Goal: Communication & Community: Ask a question

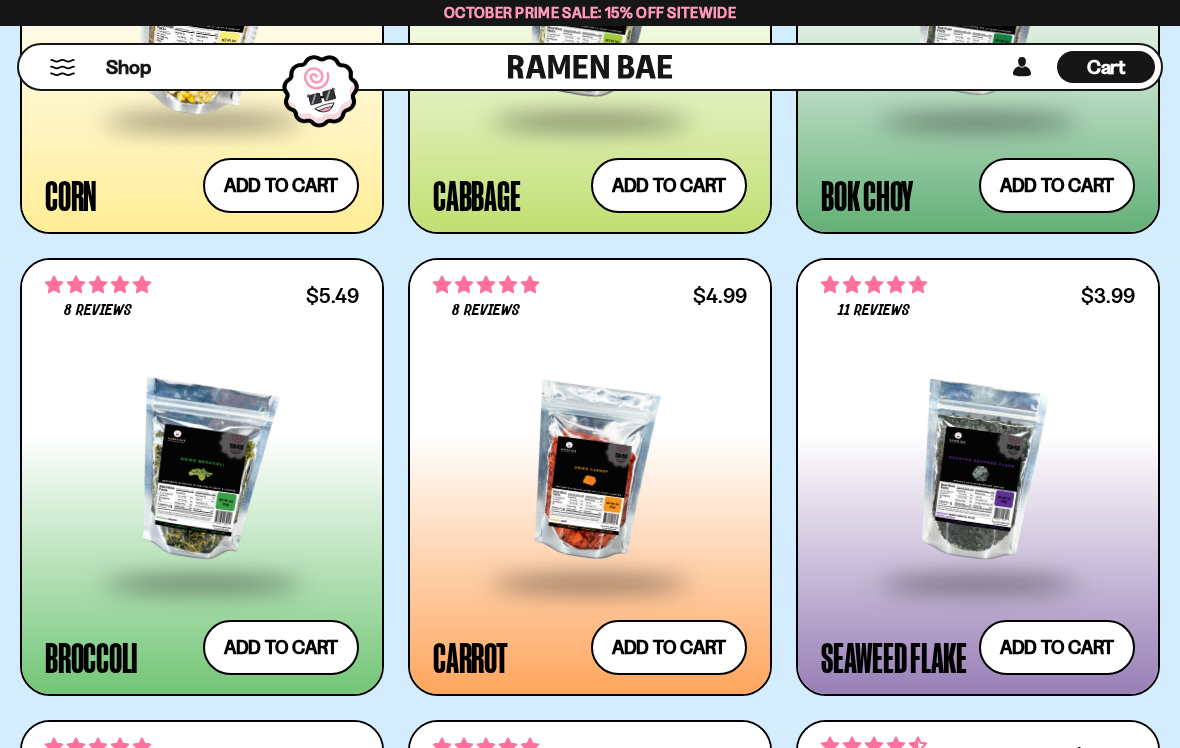
scroll to position [4684, 0]
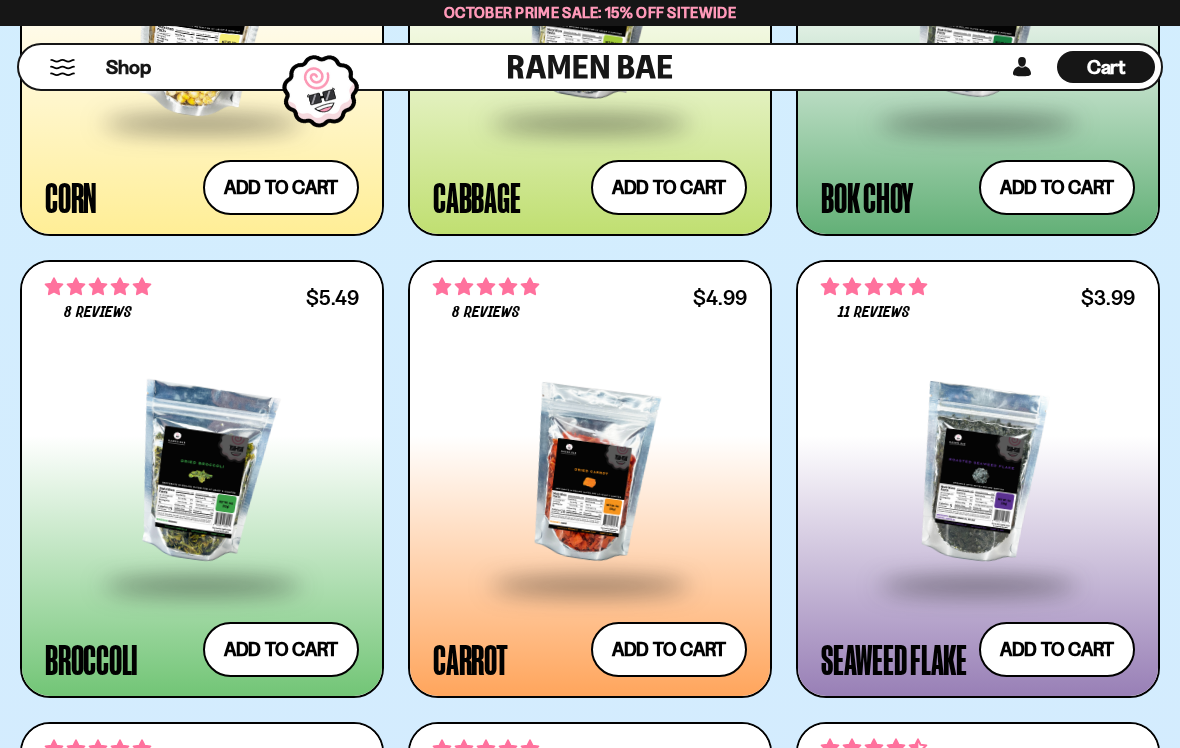
click at [1054, 656] on button "Add to cart Add ― Regular price $3.99 Regular price Sale price $3.99 Unit price…" at bounding box center [1057, 649] width 156 height 55
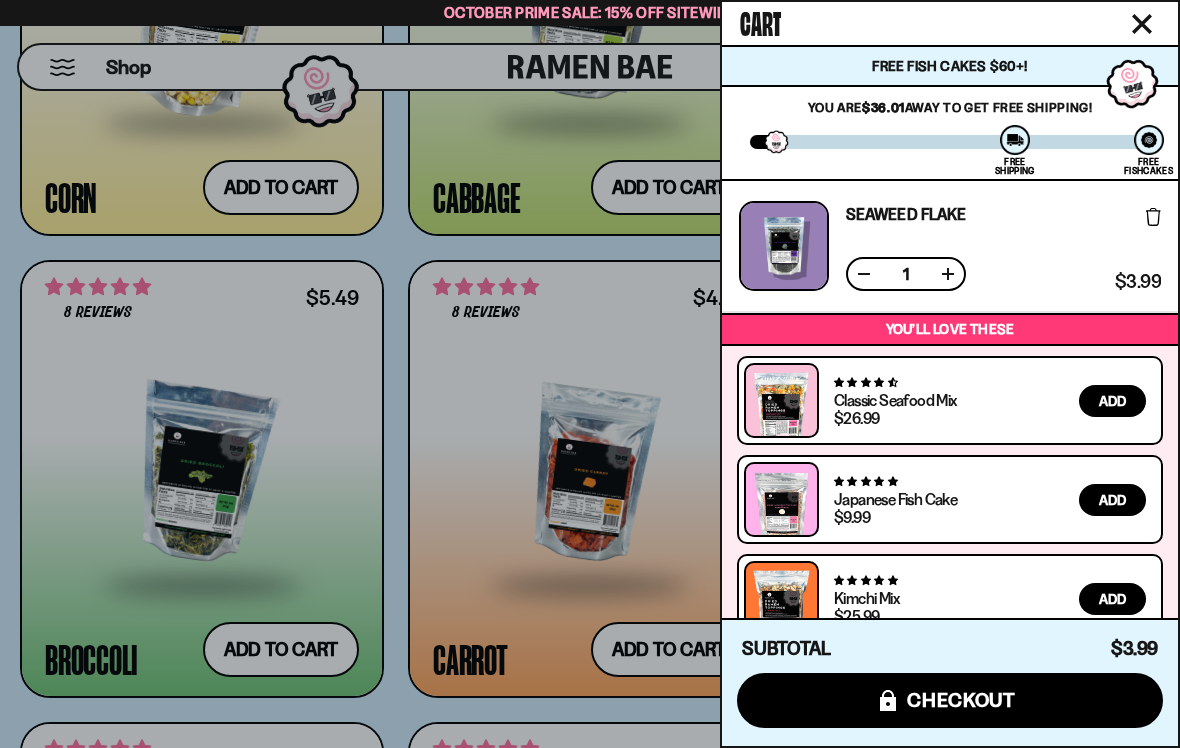
click at [1140, 19] on icon "Close cart" at bounding box center [1142, 24] width 20 height 20
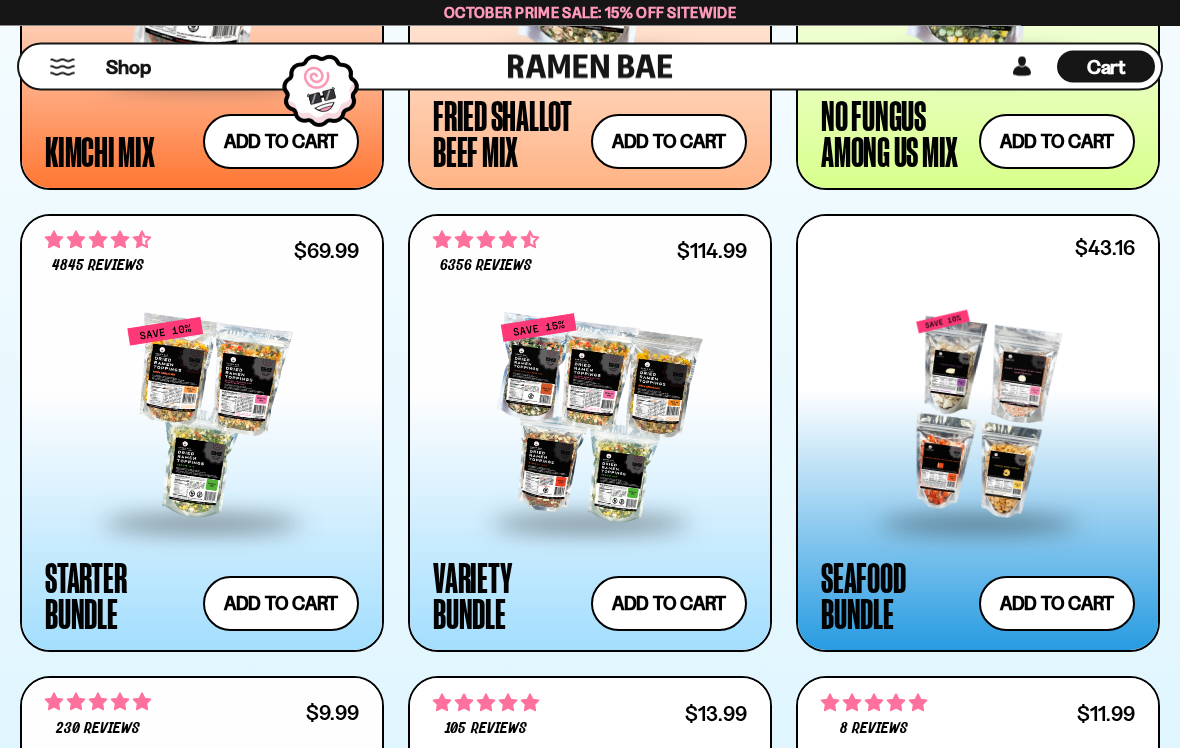
scroll to position [1958, 0]
click at [957, 440] on div at bounding box center [978, 415] width 314 height 210
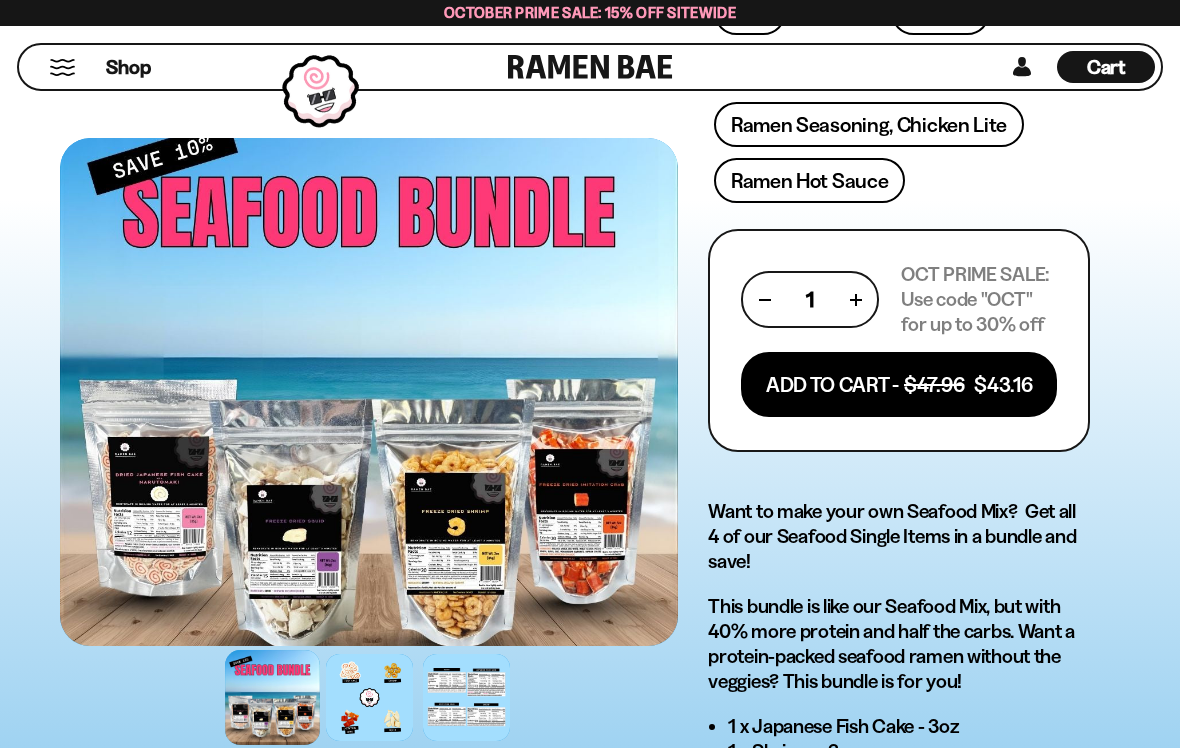
scroll to position [1075, 0]
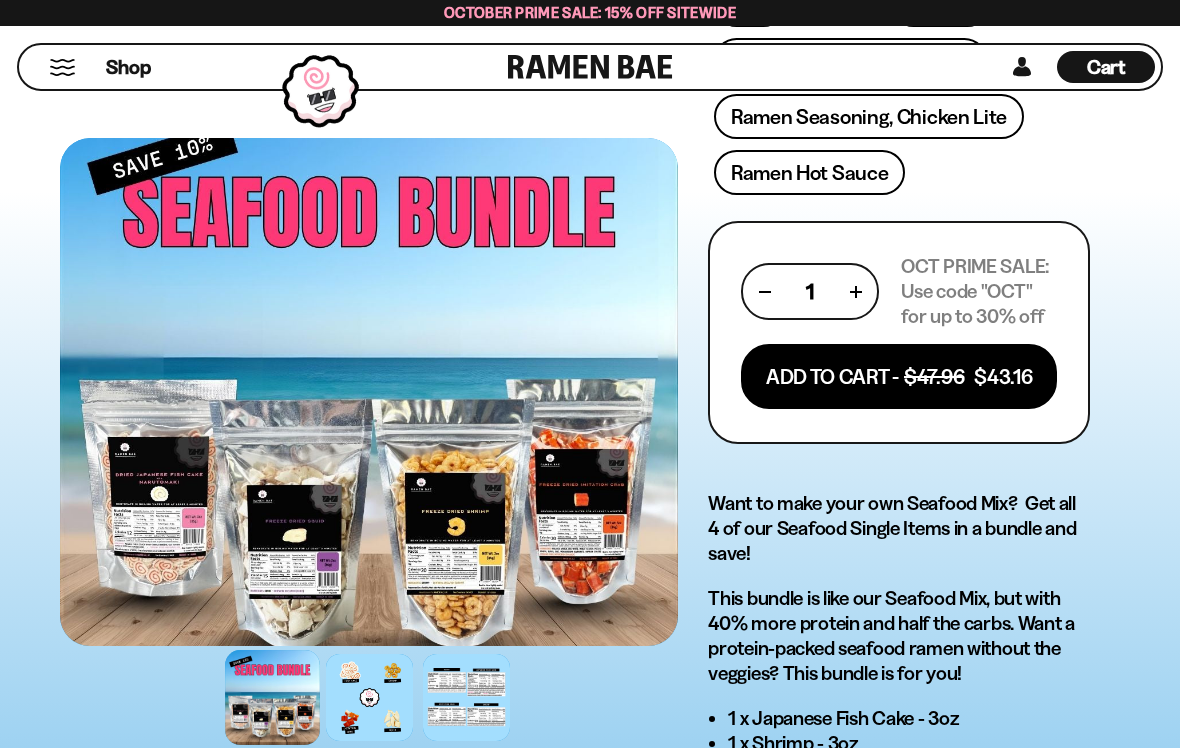
click at [379, 718] on div at bounding box center [369, 697] width 87 height 87
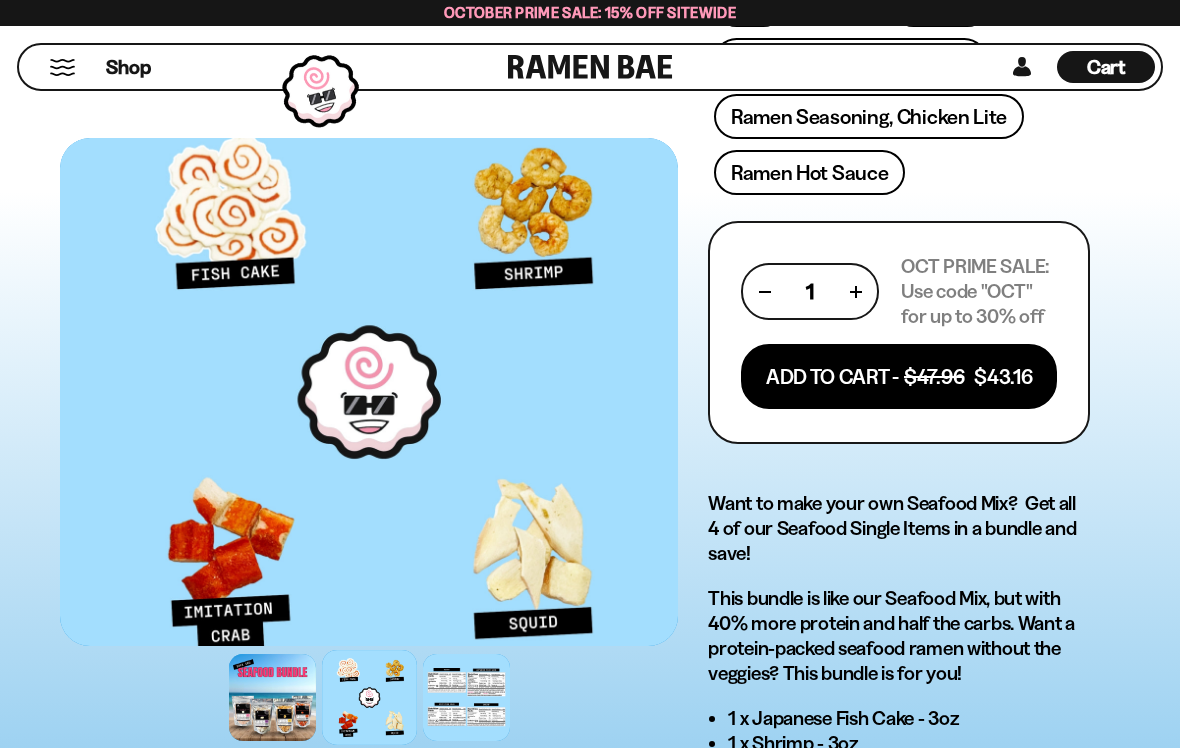
click at [483, 705] on div at bounding box center [466, 697] width 87 height 87
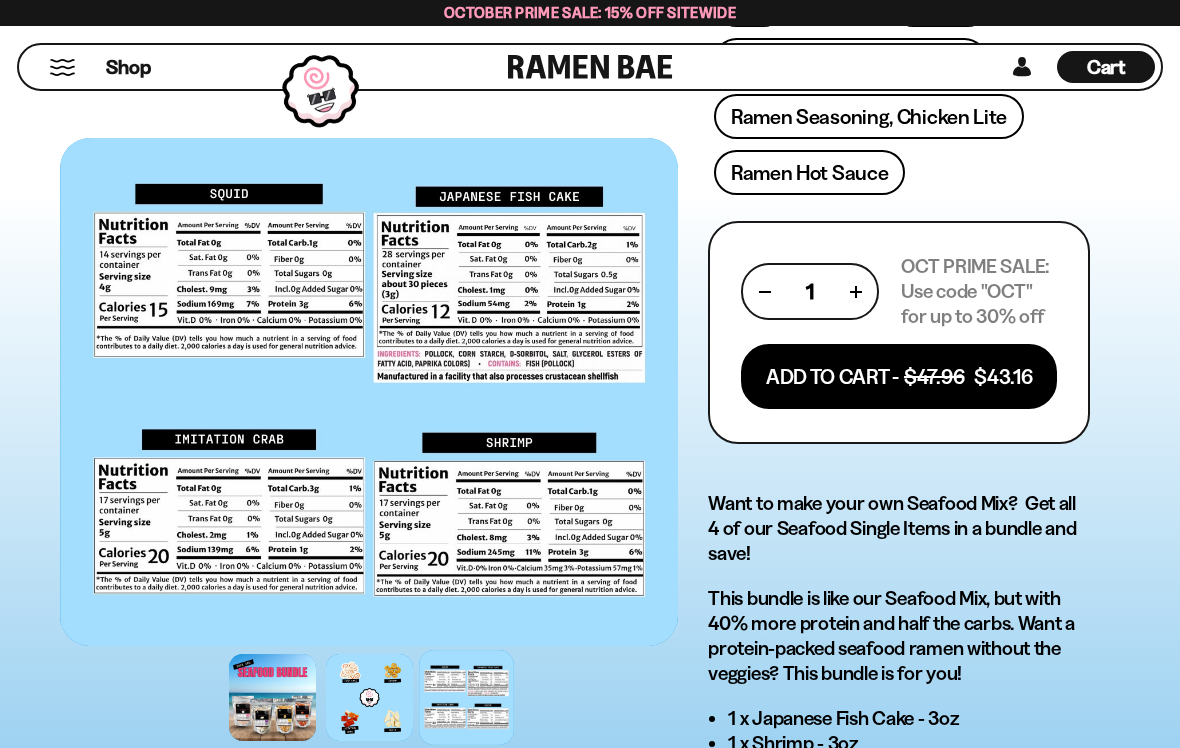
click at [271, 699] on div at bounding box center [272, 697] width 87 height 87
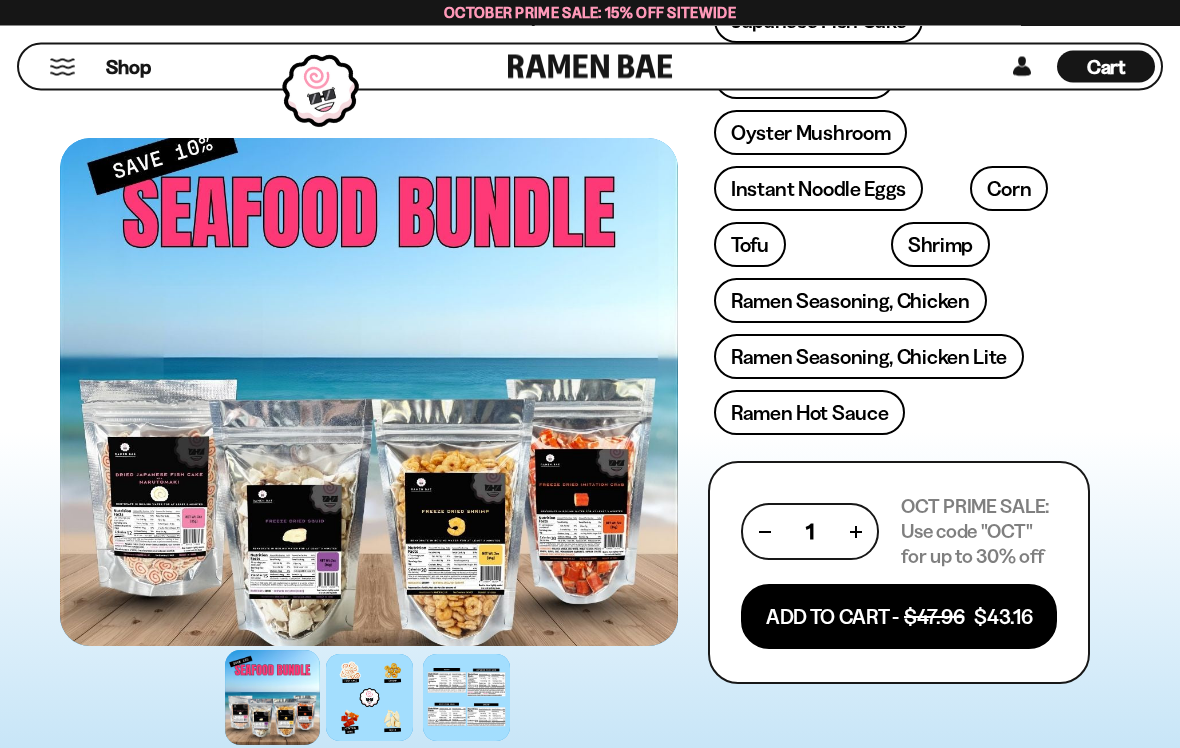
scroll to position [881, 0]
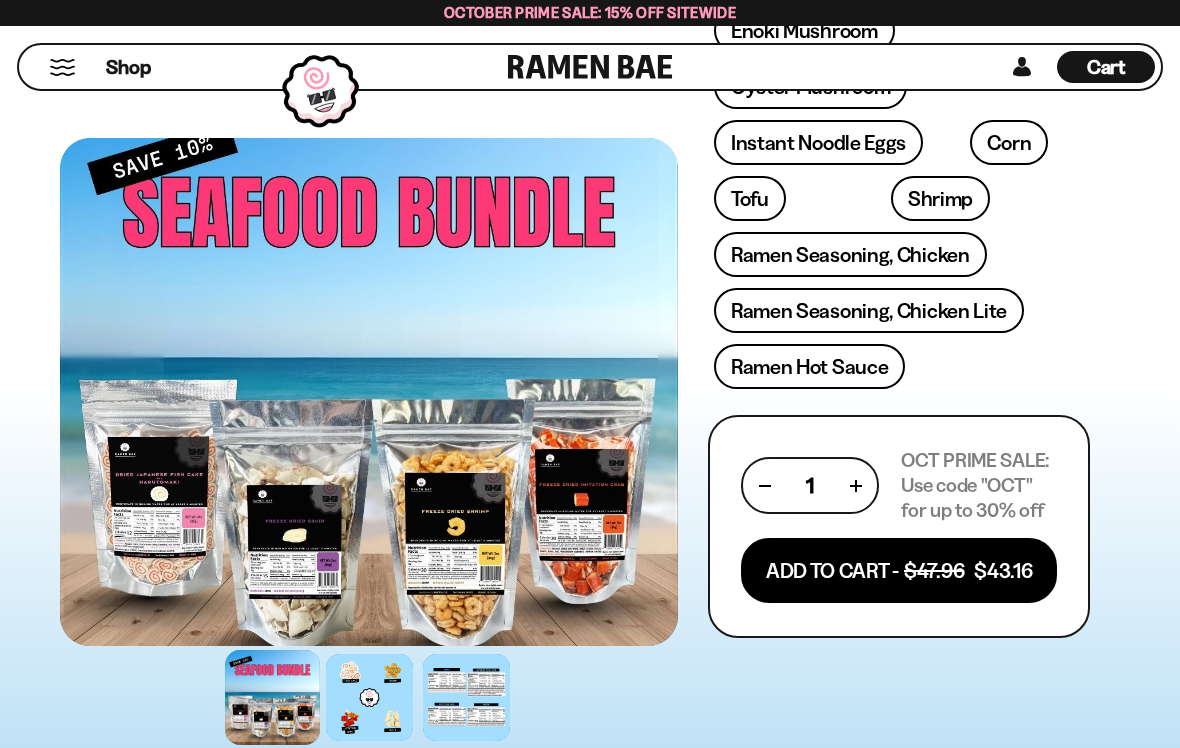
click at [825, 571] on button "Add To Cart - $47.96 $43.16" at bounding box center [899, 570] width 316 height 65
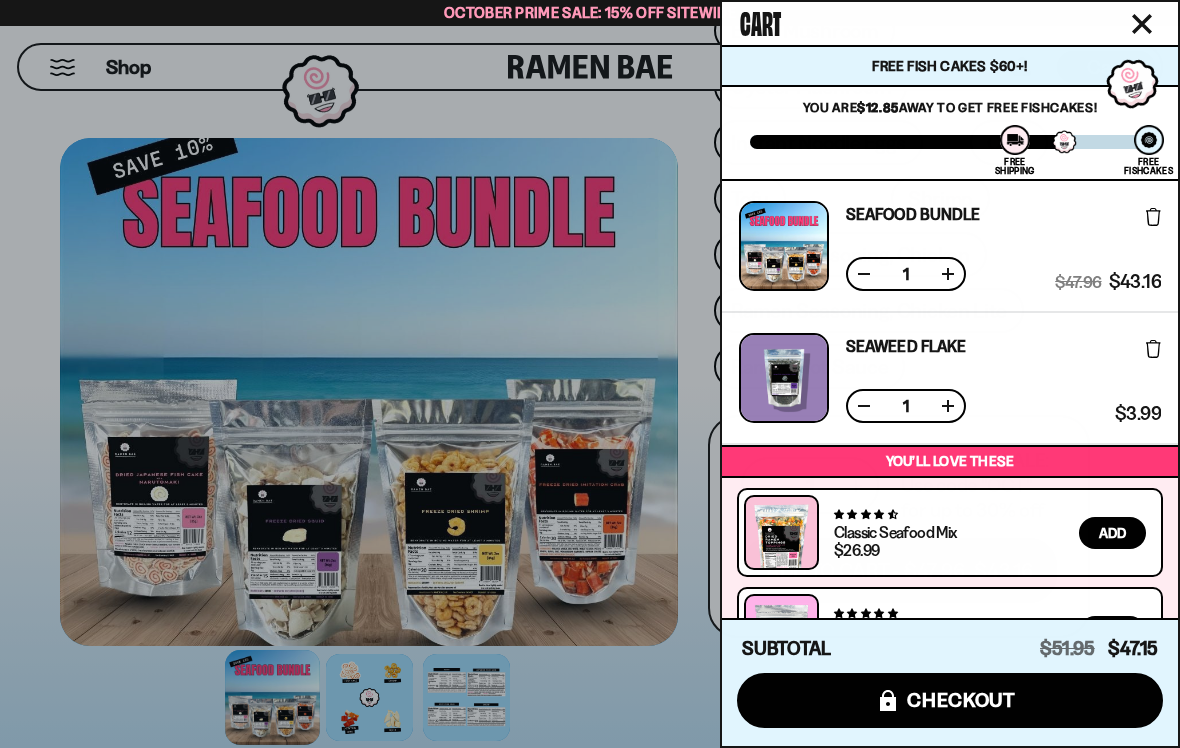
click at [596, 639] on div at bounding box center [590, 374] width 1180 height 748
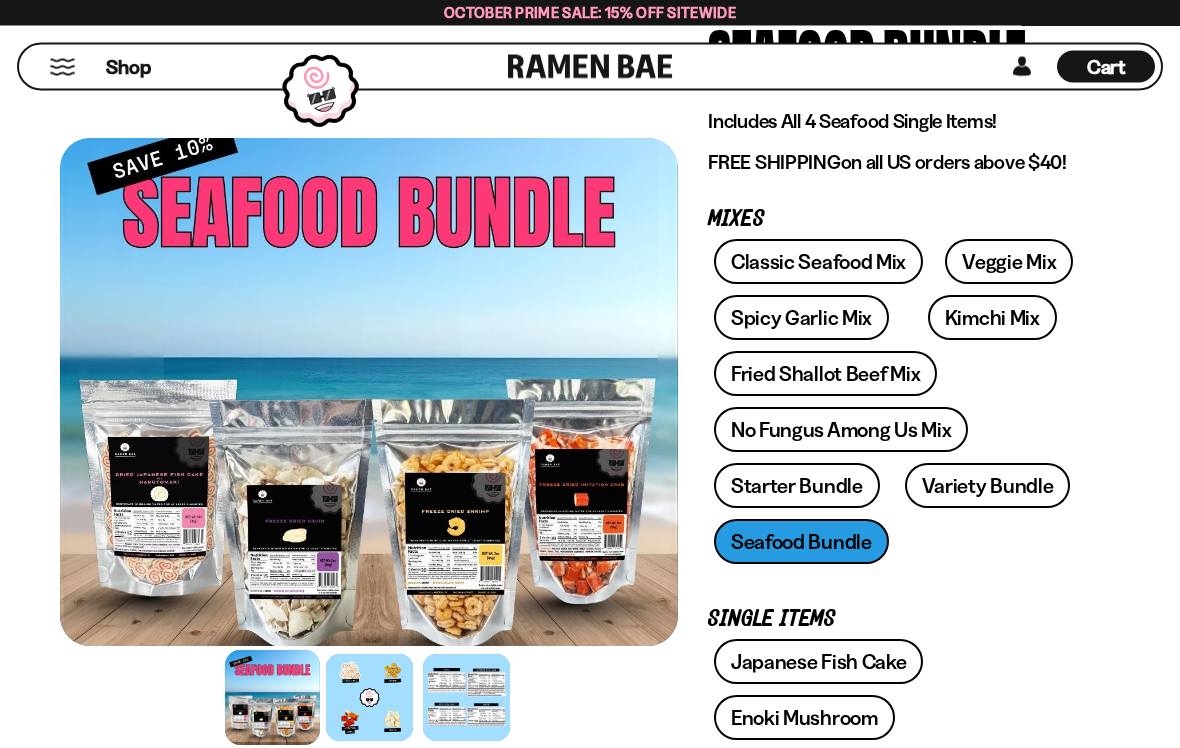
scroll to position [183, 0]
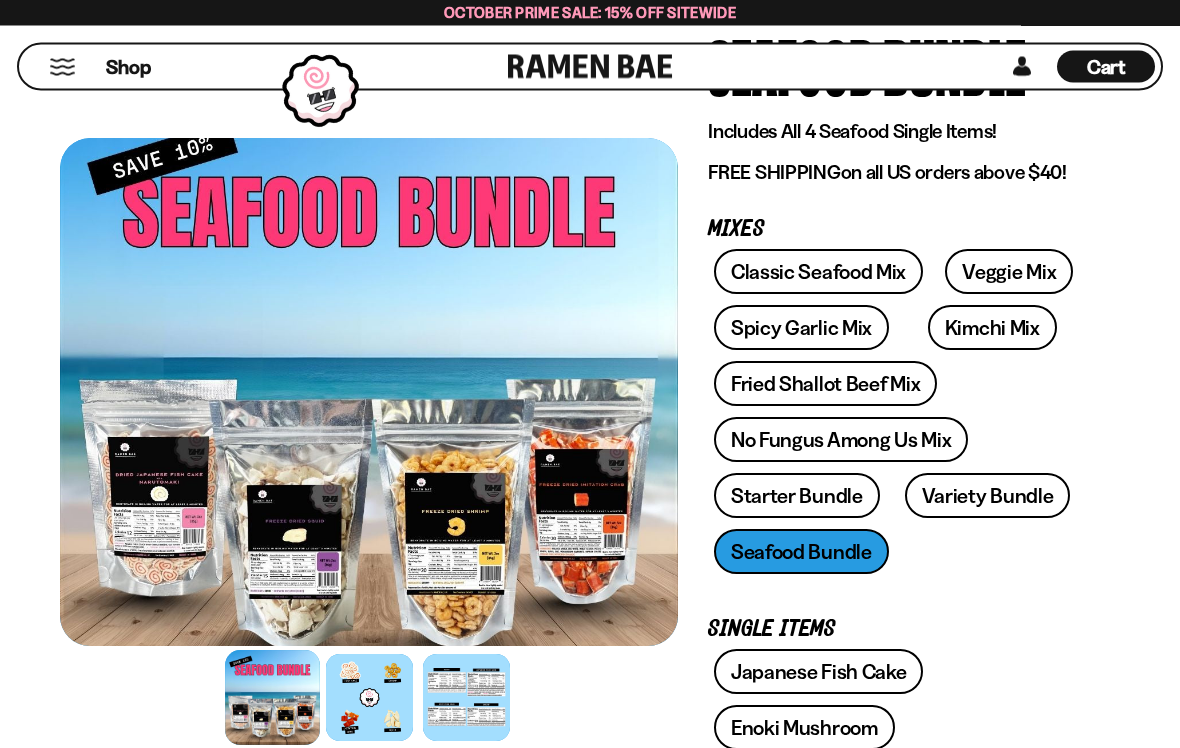
click at [766, 279] on link "Classic Seafood Mix" at bounding box center [818, 272] width 209 height 45
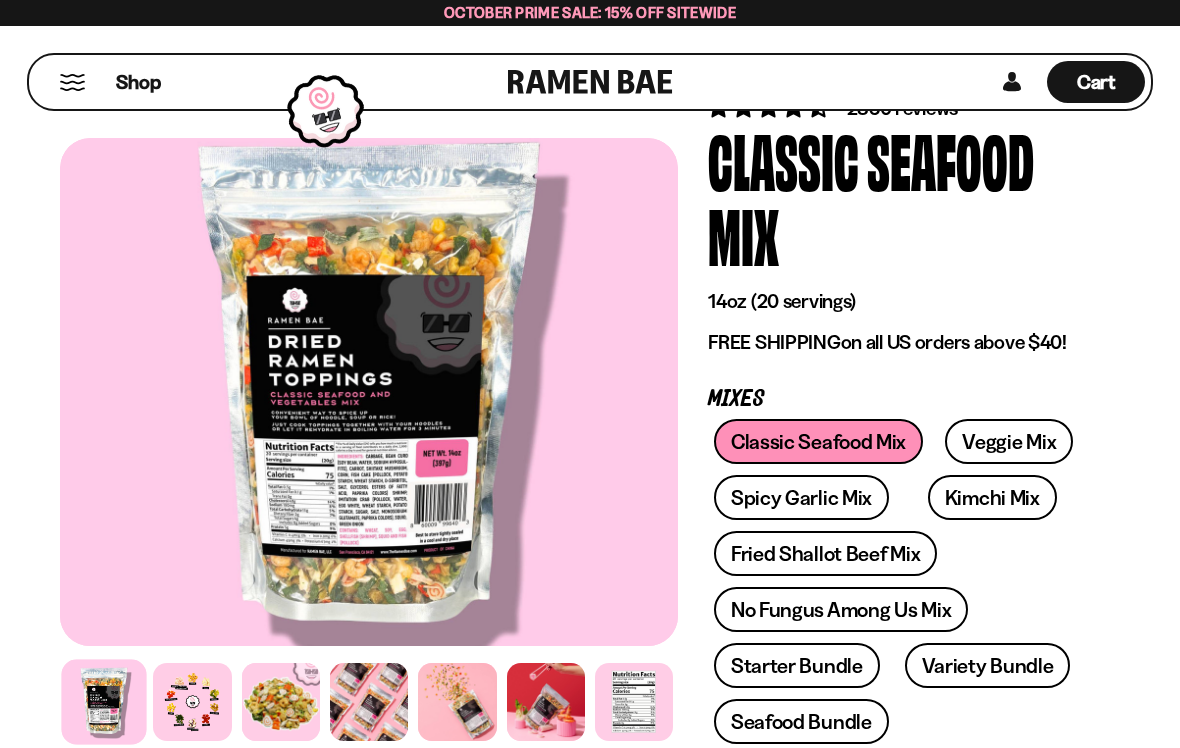
scroll to position [119, 0]
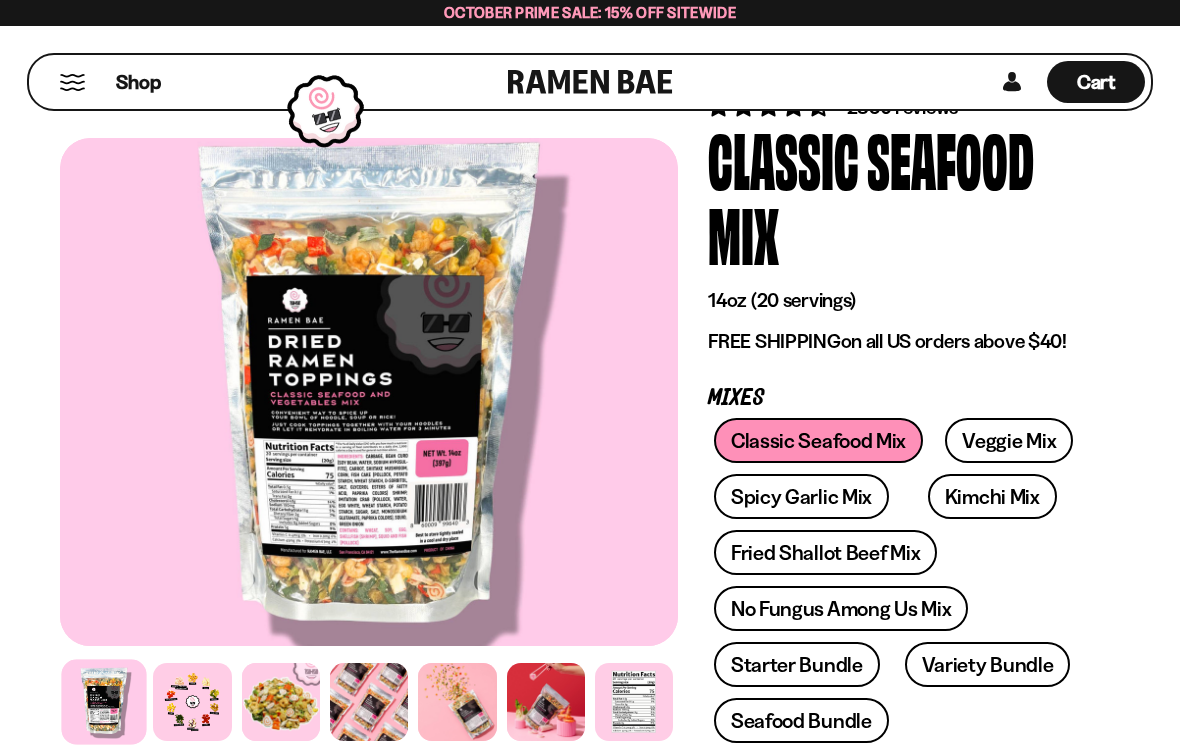
click at [196, 697] on div at bounding box center [192, 702] width 78 height 78
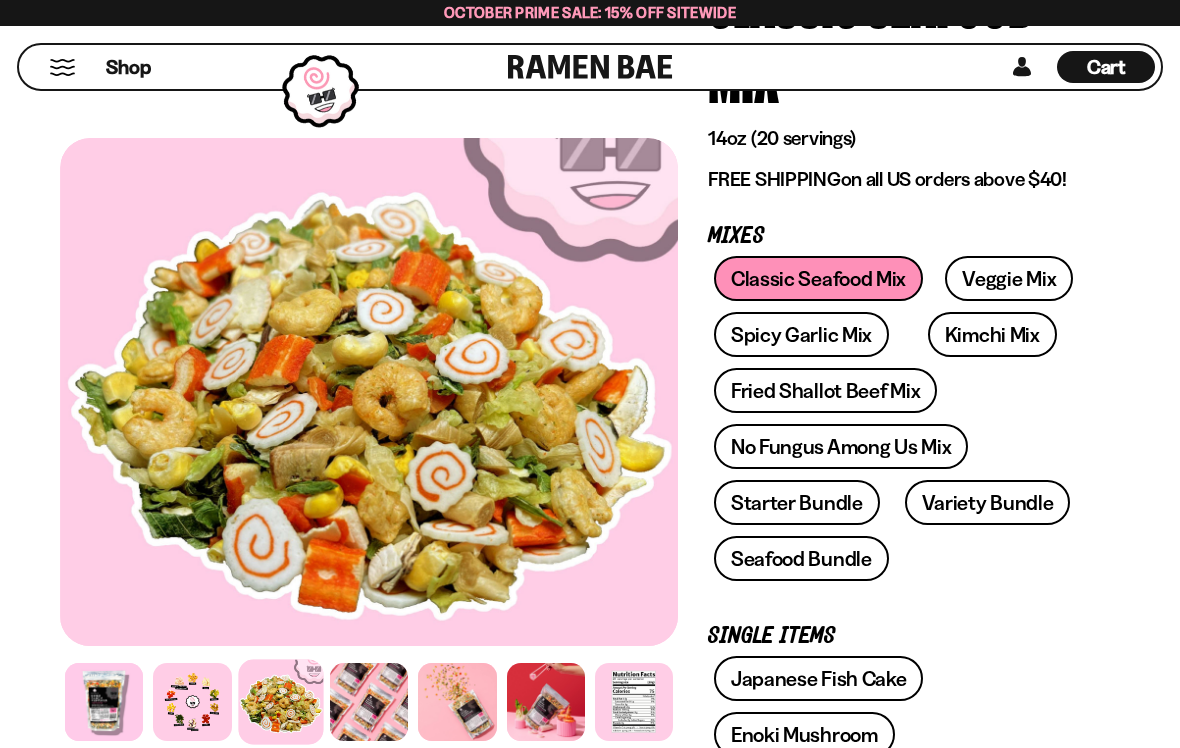
scroll to position [247, 0]
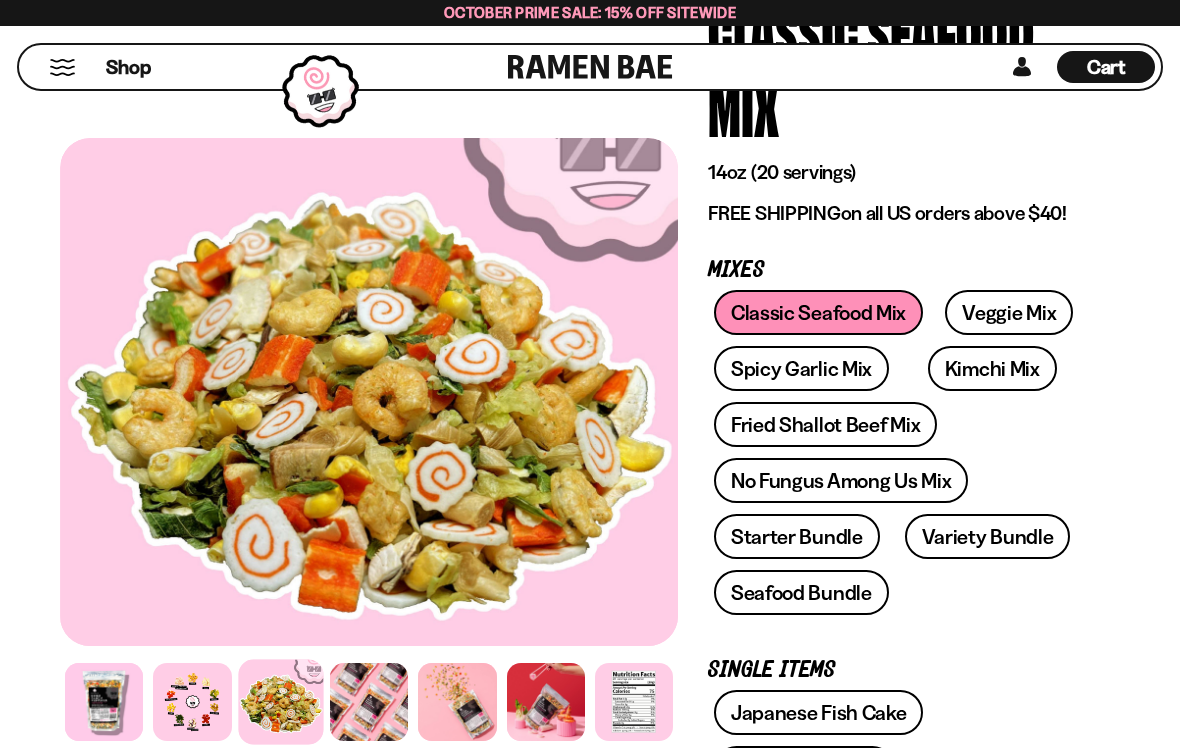
click at [761, 532] on link "Starter Bundle" at bounding box center [797, 536] width 166 height 45
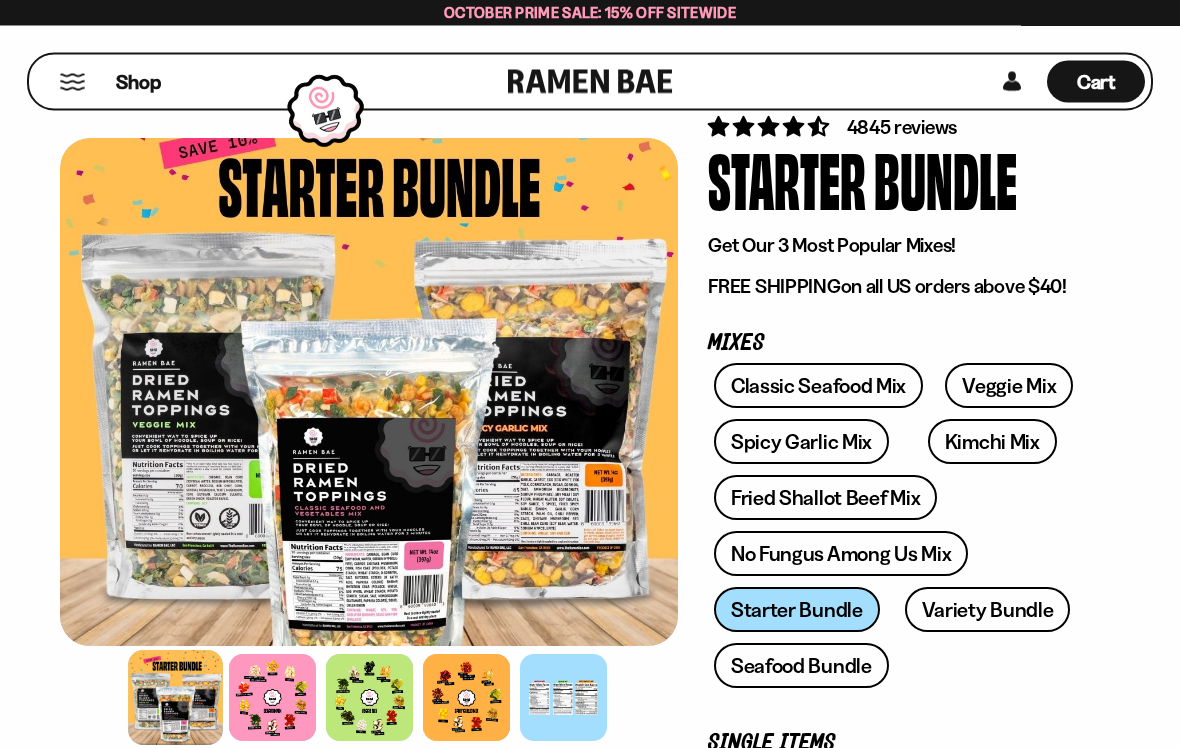
scroll to position [100, 0]
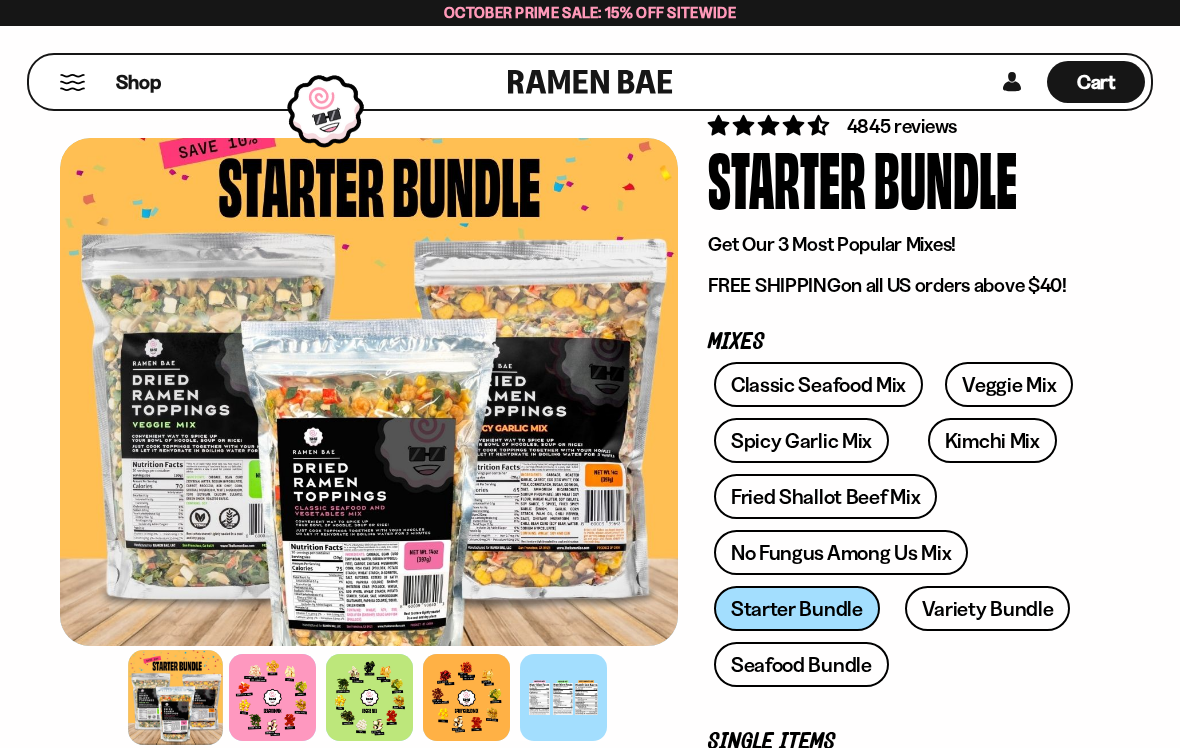
click at [173, 701] on div at bounding box center [175, 697] width 95 height 95
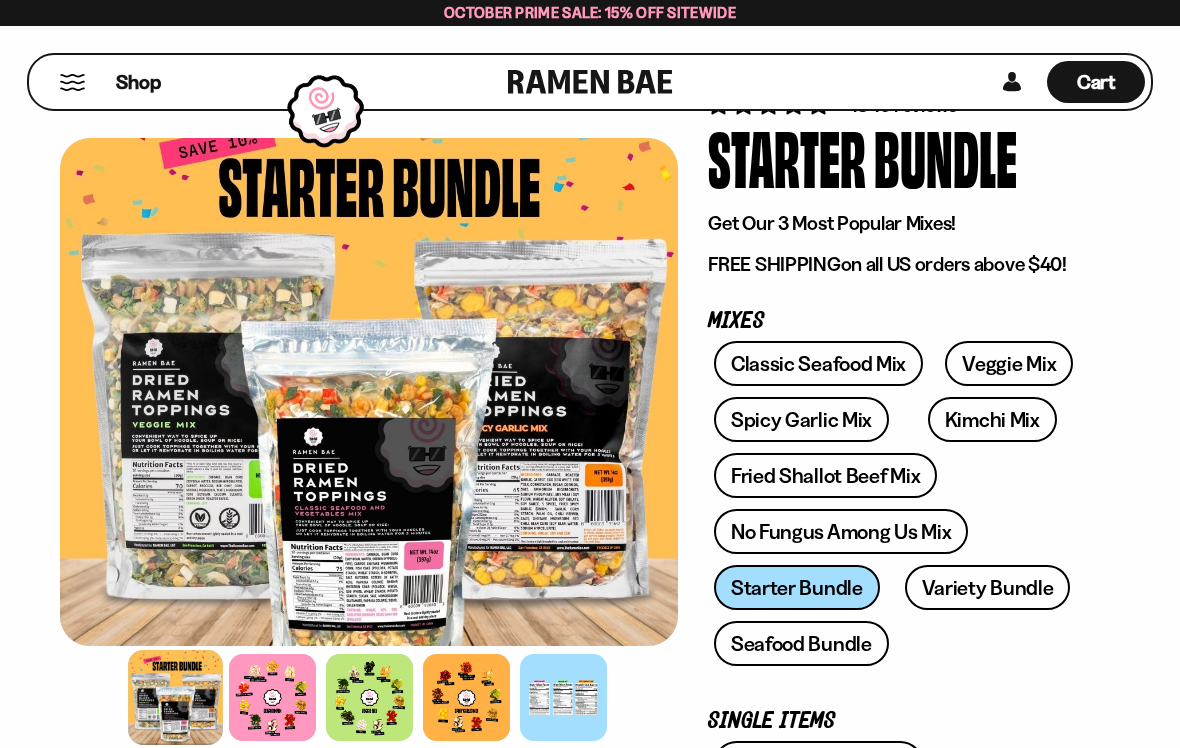
scroll to position [123, 0]
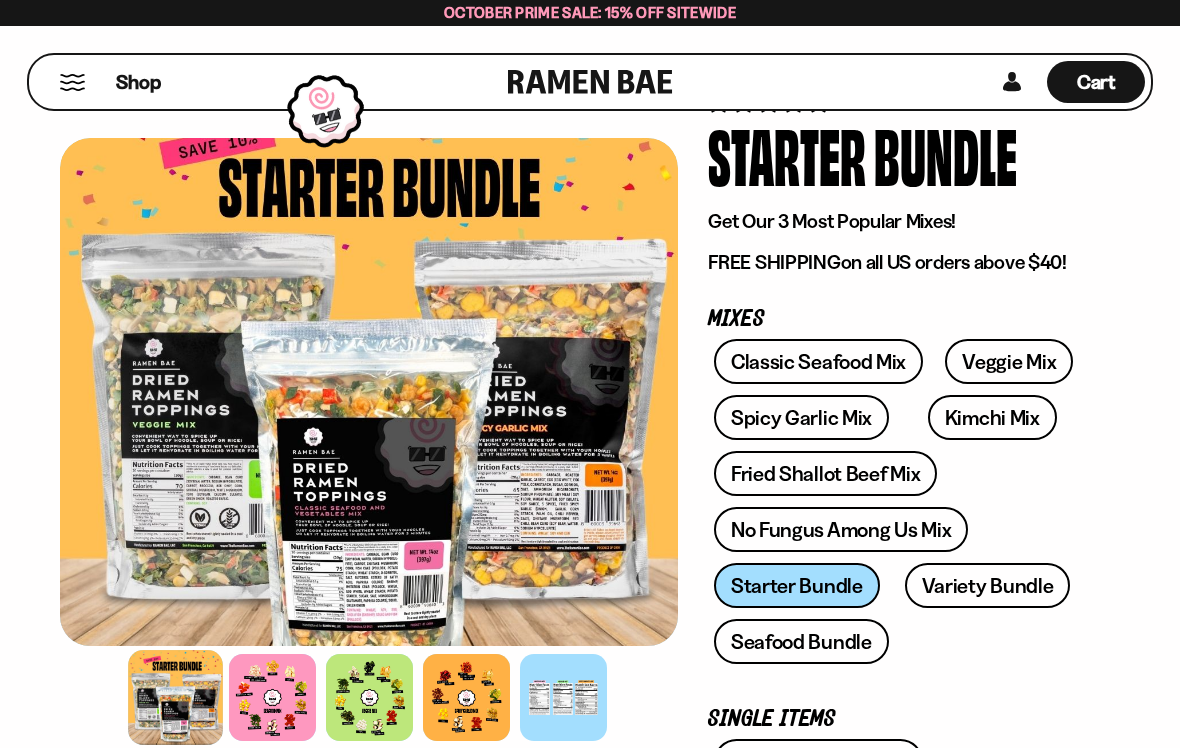
click at [280, 703] on div at bounding box center [272, 697] width 87 height 87
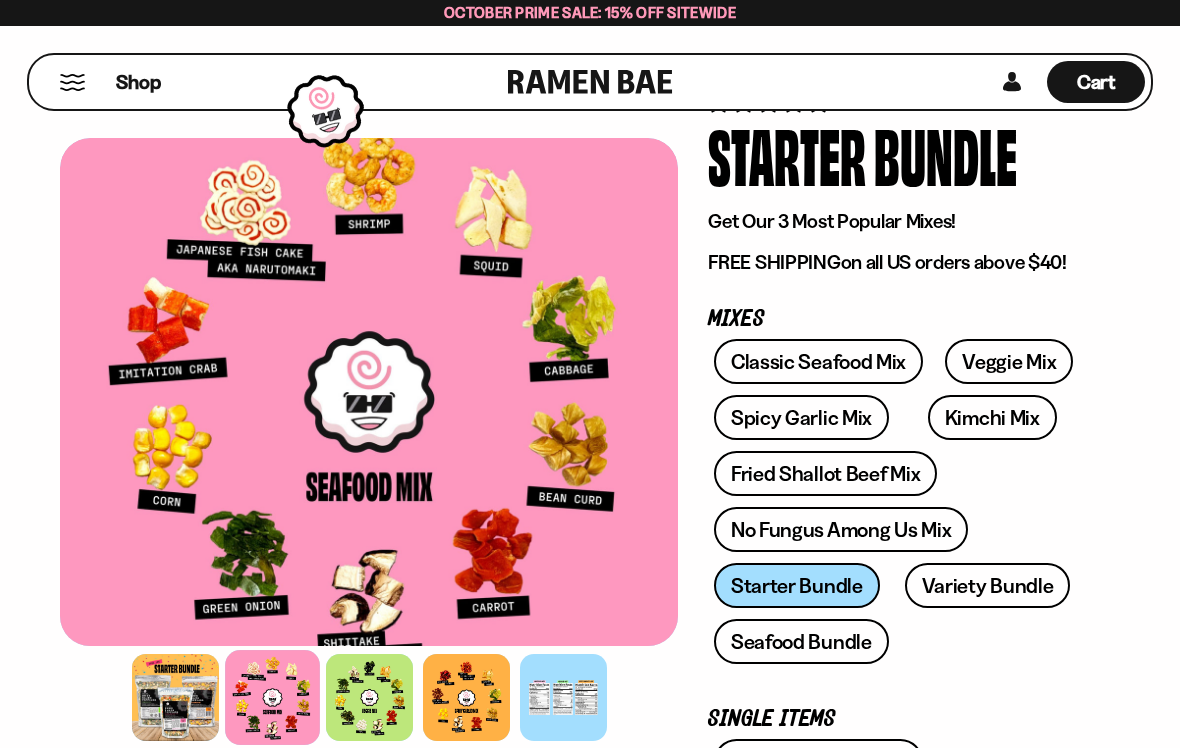
click at [372, 711] on div at bounding box center [369, 697] width 87 height 87
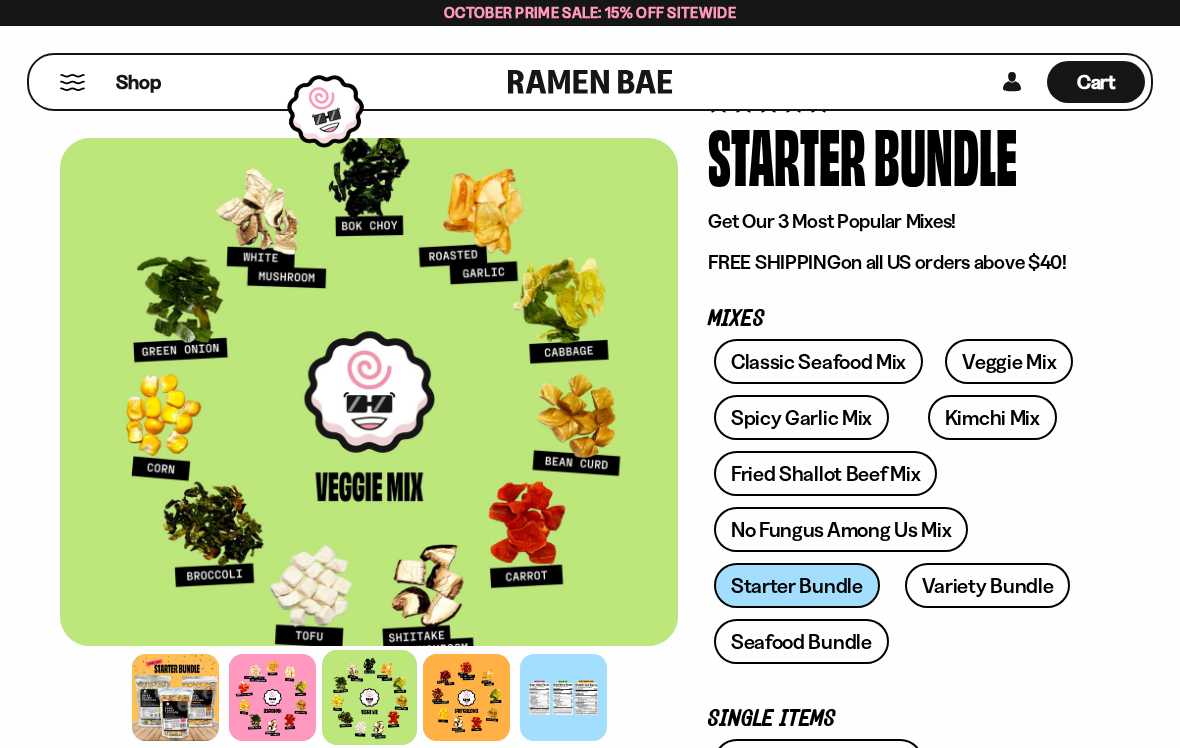
click at [481, 694] on div at bounding box center [466, 697] width 87 height 87
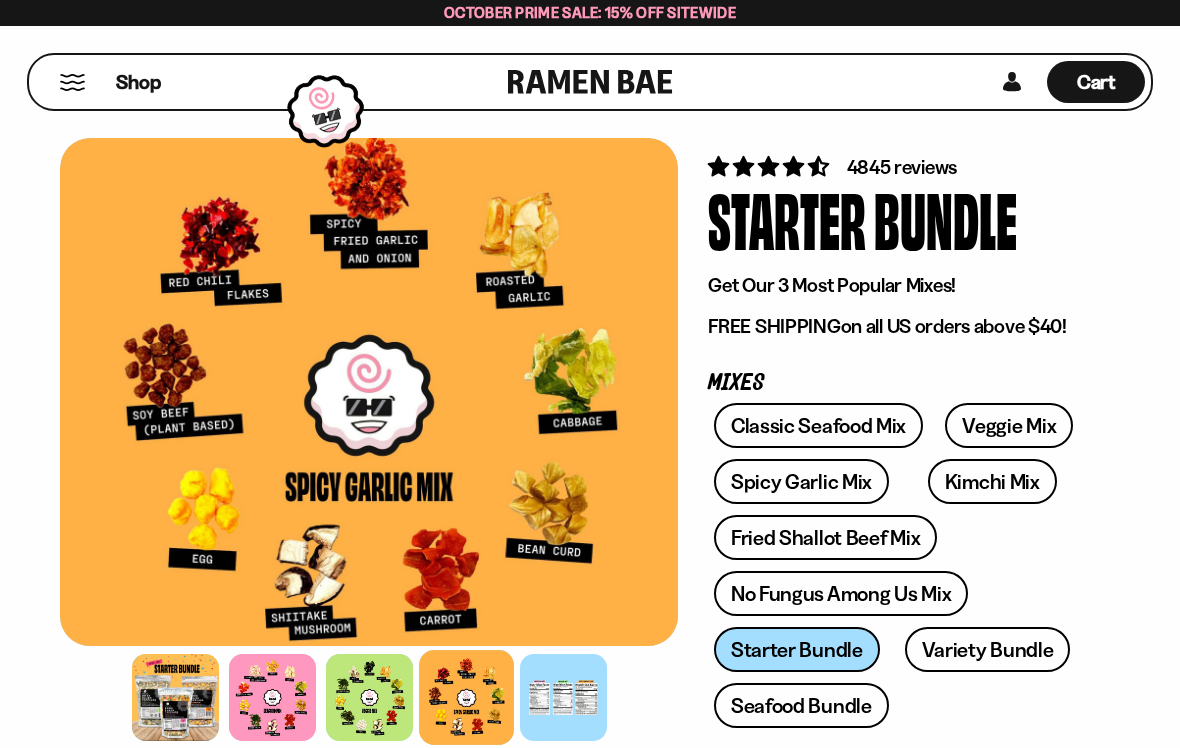
scroll to position [0, 0]
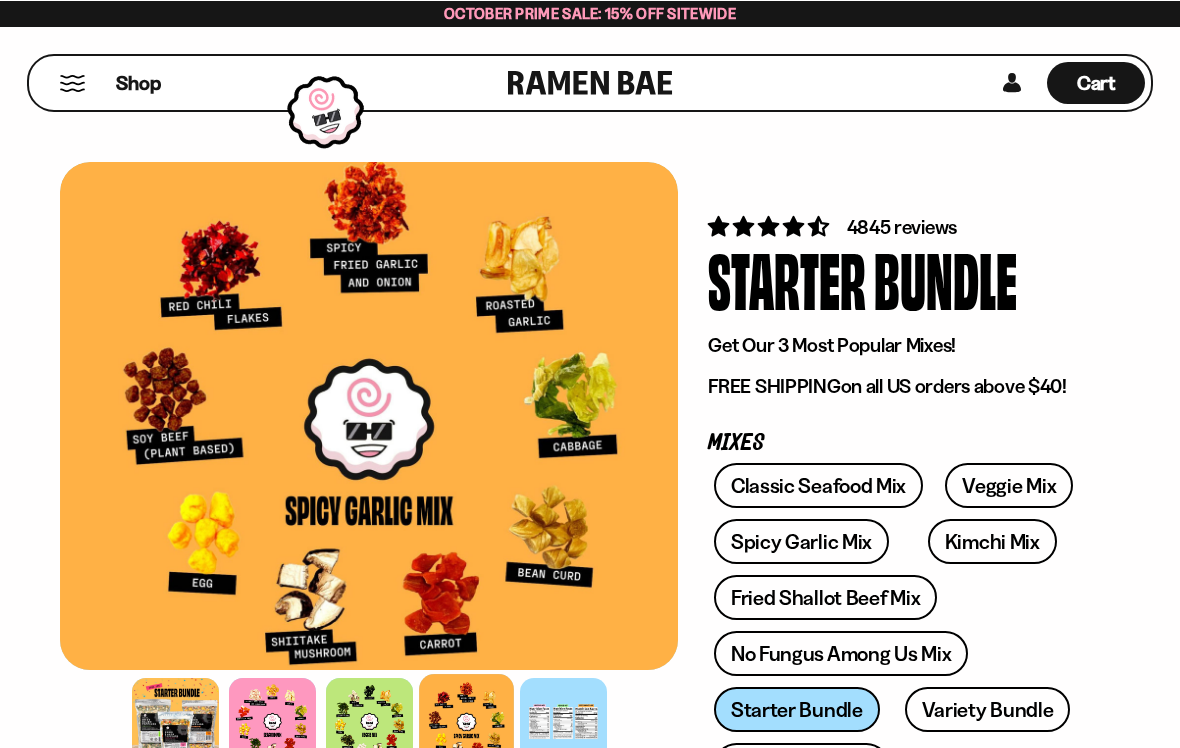
click at [1111, 84] on span "Cart" at bounding box center [1096, 82] width 39 height 24
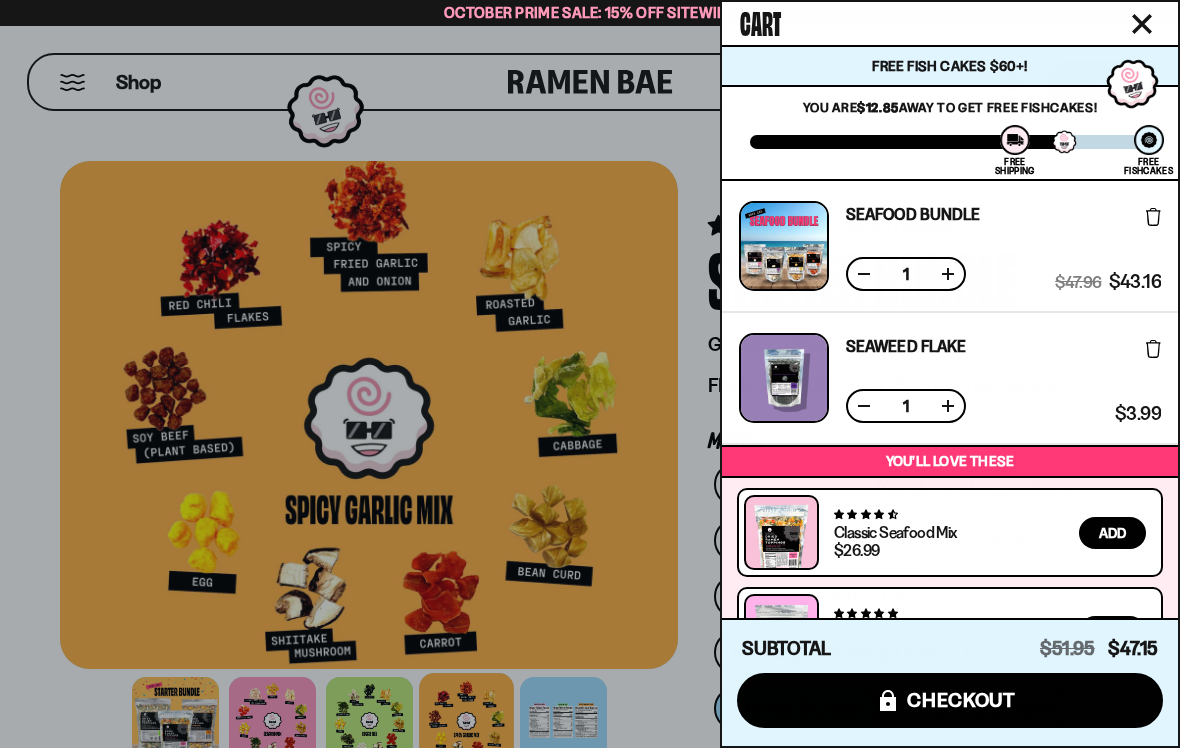
click at [868, 274] on button at bounding box center [864, 274] width 20 height 20
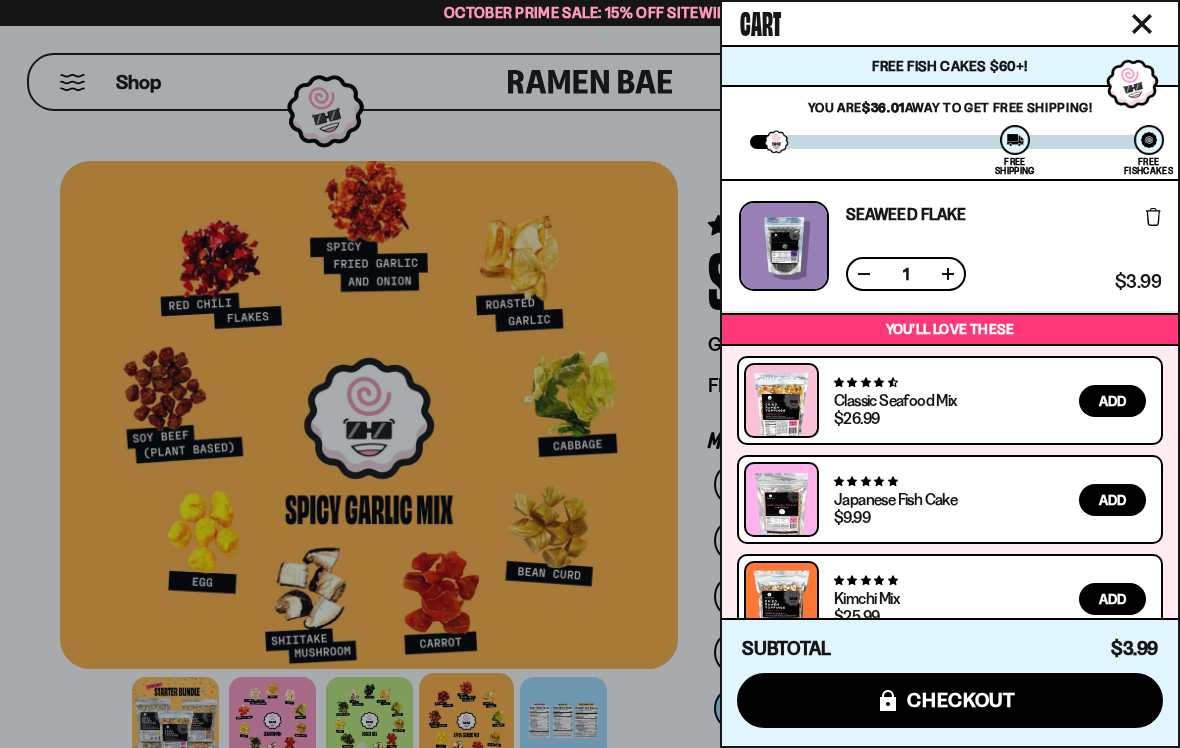
click at [697, 527] on div at bounding box center [590, 374] width 1180 height 748
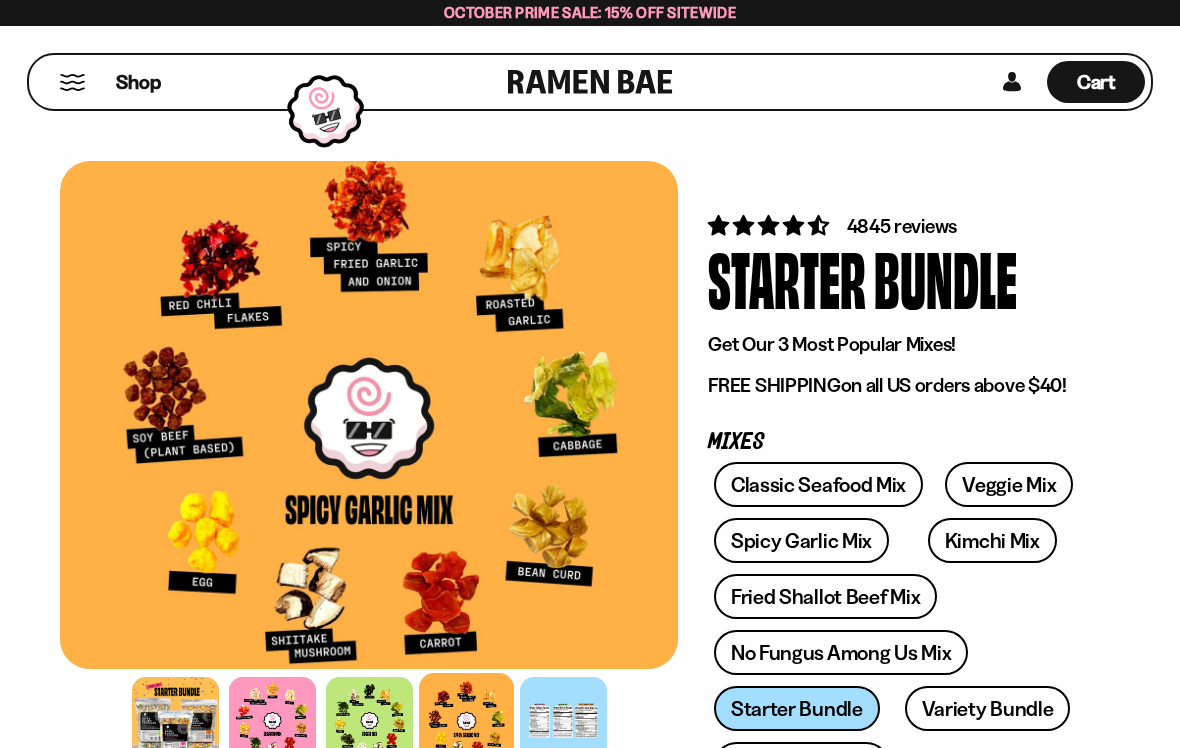
click at [867, 484] on link "Classic Seafood Mix" at bounding box center [818, 484] width 209 height 45
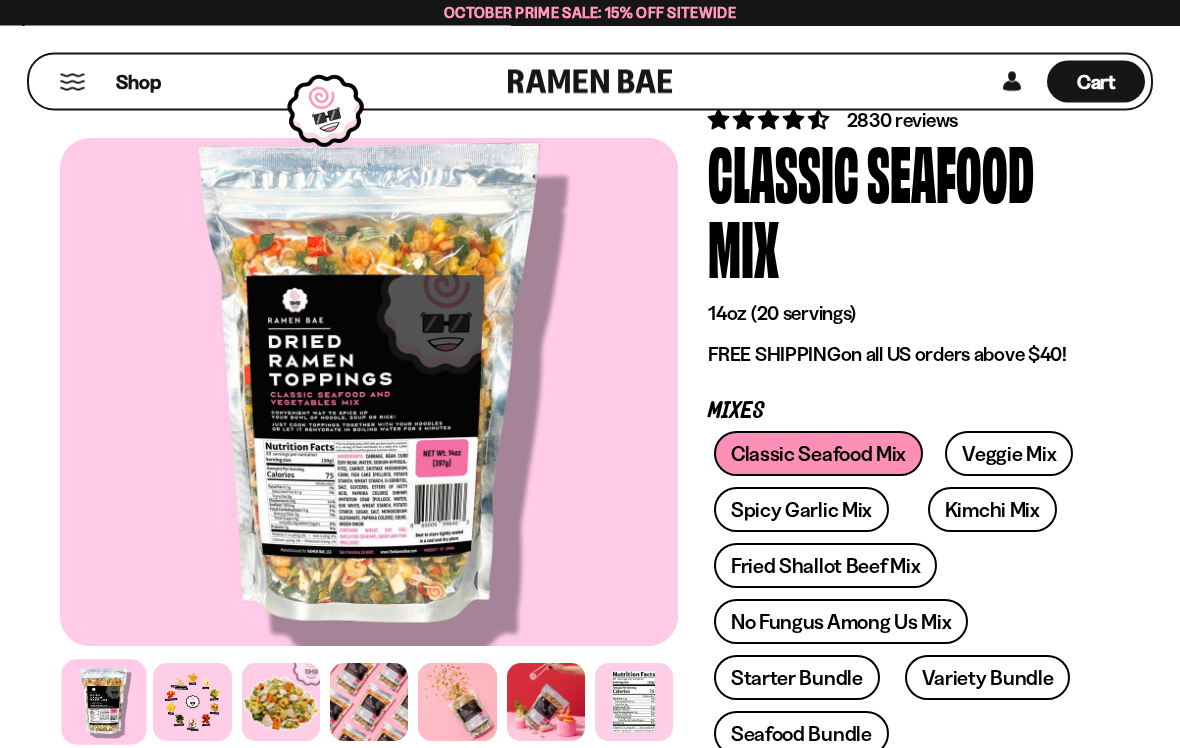
scroll to position [100, 0]
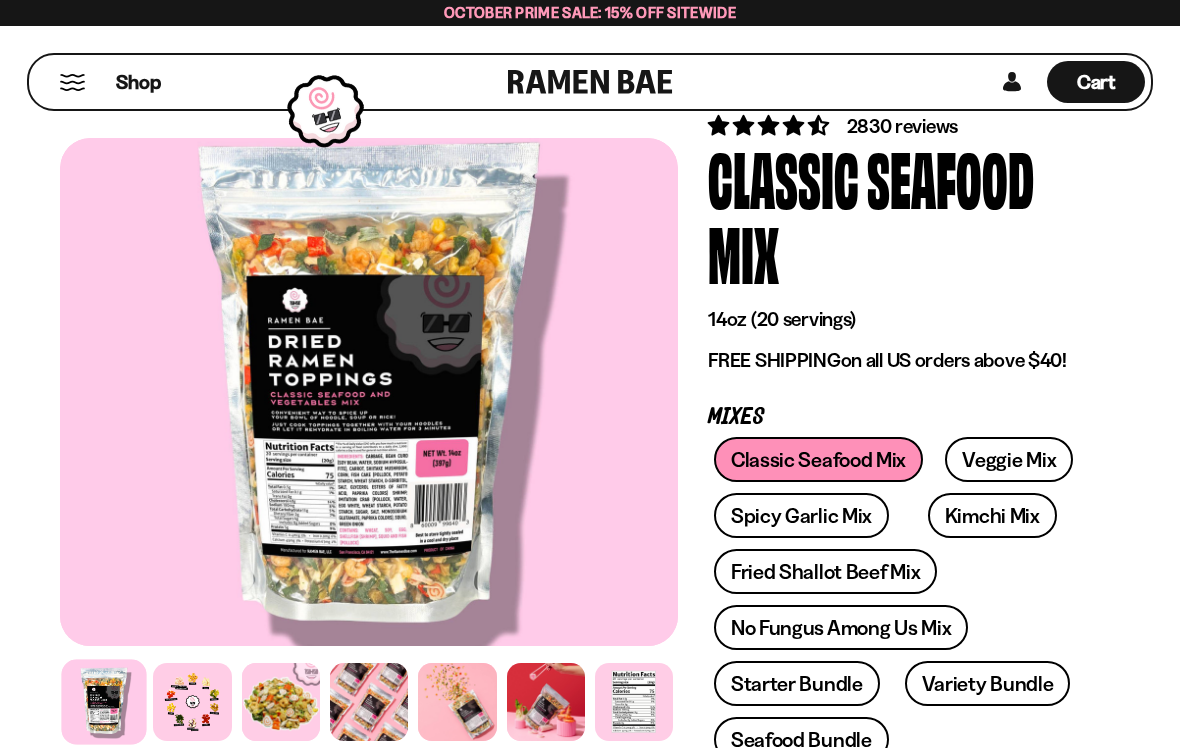
click at [190, 699] on div at bounding box center [192, 702] width 78 height 78
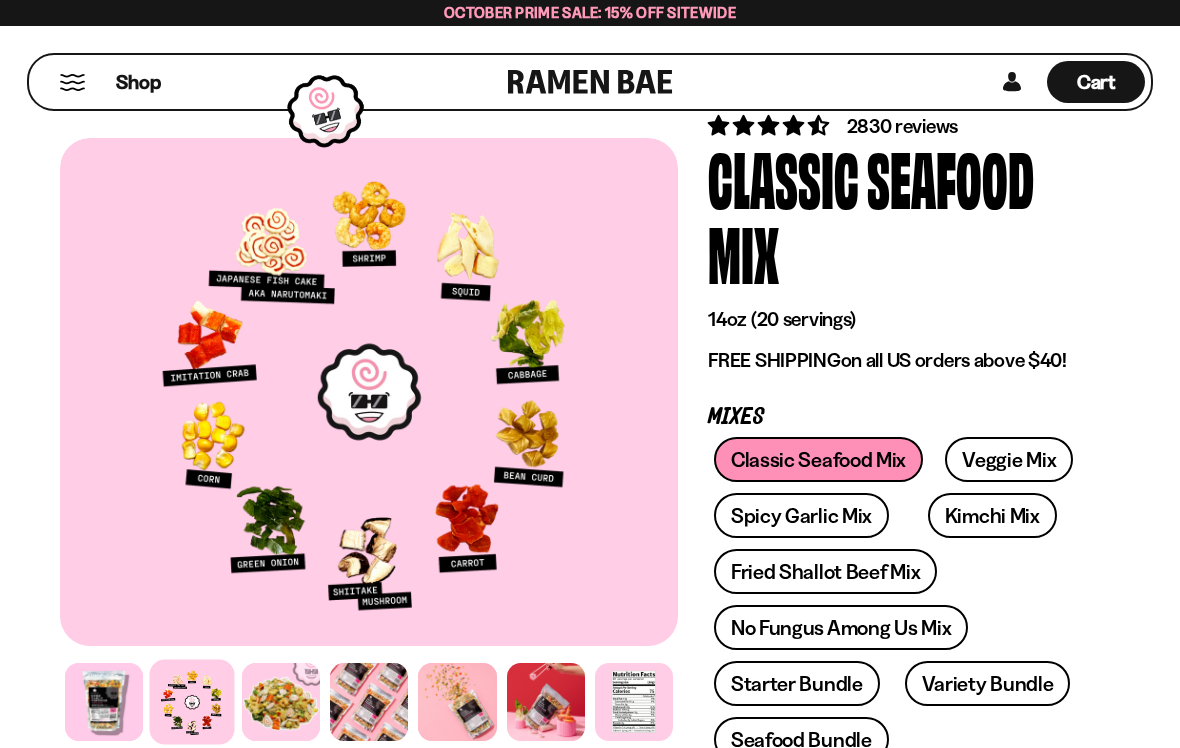
click at [72, 83] on button "Mobile Menu Trigger" at bounding box center [72, 82] width 27 height 17
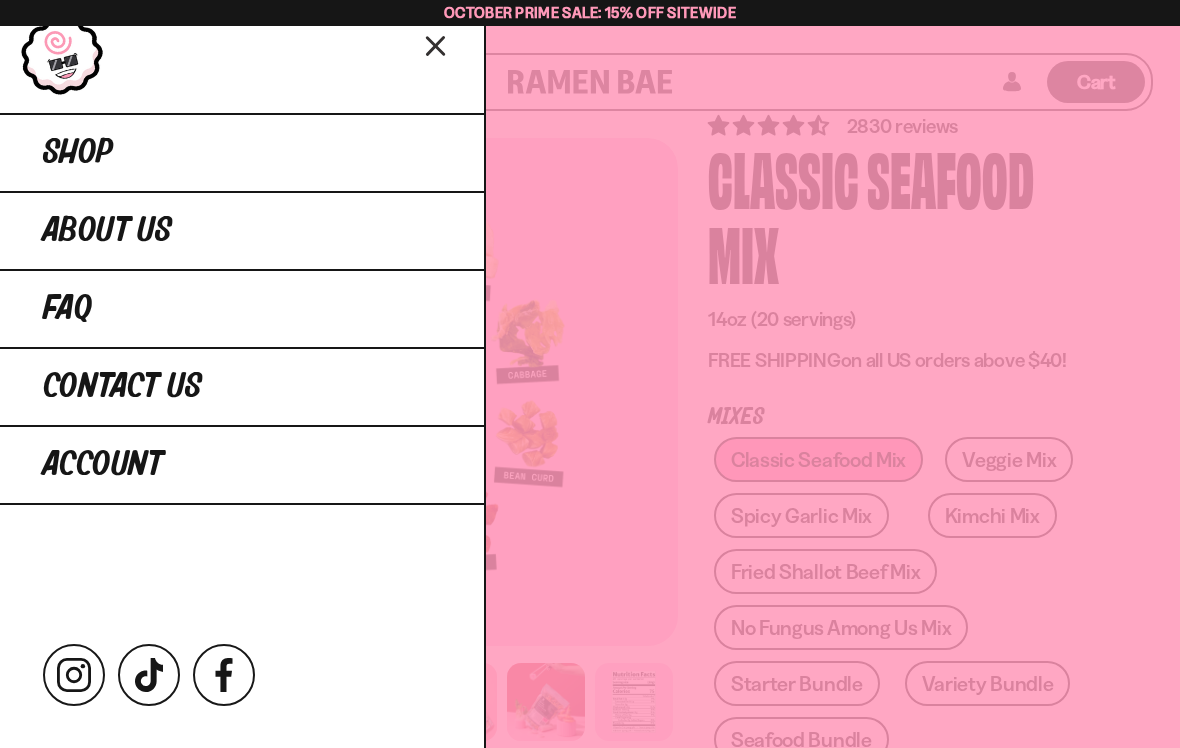
click at [79, 151] on span "Shop" at bounding box center [78, 153] width 70 height 36
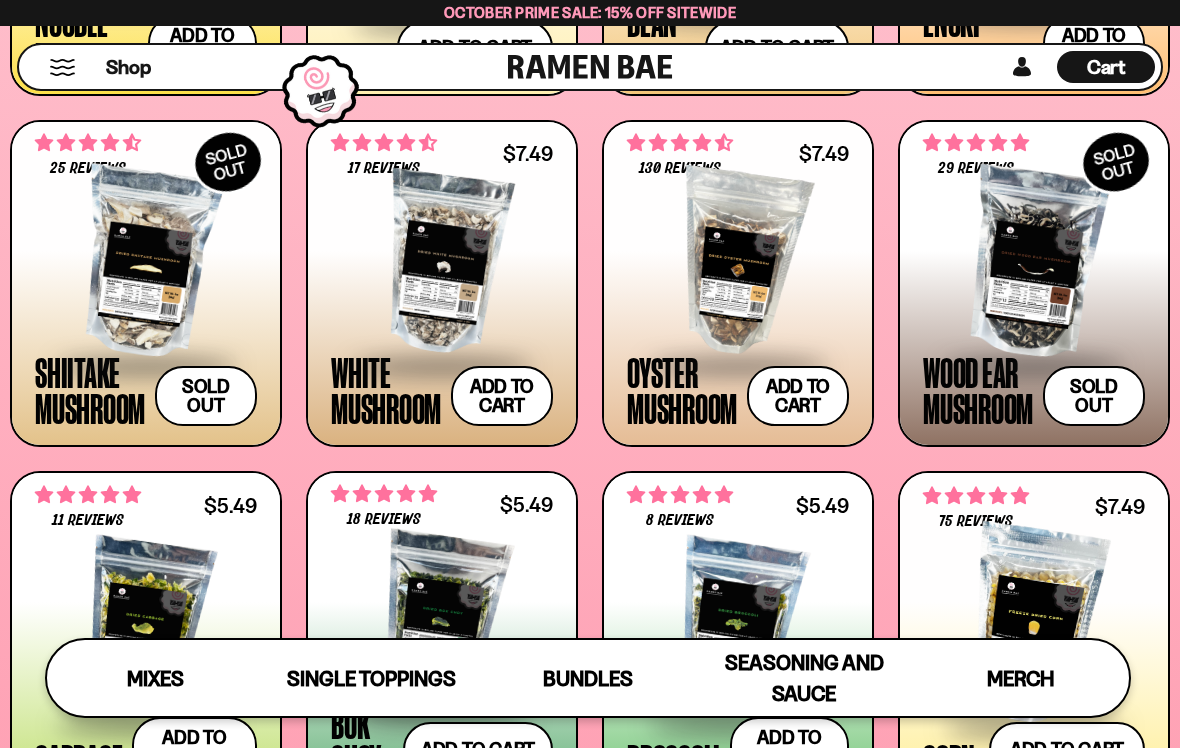
scroll to position [2251, 0]
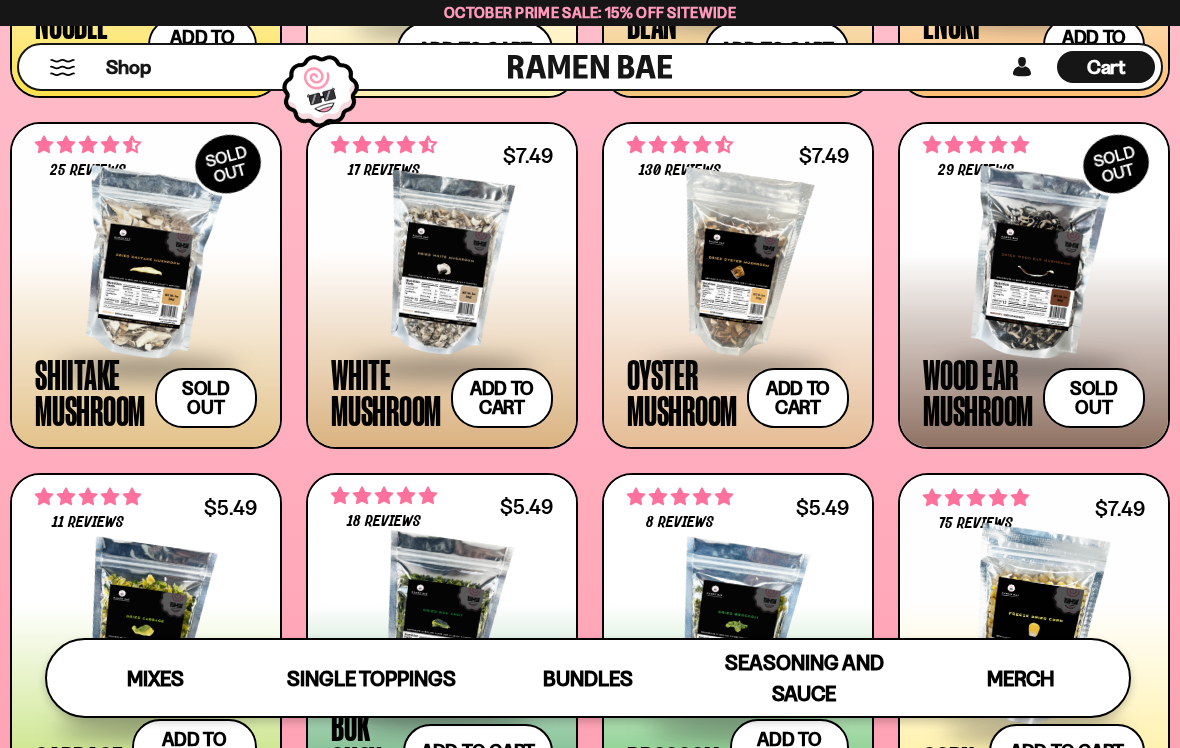
click at [705, 309] on div at bounding box center [738, 265] width 222 height 200
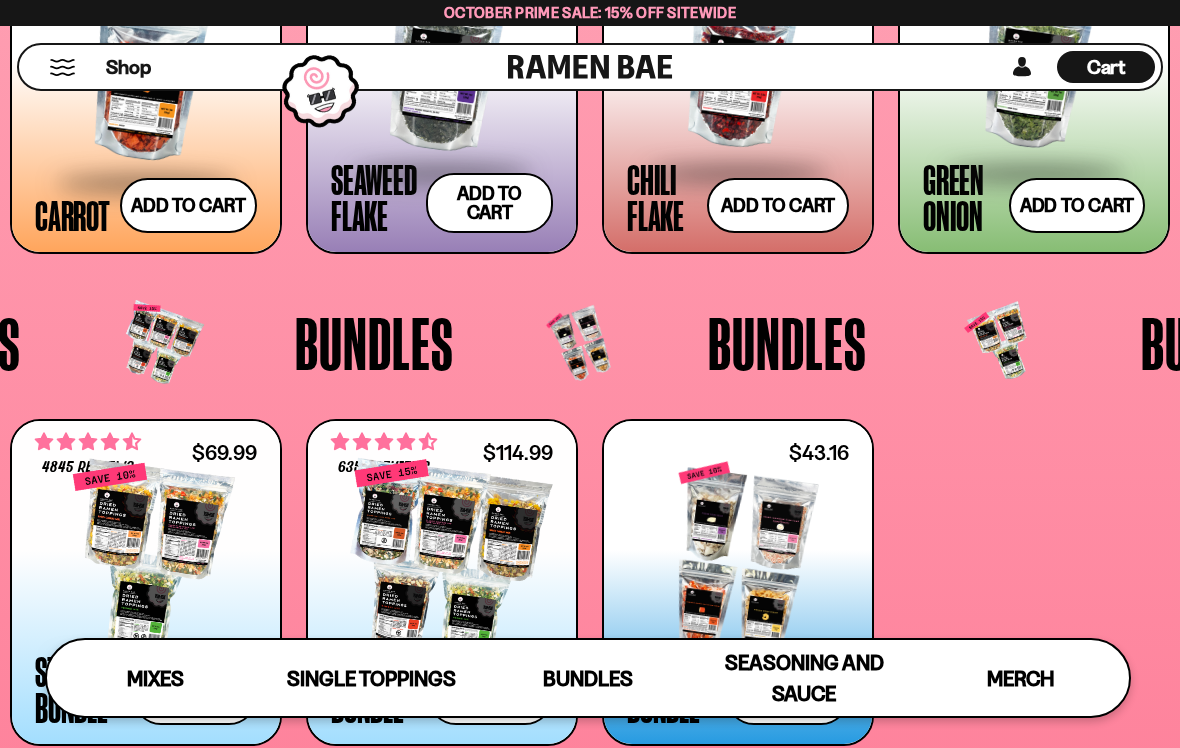
scroll to position [3030, 0]
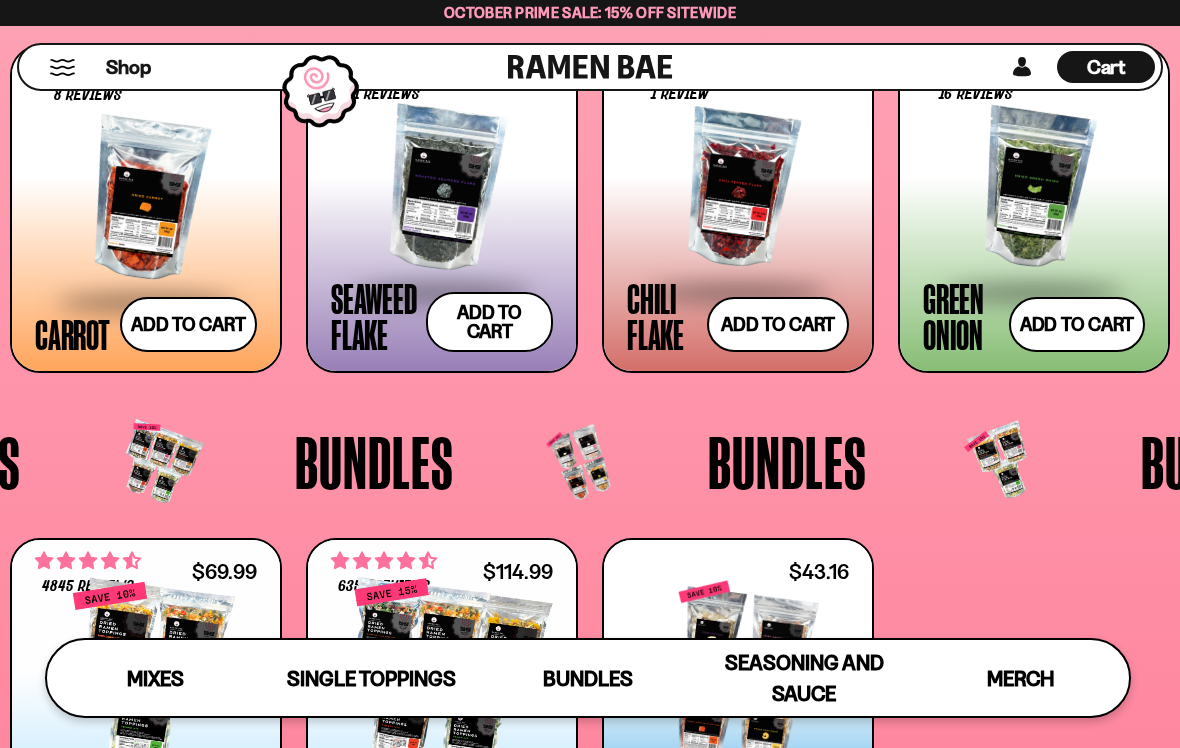
click at [479, 316] on button "Add to cart Add ― Regular price $3.99 Regular price Sale price $3.99 Unit price…" at bounding box center [489, 322] width 127 height 60
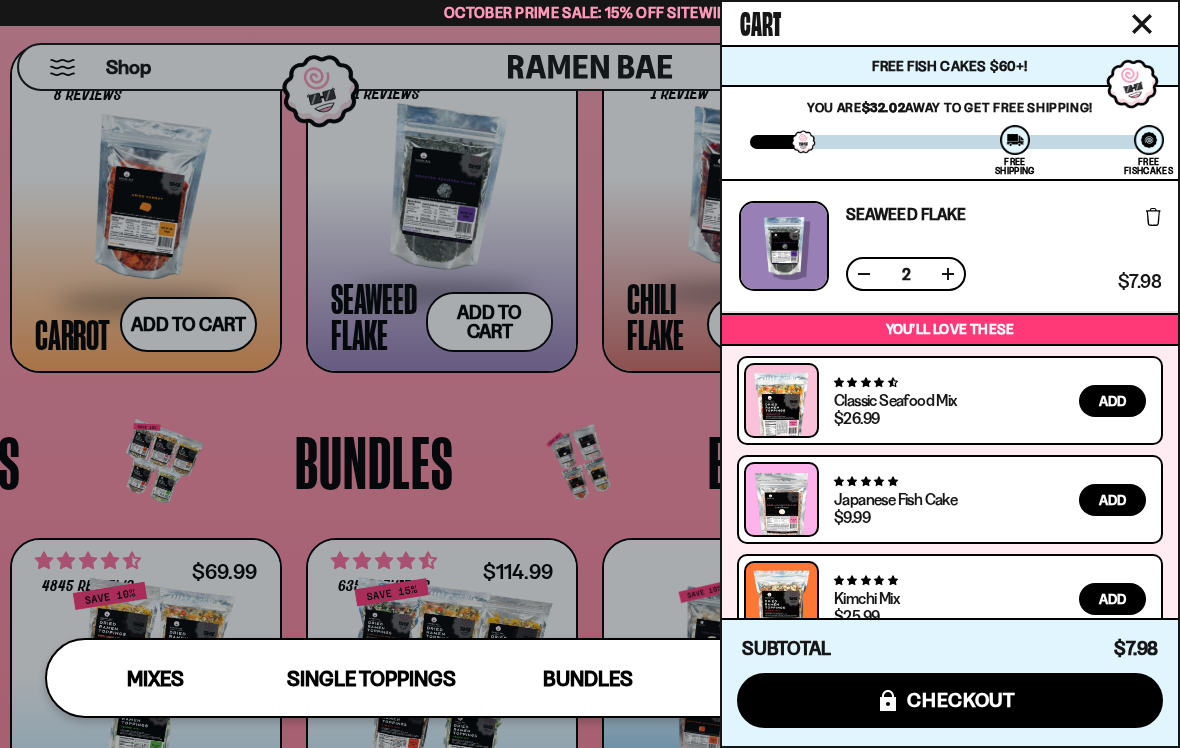
click at [860, 279] on button at bounding box center [864, 274] width 20 height 20
click at [1109, 398] on span "Add" at bounding box center [1112, 401] width 27 height 14
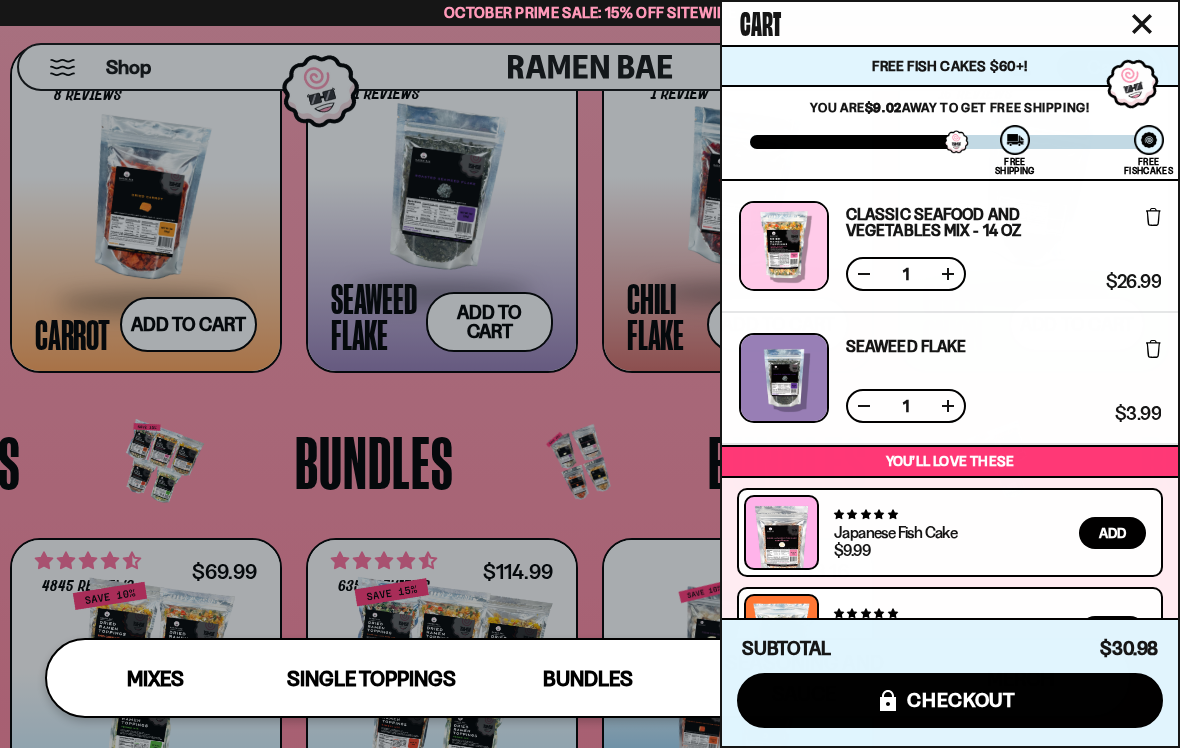
click at [388, 264] on div at bounding box center [590, 374] width 1180 height 748
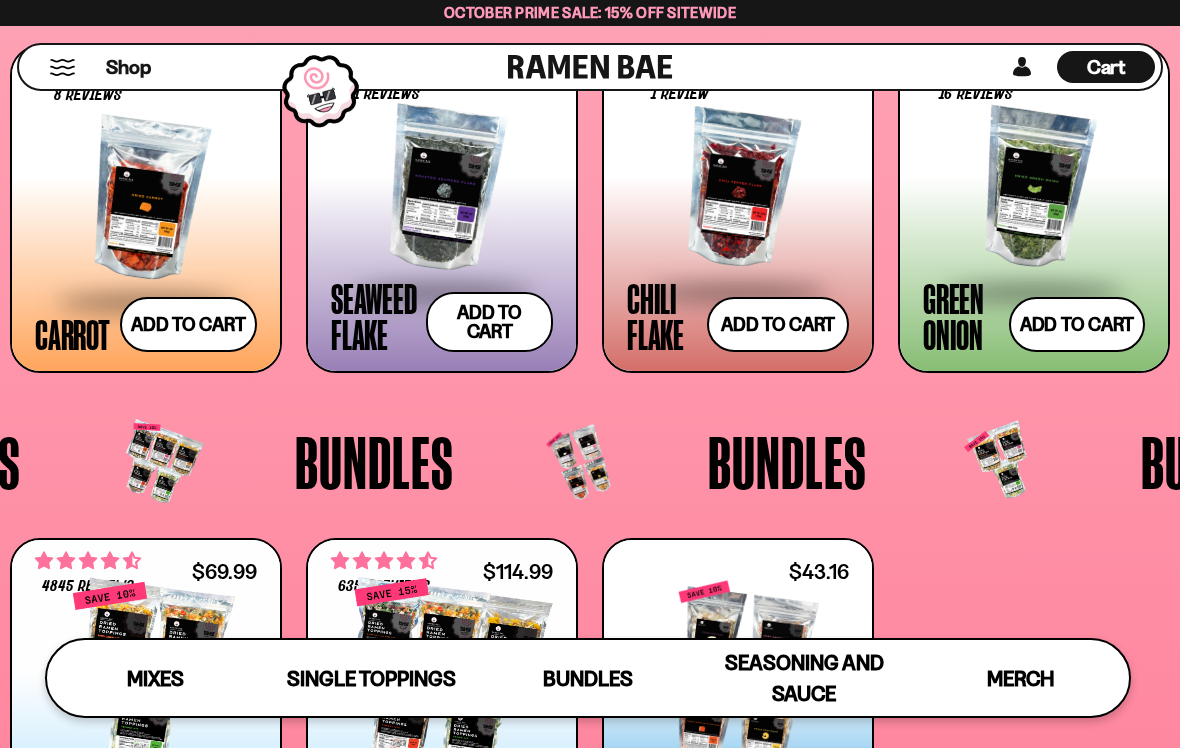
click at [393, 213] on div at bounding box center [442, 189] width 222 height 200
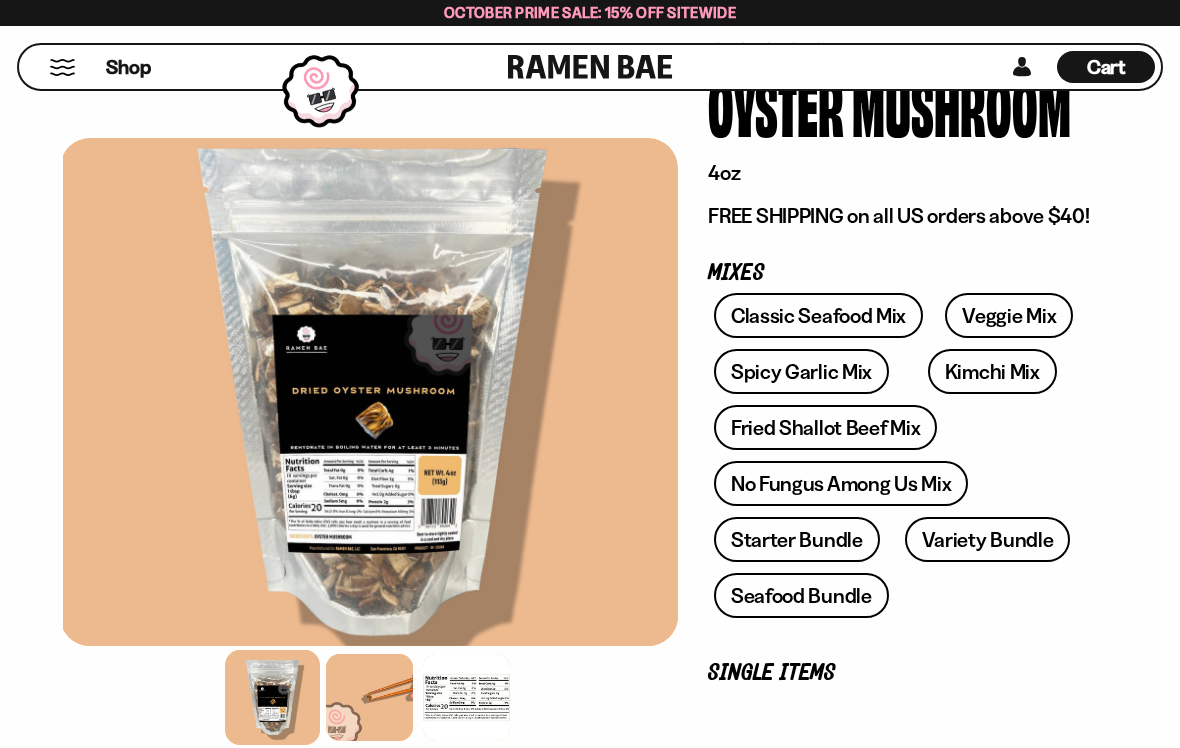
scroll to position [192, 0]
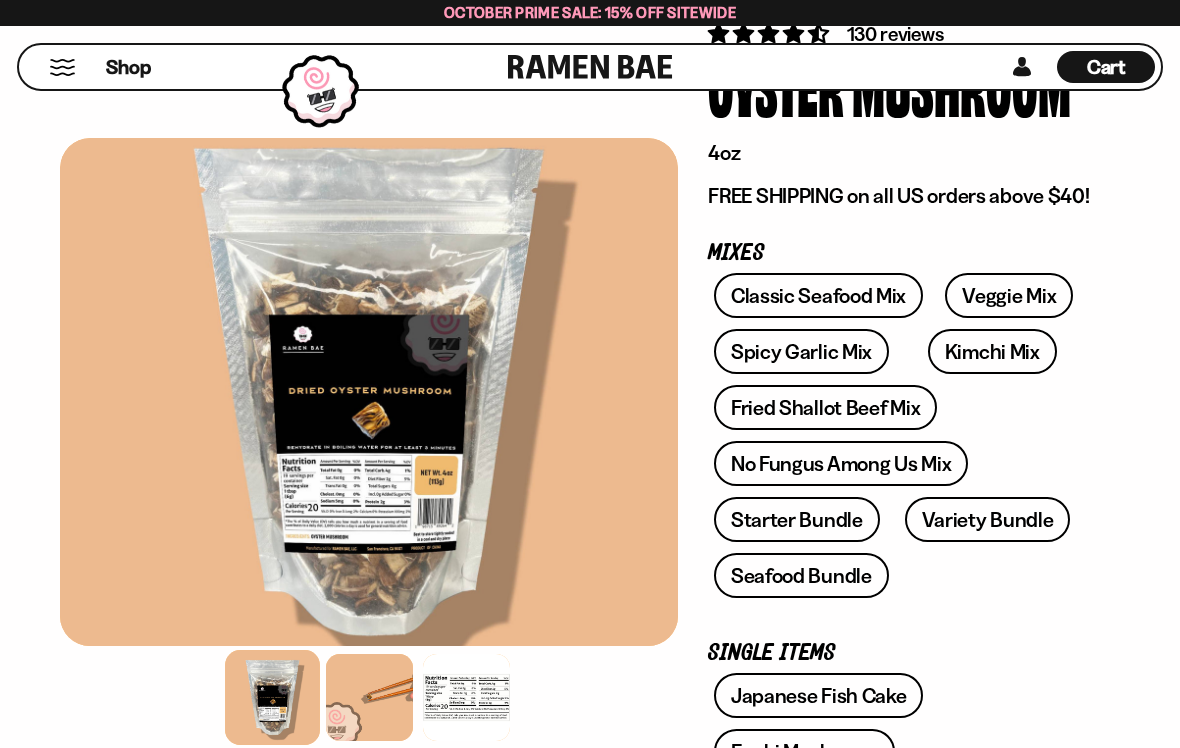
click at [380, 706] on div at bounding box center [369, 697] width 87 height 87
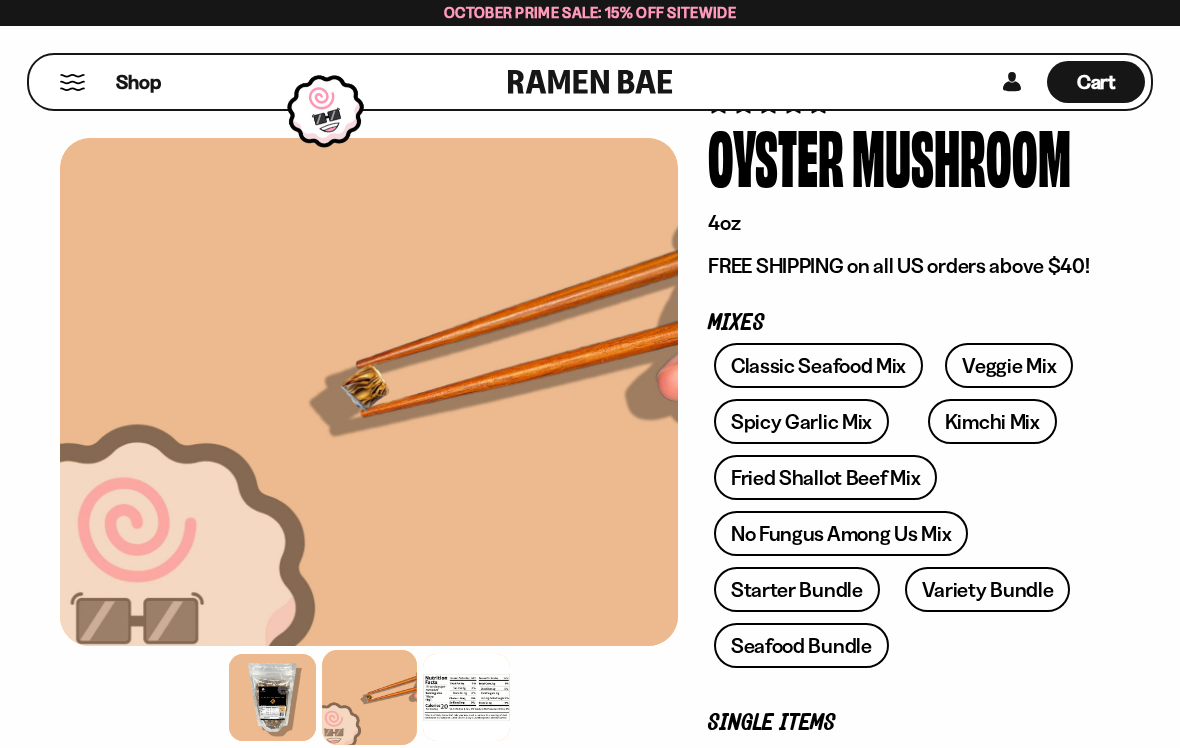
scroll to position [0, 0]
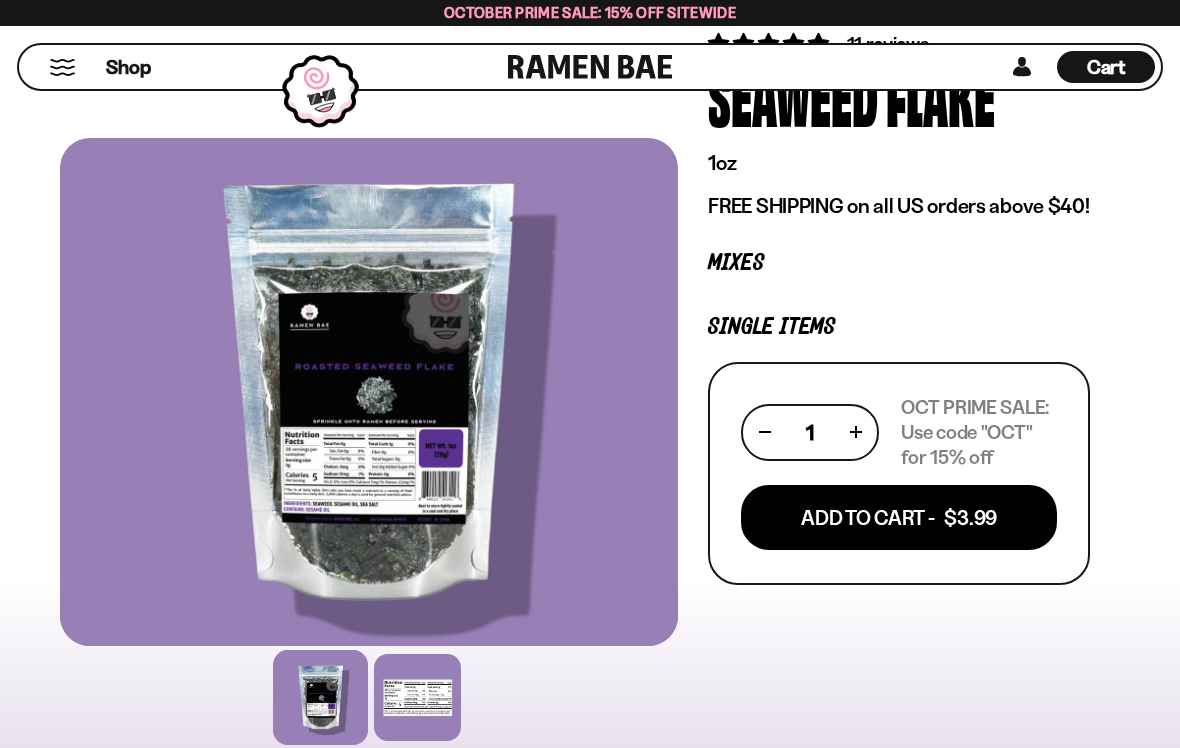
scroll to position [184, 0]
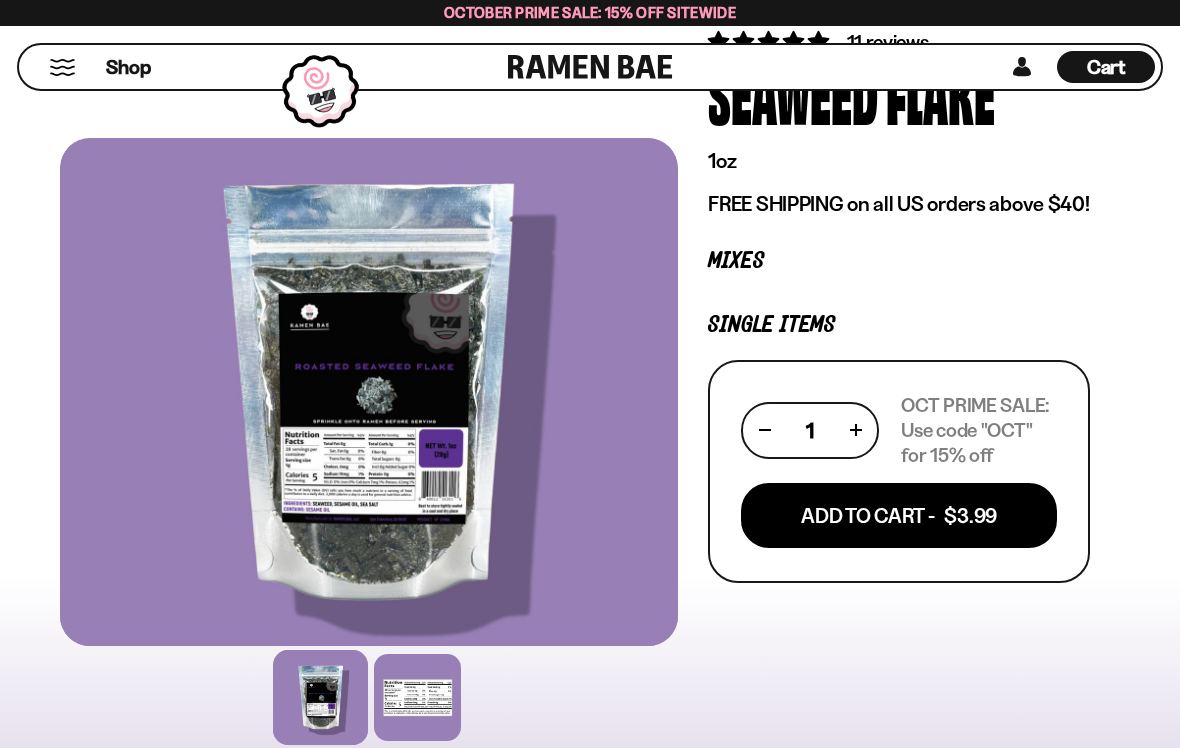
click at [1100, 69] on span "Cart" at bounding box center [1106, 67] width 39 height 24
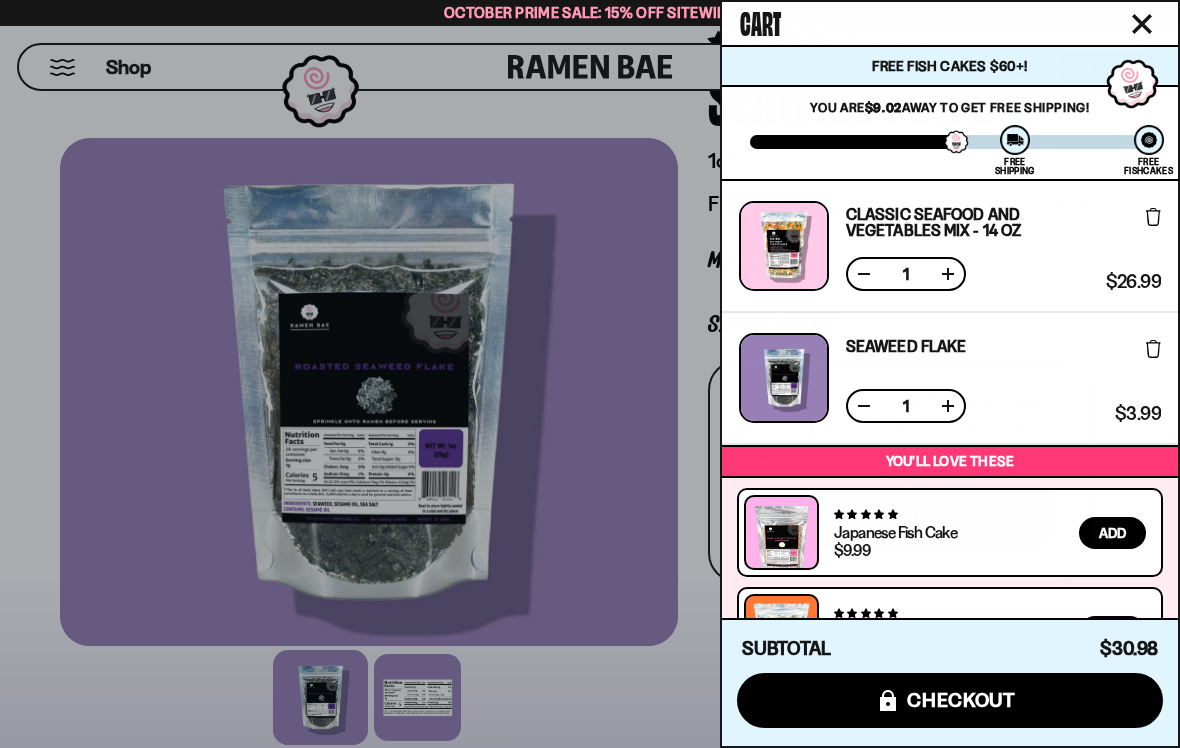
click at [889, 472] on div "You’ll love these" at bounding box center [950, 461] width 456 height 29
click at [887, 458] on p "You’ll love these" at bounding box center [950, 461] width 446 height 19
click at [941, 711] on span "checkout" at bounding box center [961, 700] width 109 height 22
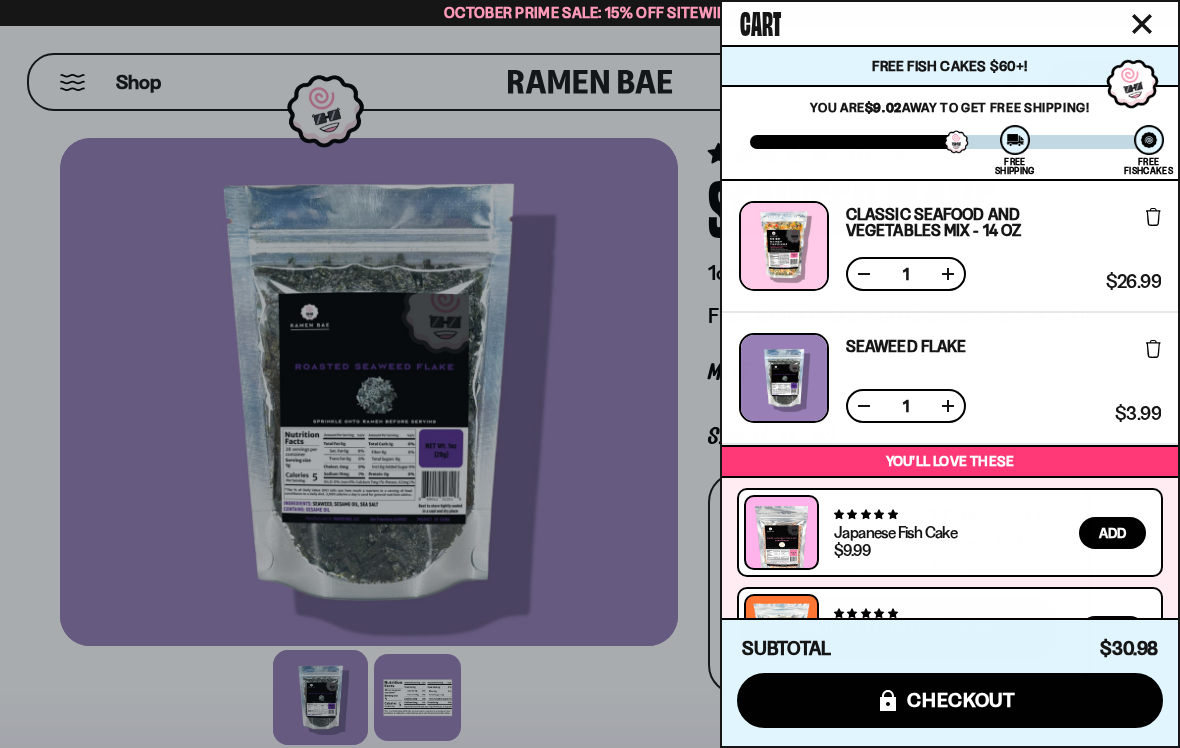
scroll to position [0, 0]
click at [1148, 26] on icon "Close cart" at bounding box center [1142, 24] width 20 height 20
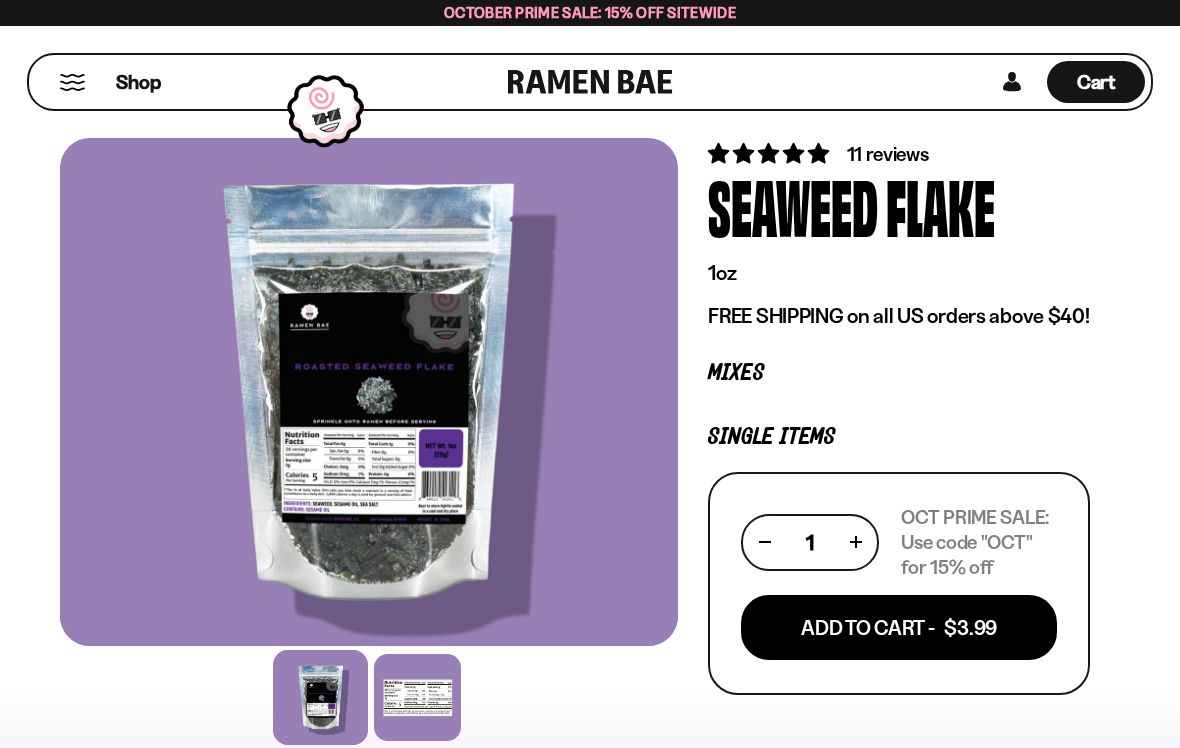
click at [139, 85] on span "Shop" at bounding box center [138, 82] width 45 height 27
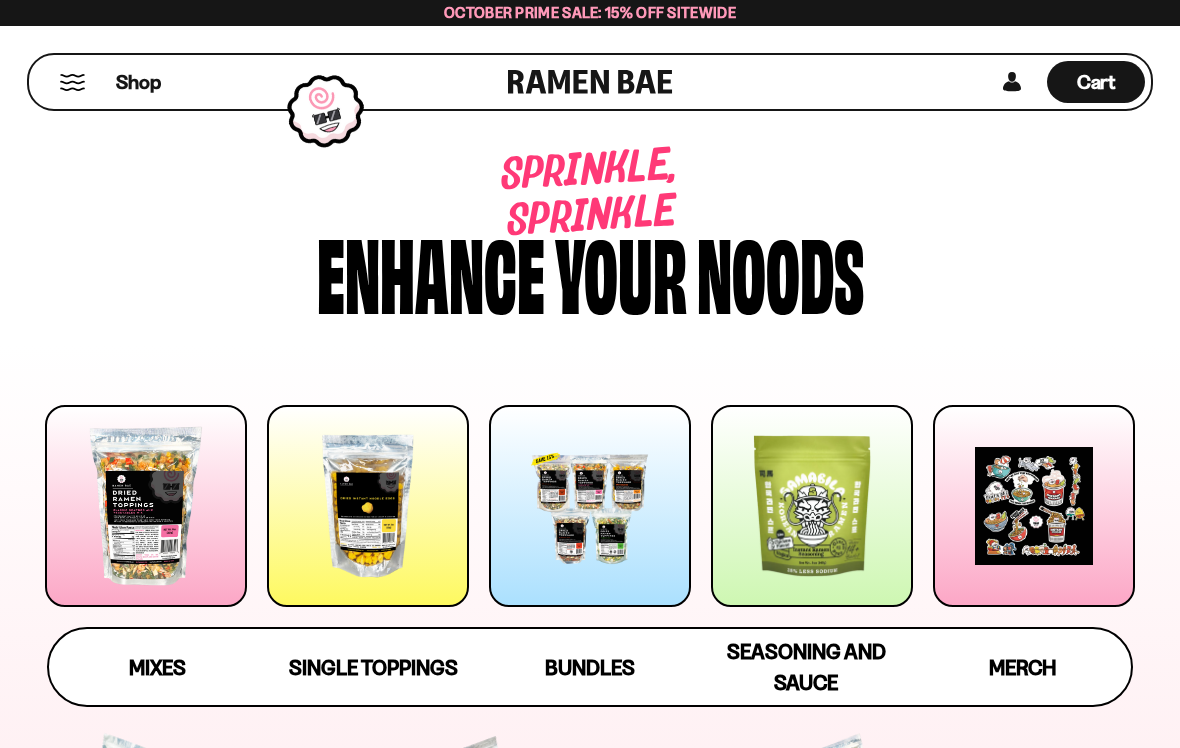
click at [357, 520] on div at bounding box center [368, 506] width 202 height 202
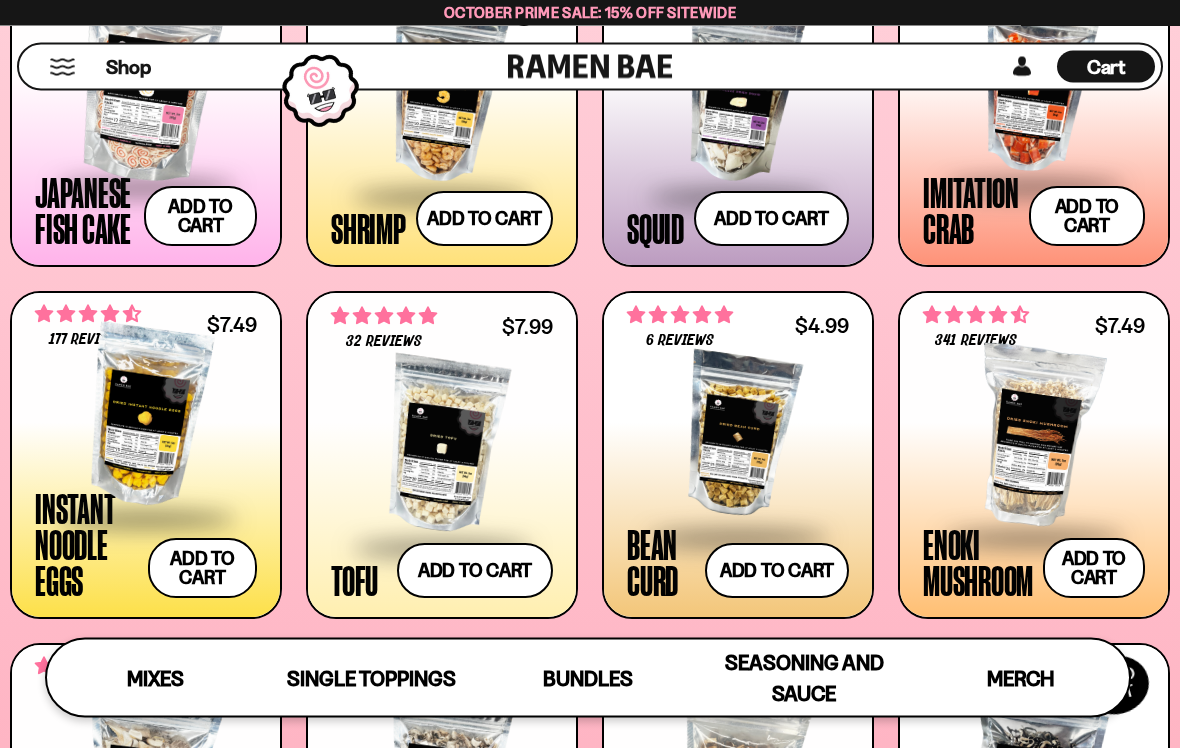
scroll to position [1737, 0]
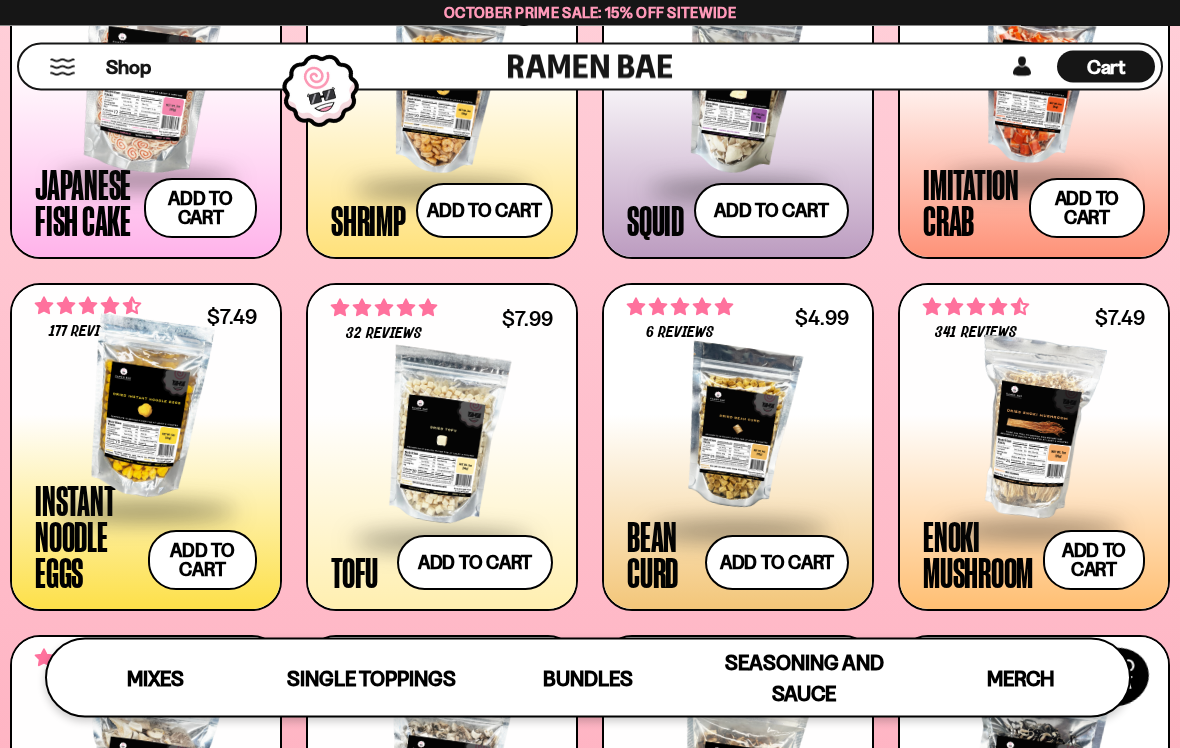
click at [129, 450] on div at bounding box center [146, 409] width 222 height 200
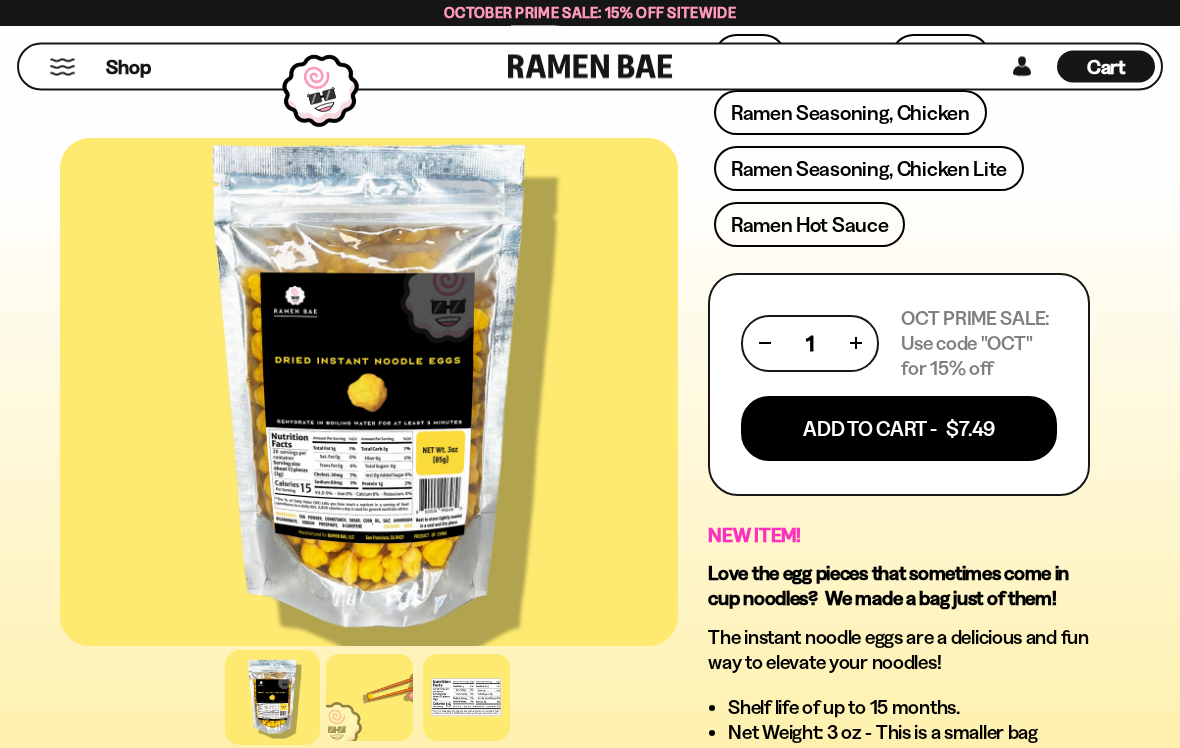
scroll to position [1130, 0]
click at [356, 702] on div at bounding box center [369, 697] width 87 height 87
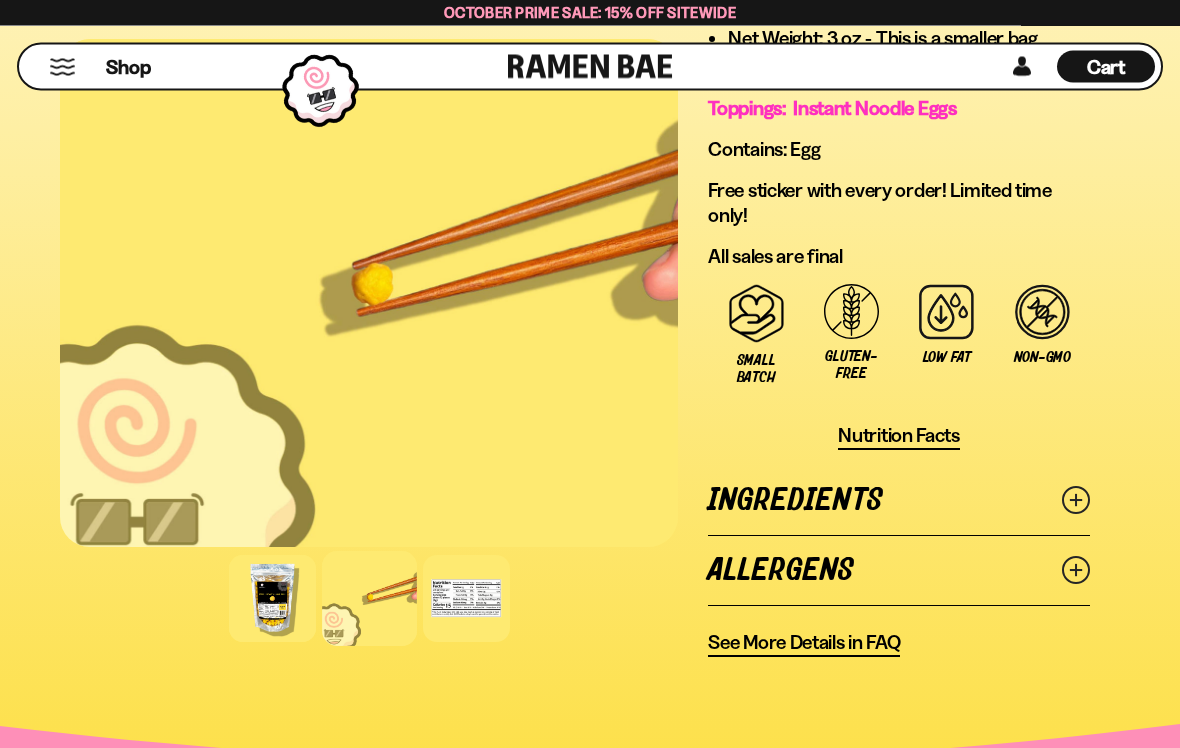
scroll to position [1823, 0]
click at [1085, 514] on icon at bounding box center [1076, 500] width 28 height 28
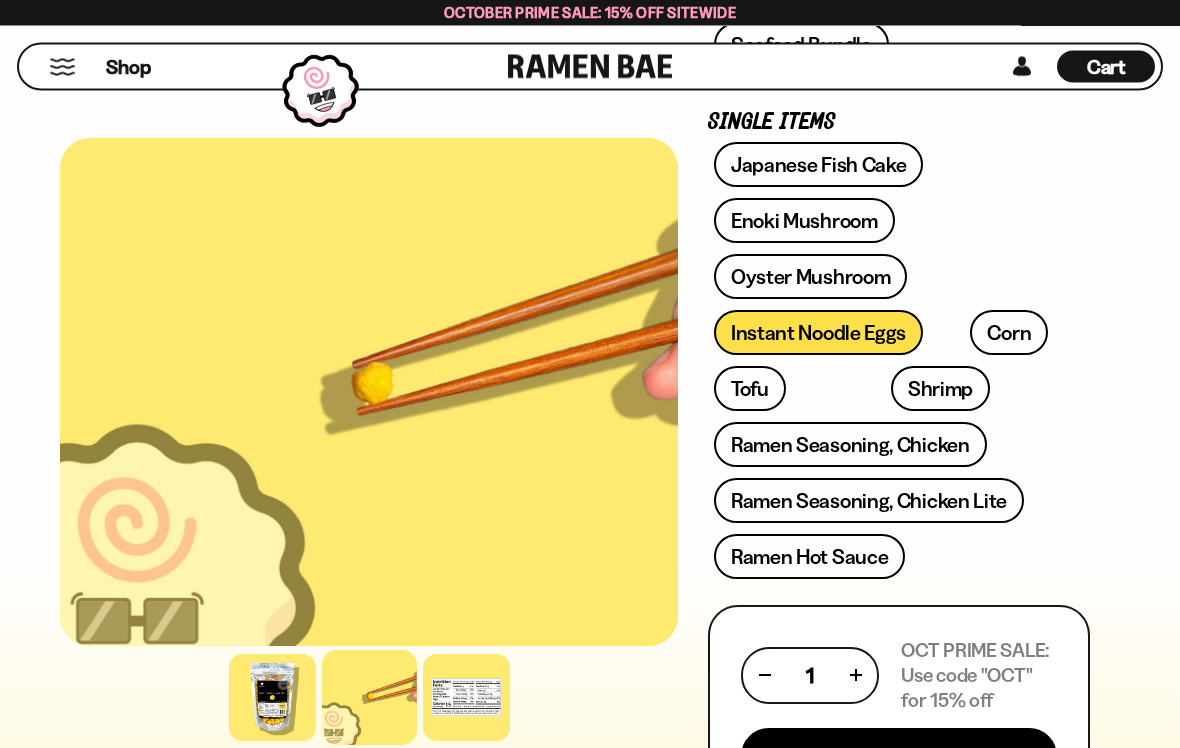
scroll to position [798, 0]
click at [1120, 64] on span "Cart" at bounding box center [1106, 67] width 39 height 24
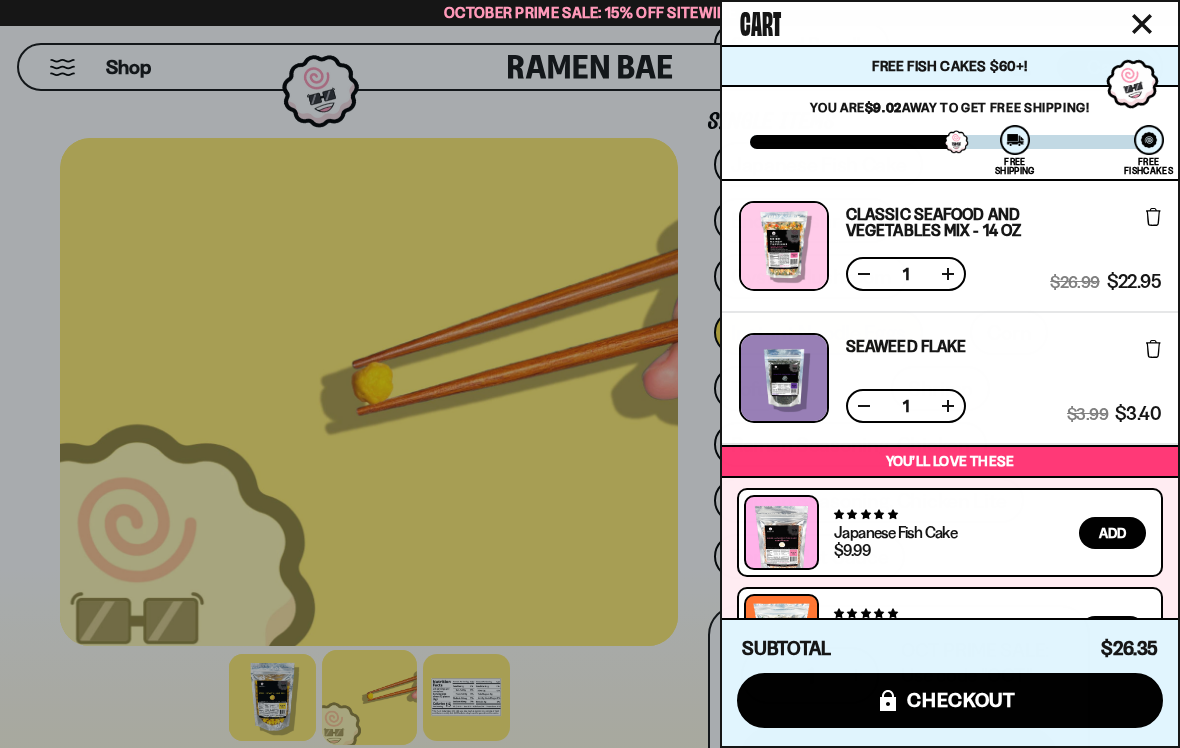
click at [1024, 694] on button "icons8-lock checkout" at bounding box center [950, 700] width 426 height 55
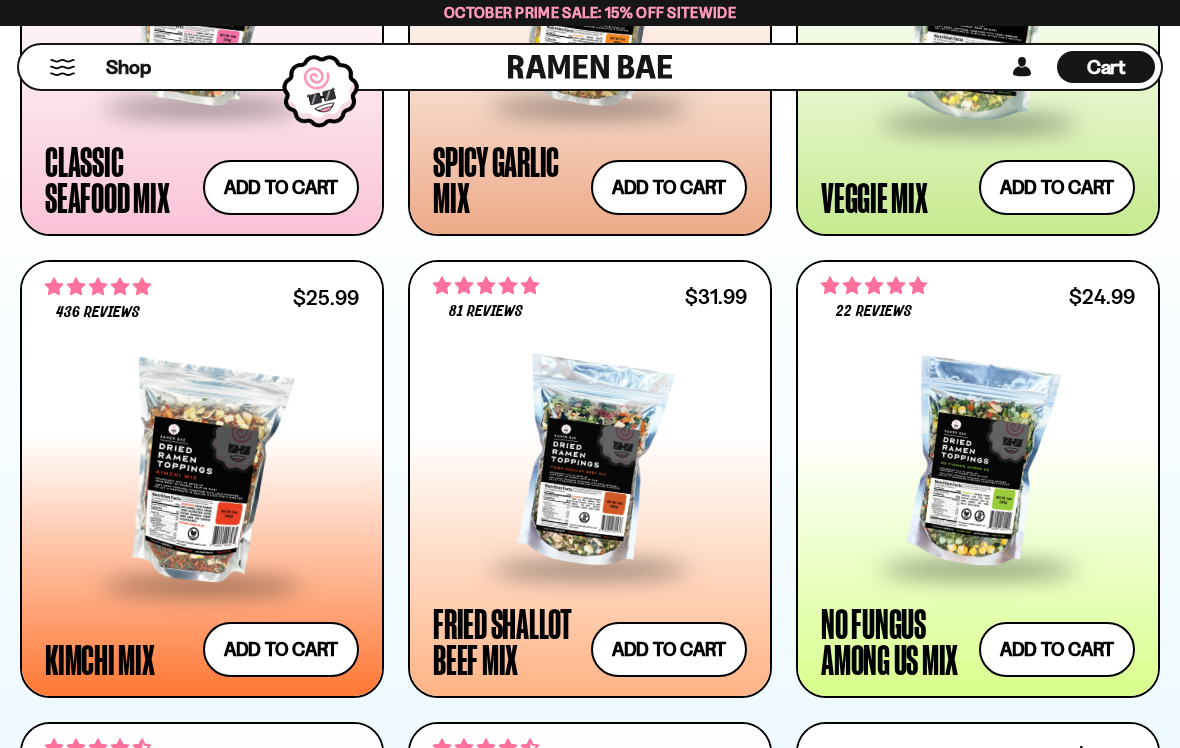
scroll to position [1589, 0]
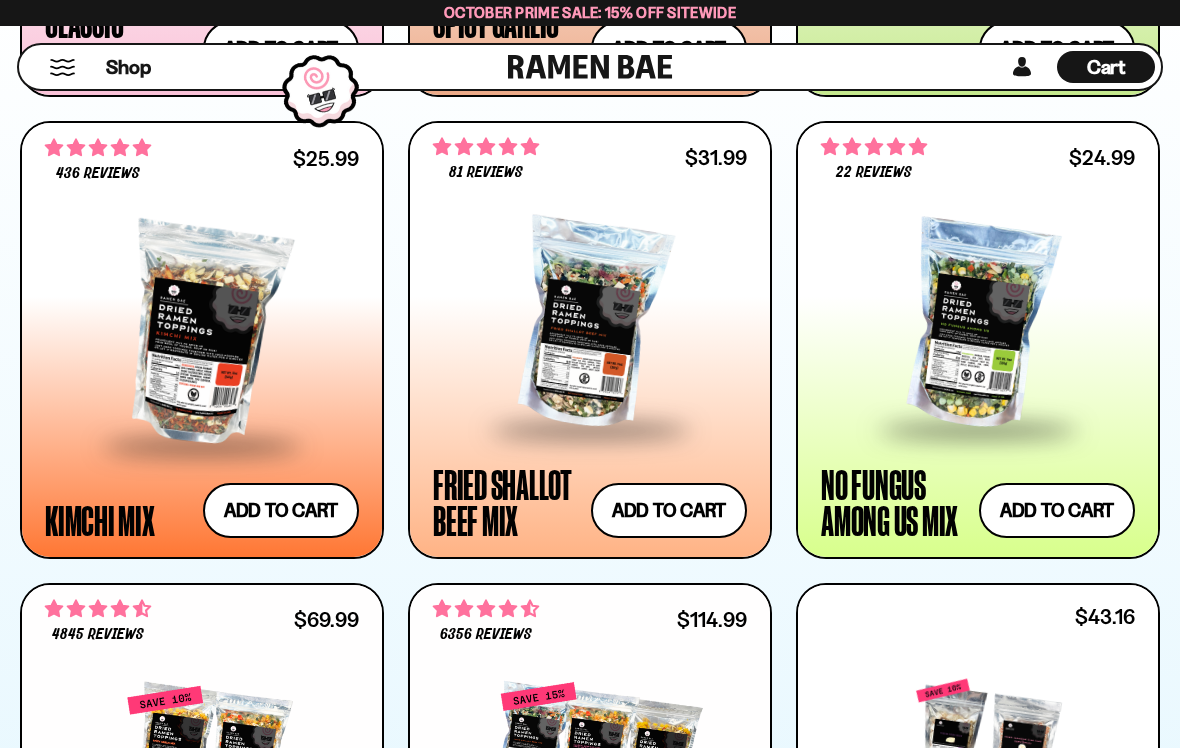
click at [594, 397] on span at bounding box center [590, 431] width 244 height 70
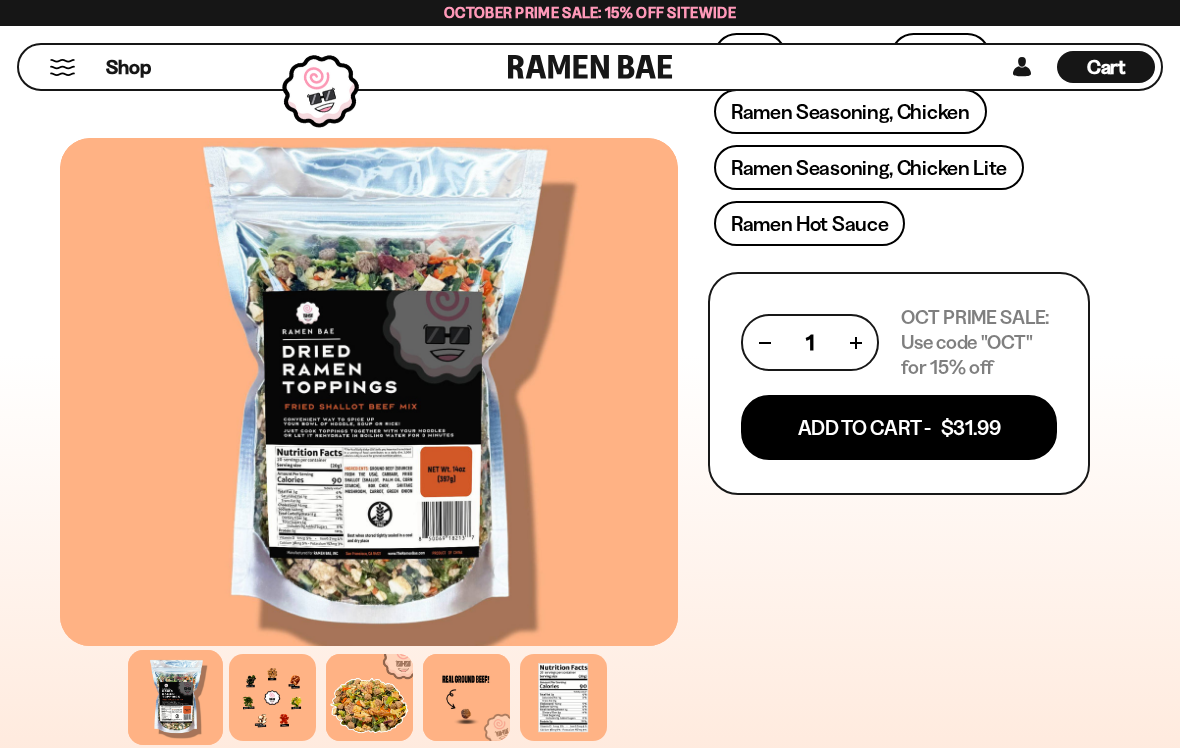
scroll to position [1125, 0]
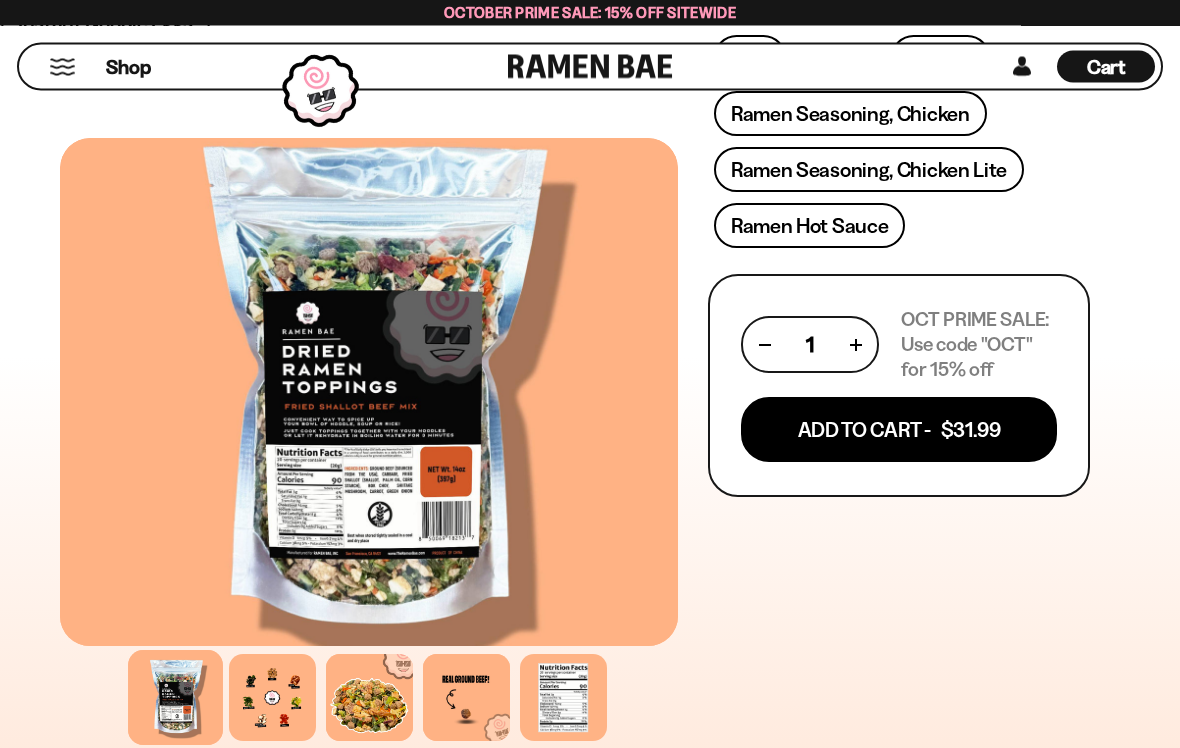
click at [988, 434] on button "Add To Cart - $31.99" at bounding box center [899, 430] width 316 height 65
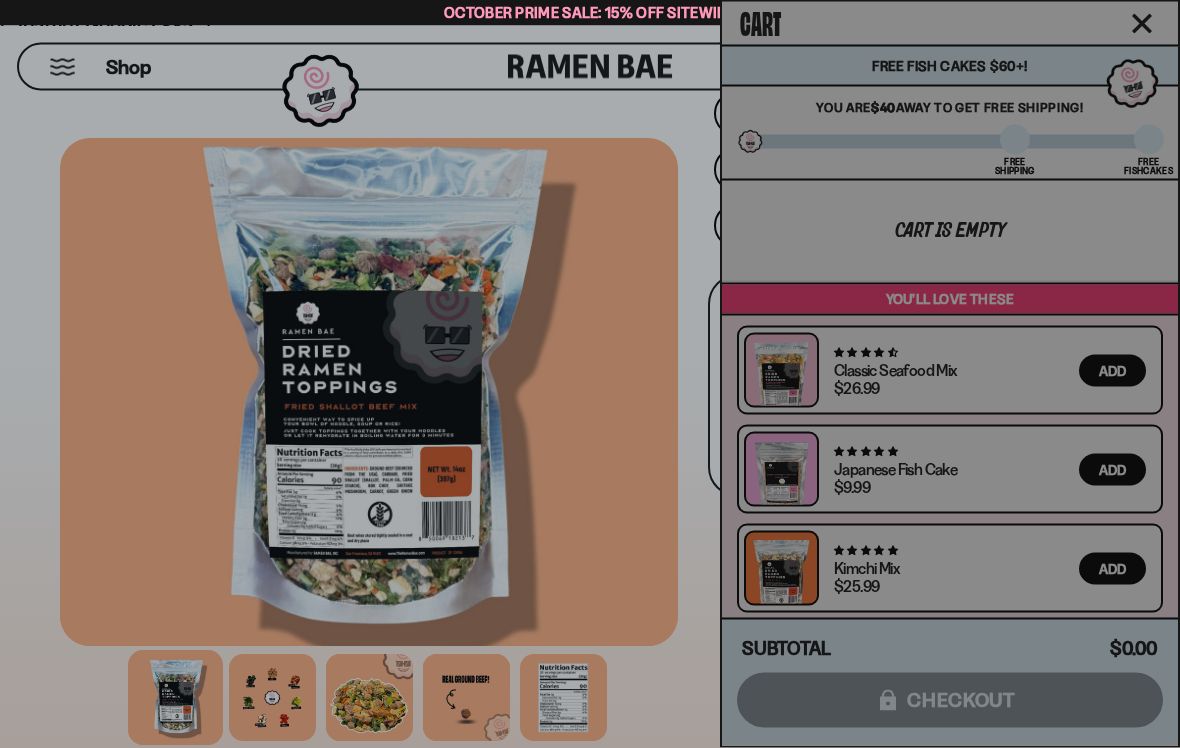
scroll to position [1126, 0]
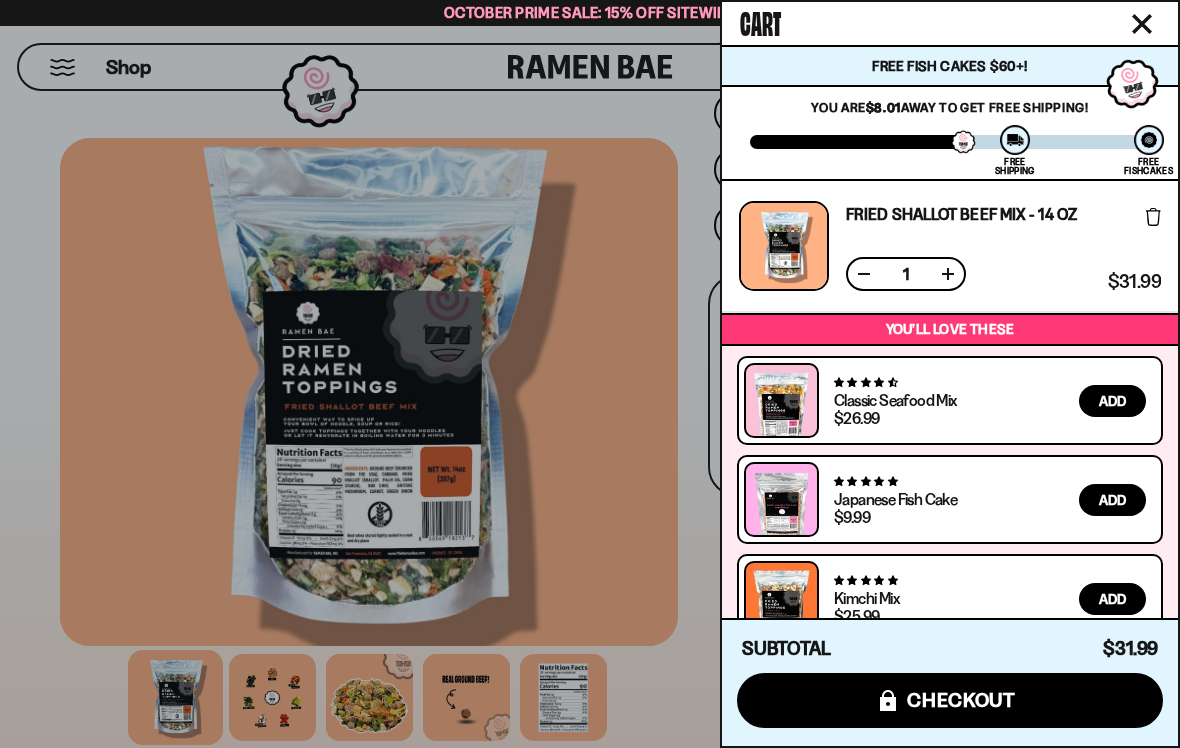
click at [995, 706] on button "icons8-lock checkout" at bounding box center [950, 700] width 426 height 55
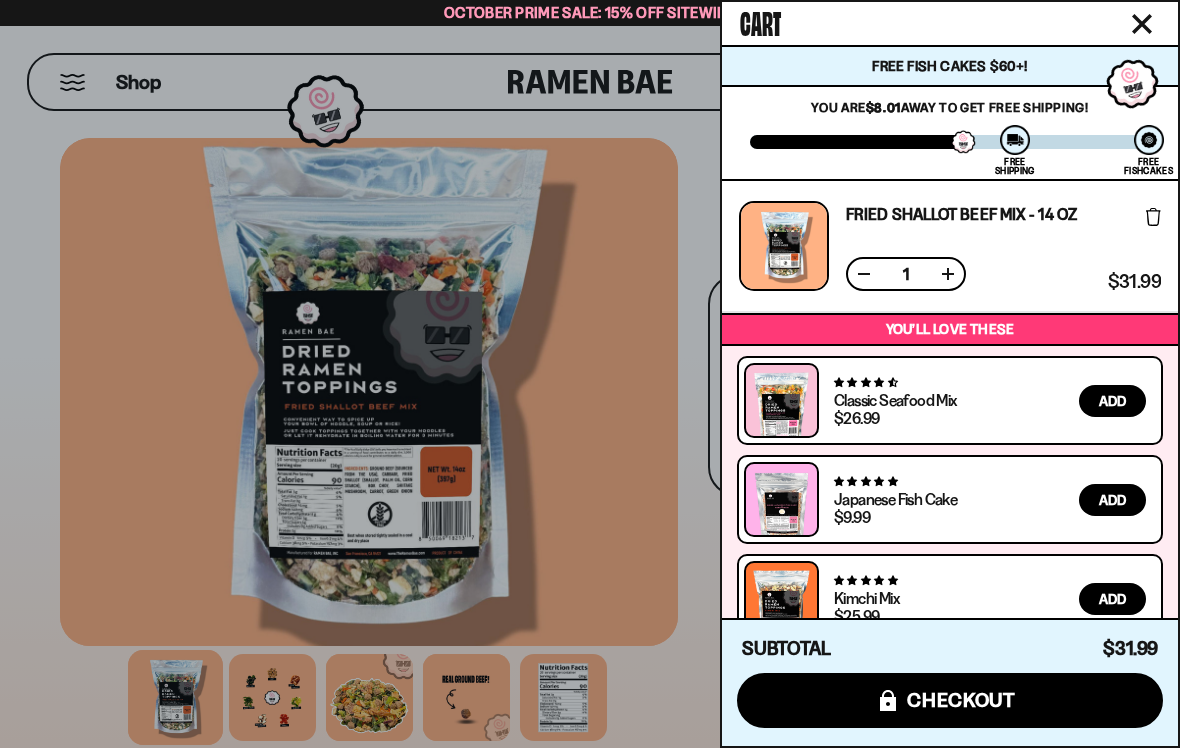
scroll to position [72, 0]
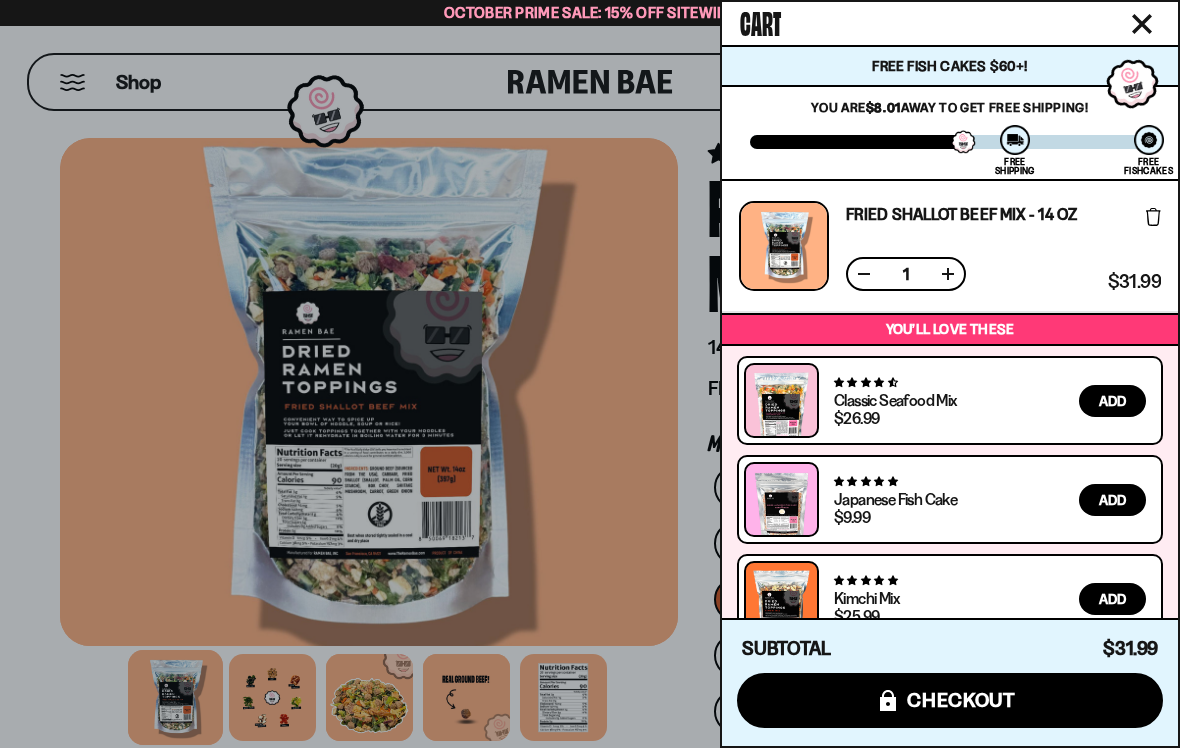
click at [81, 88] on div at bounding box center [590, 374] width 1180 height 748
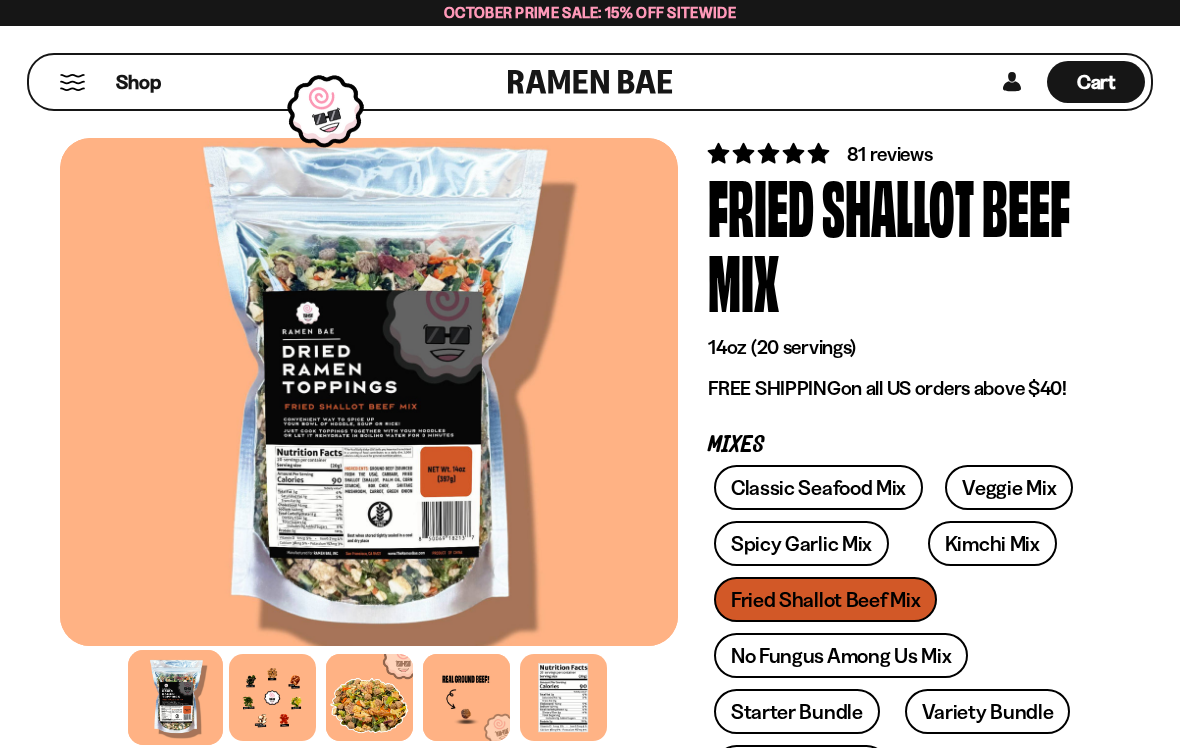
click at [73, 86] on button "Mobile Menu Trigger" at bounding box center [72, 82] width 27 height 17
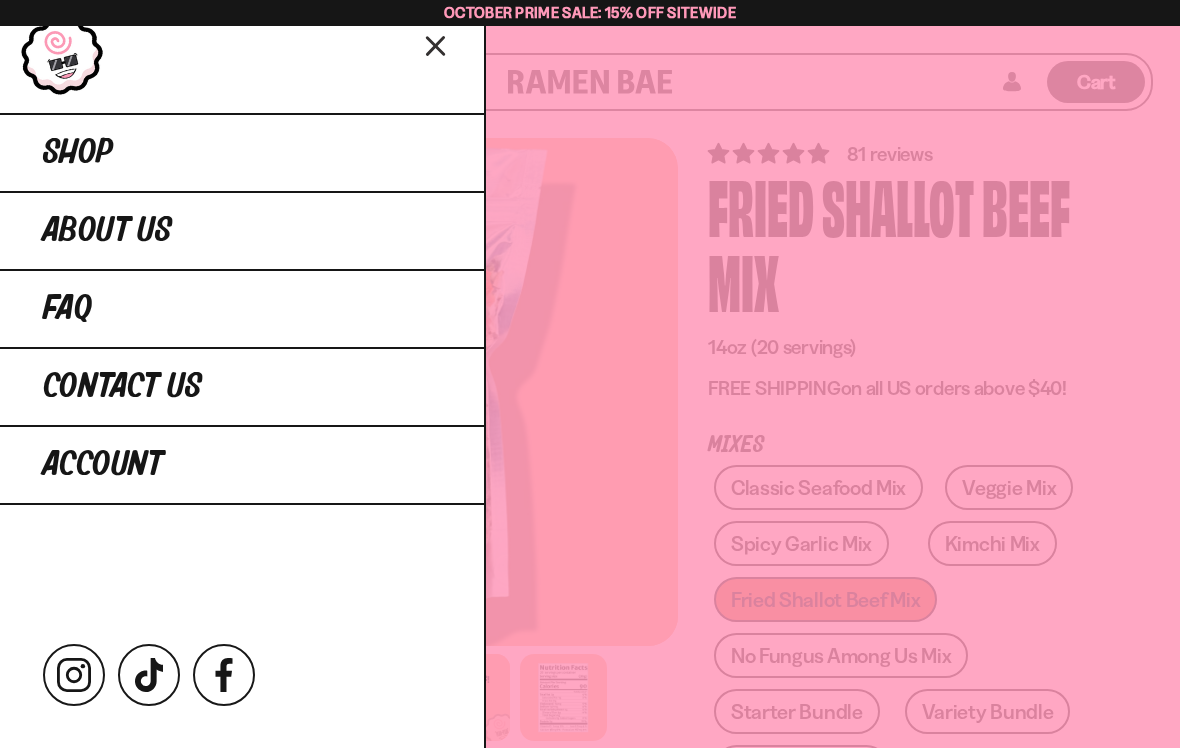
click at [66, 162] on span "Shop" at bounding box center [78, 153] width 70 height 36
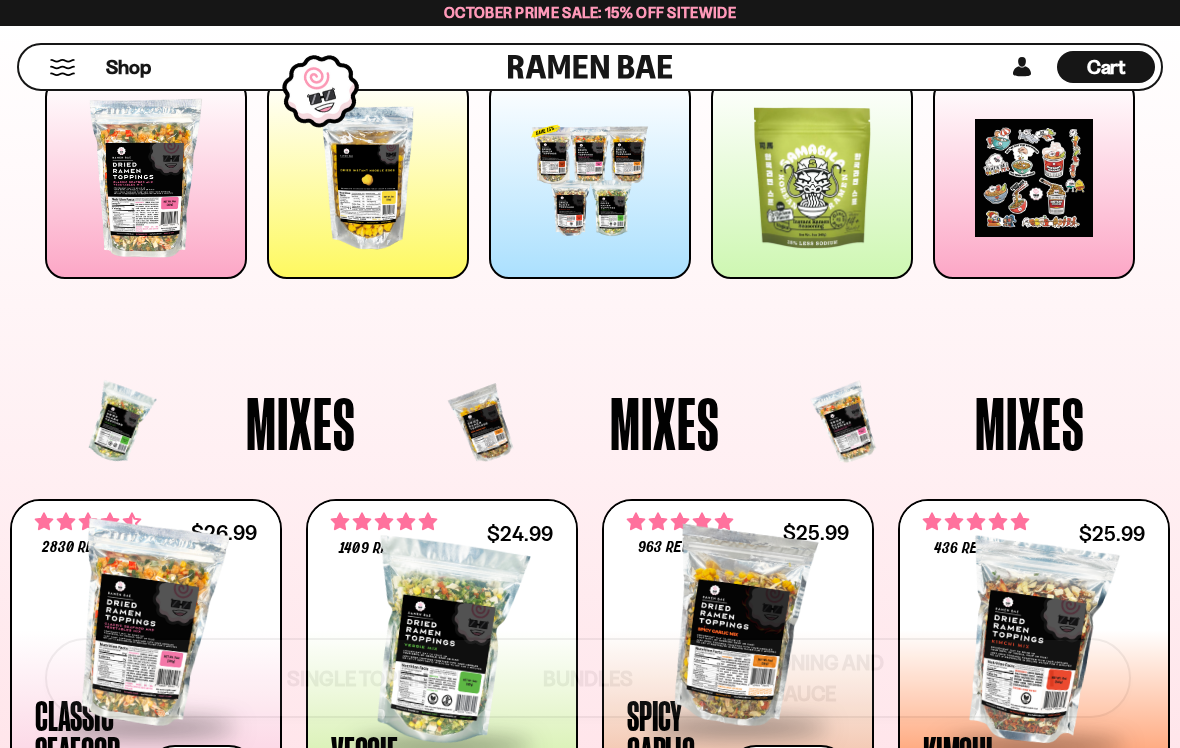
scroll to position [398, 0]
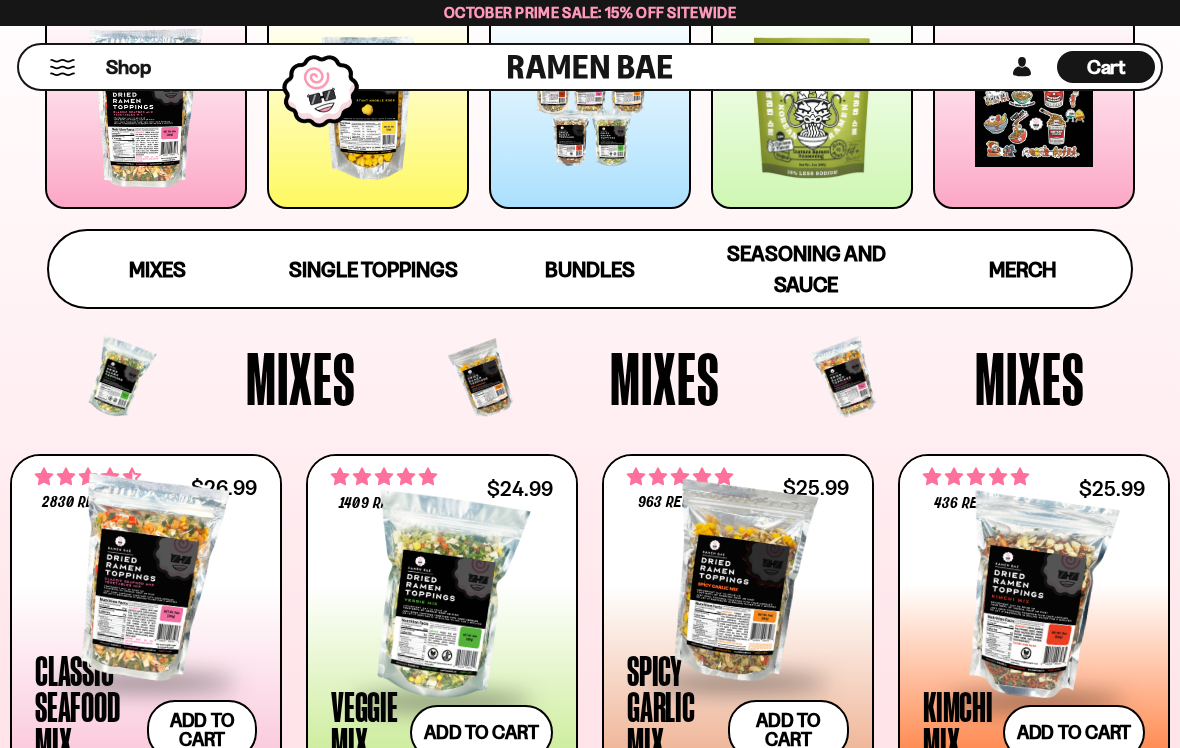
click at [71, 69] on button "Mobile Menu Trigger" at bounding box center [62, 67] width 27 height 17
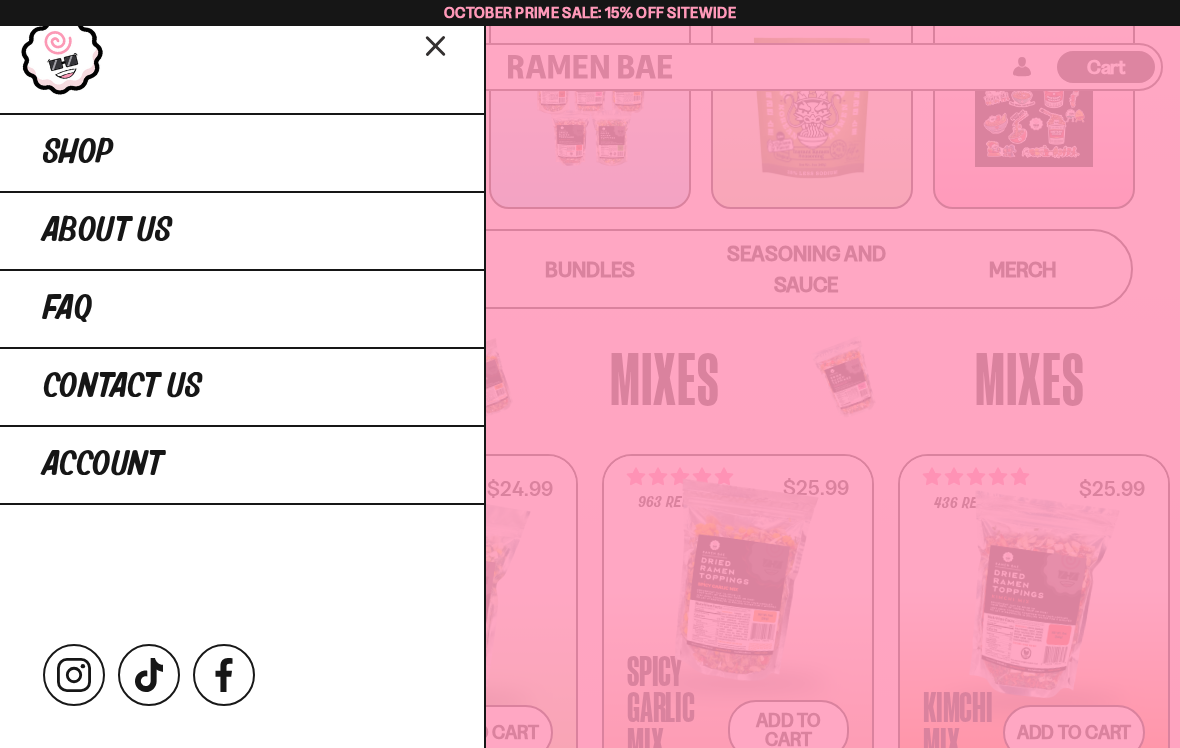
click at [79, 455] on span "Account" at bounding box center [103, 465] width 120 height 36
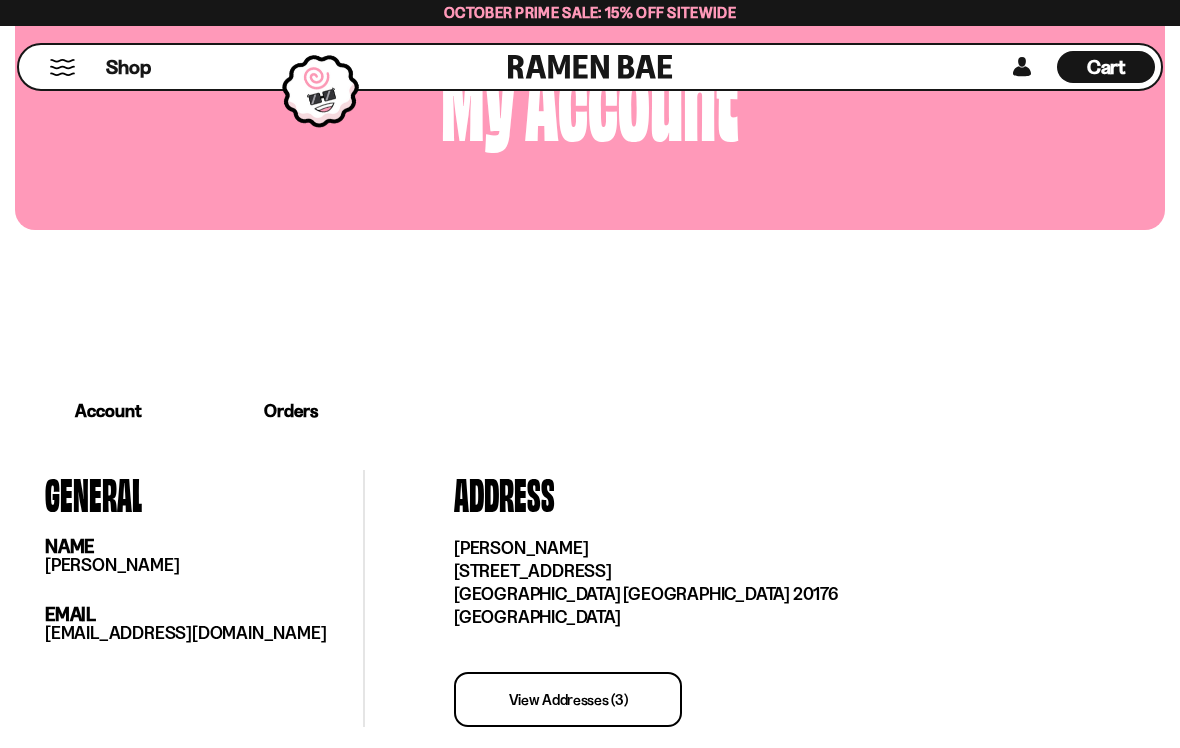
scroll to position [194, 0]
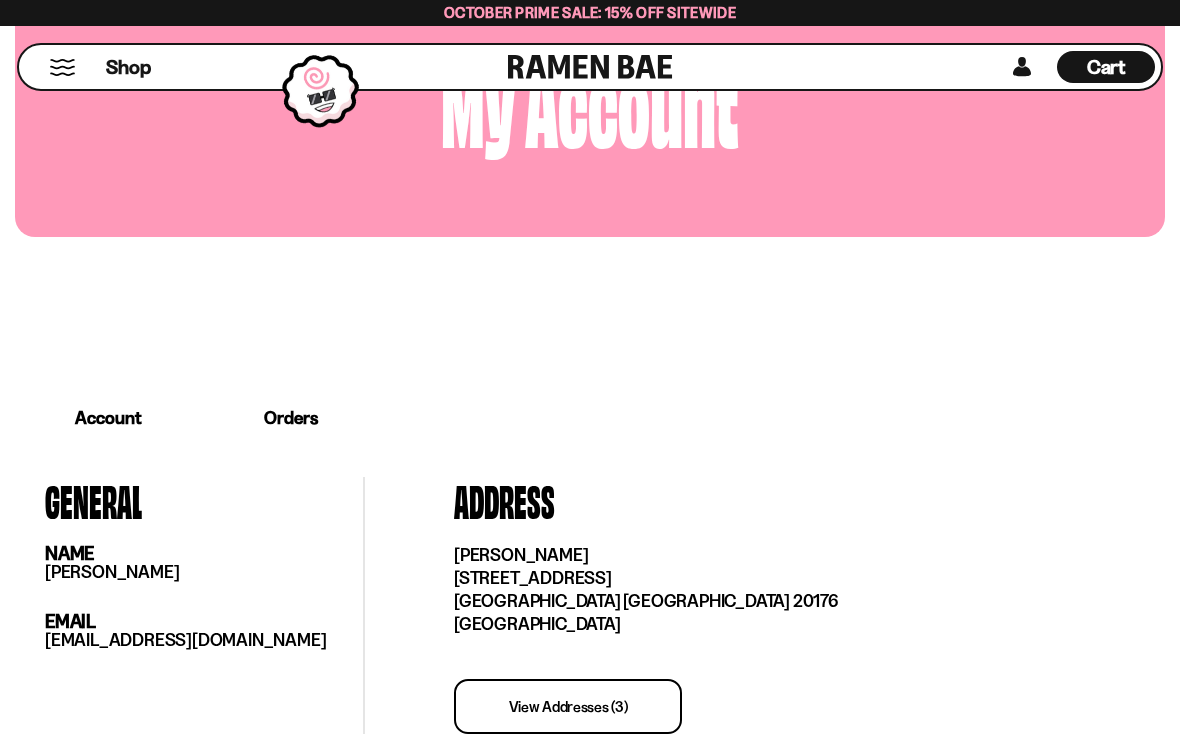
click at [292, 418] on link "Orders" at bounding box center [291, 418] width 178 height 62
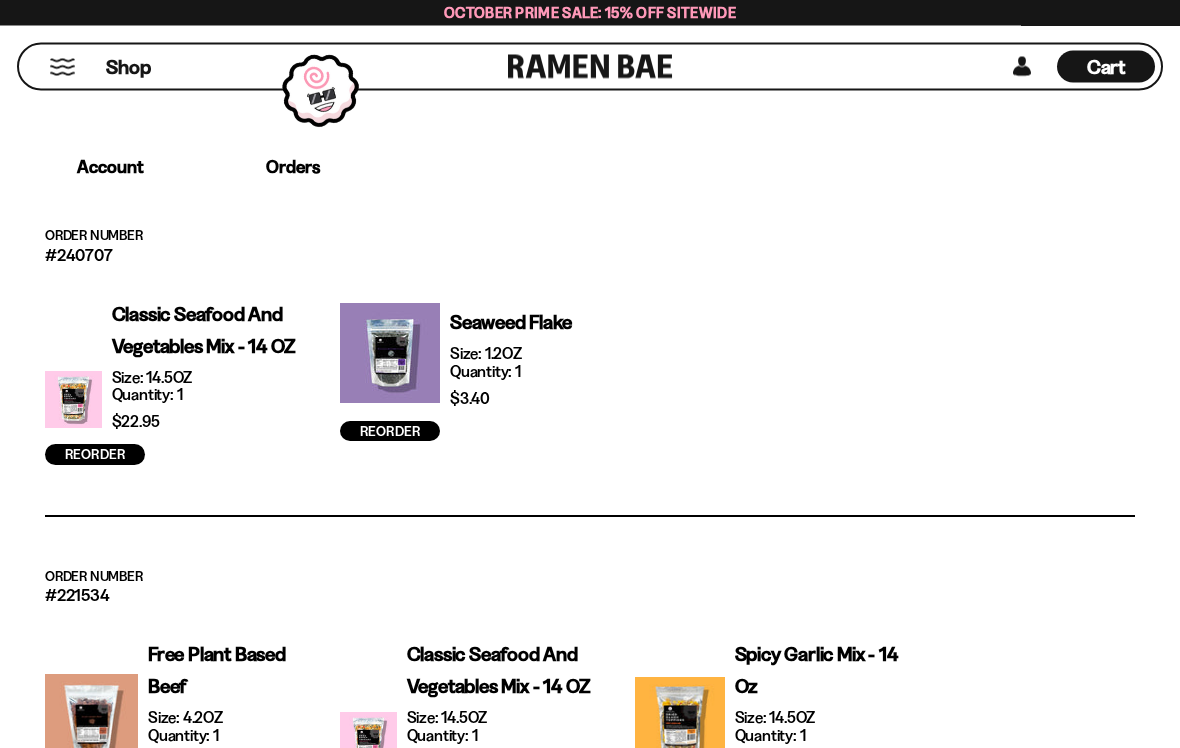
scroll to position [445, 0]
click at [102, 258] on p "#240707" at bounding box center [590, 254] width 1090 height 17
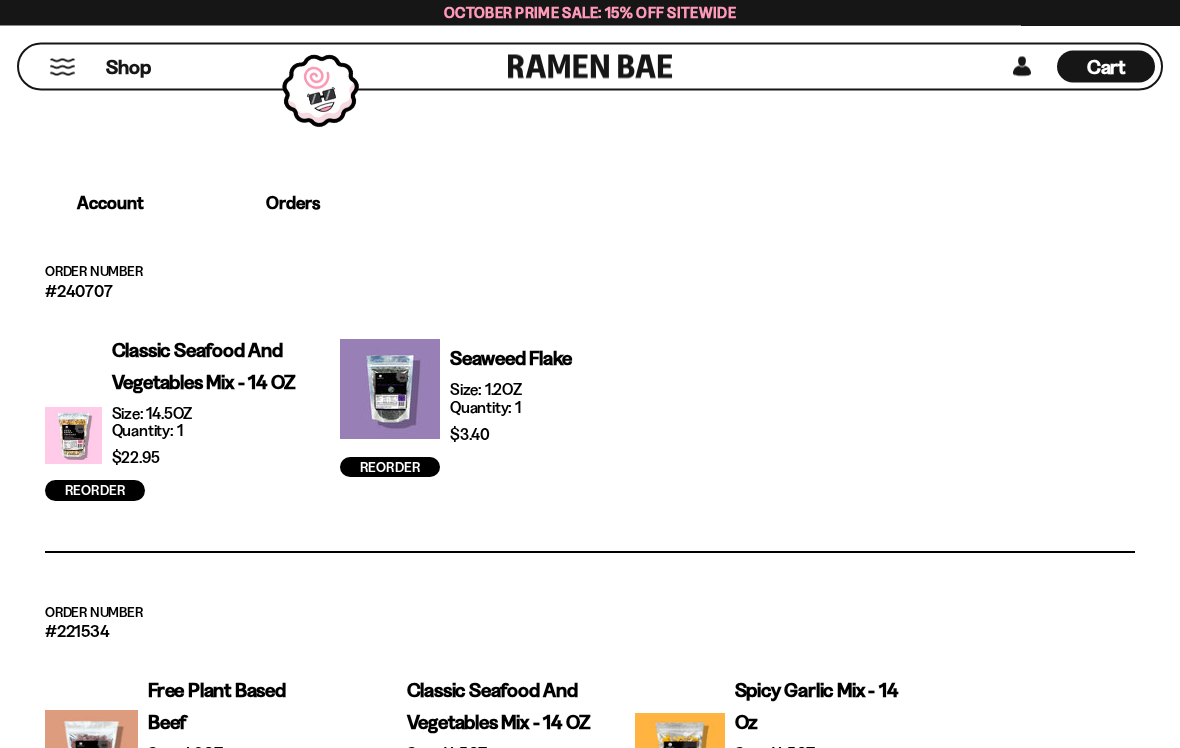
scroll to position [407, 0]
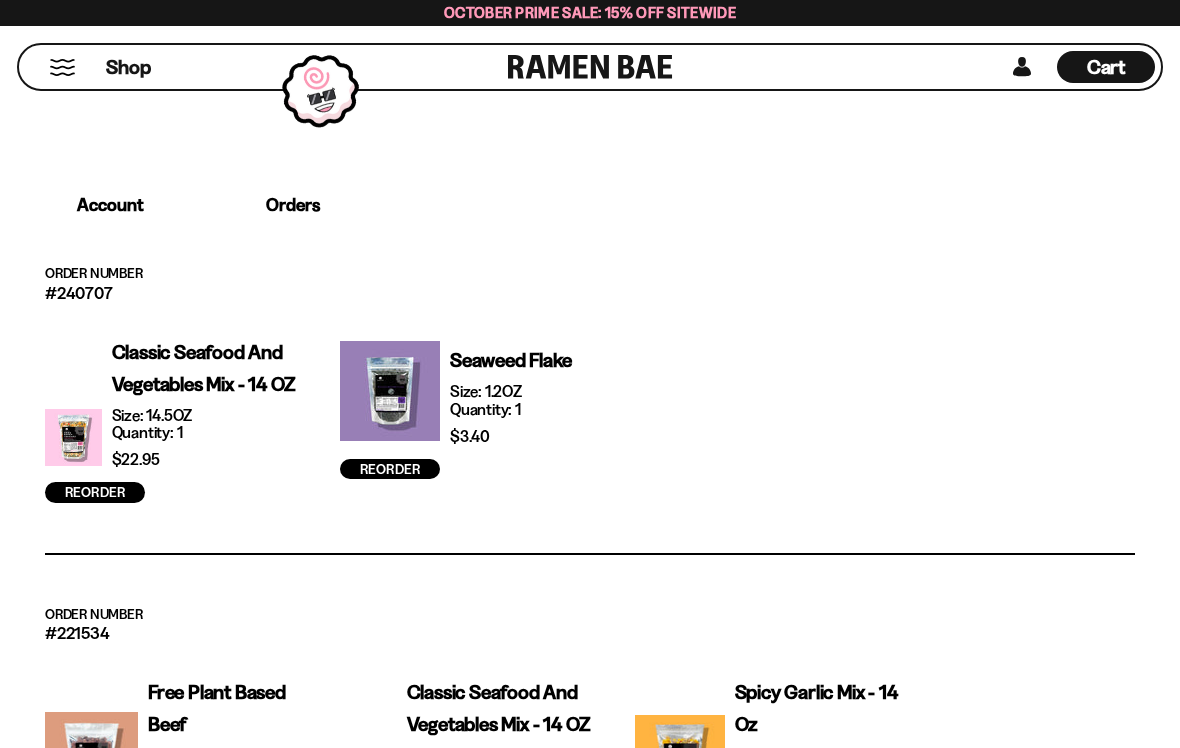
click at [293, 206] on link "Orders" at bounding box center [293, 205] width 174 height 58
click at [88, 284] on p "#240707" at bounding box center [590, 292] width 1090 height 17
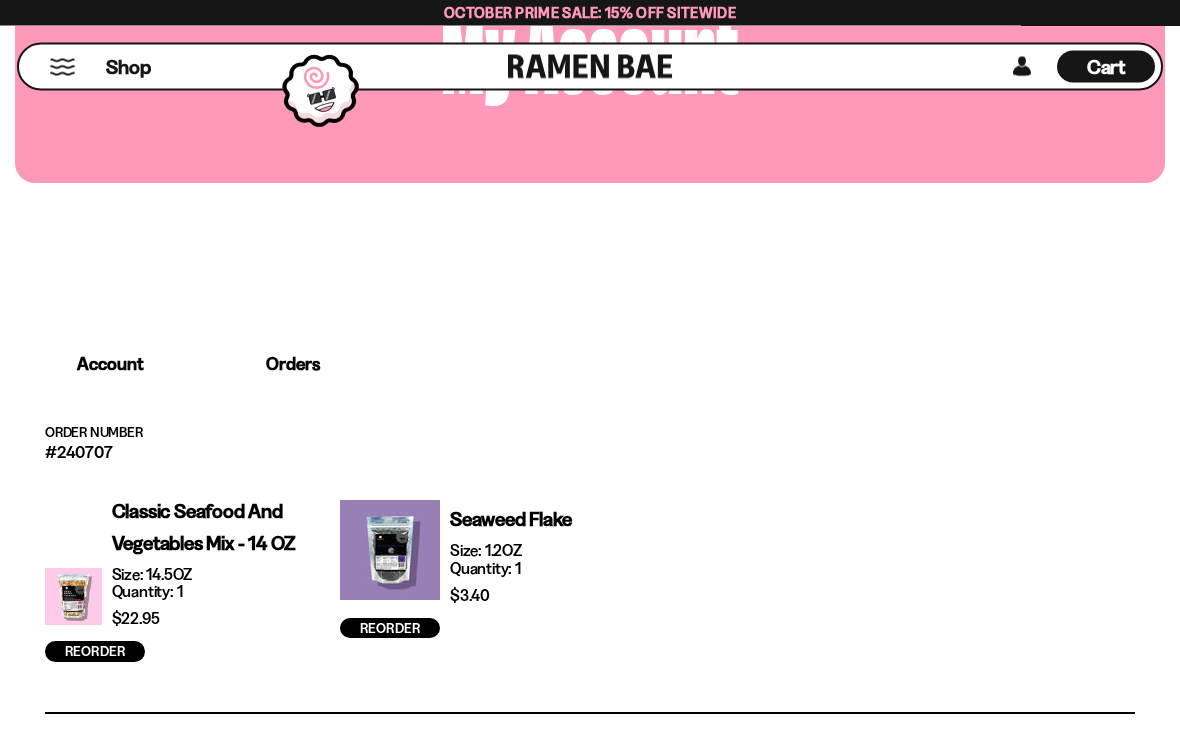
scroll to position [262, 0]
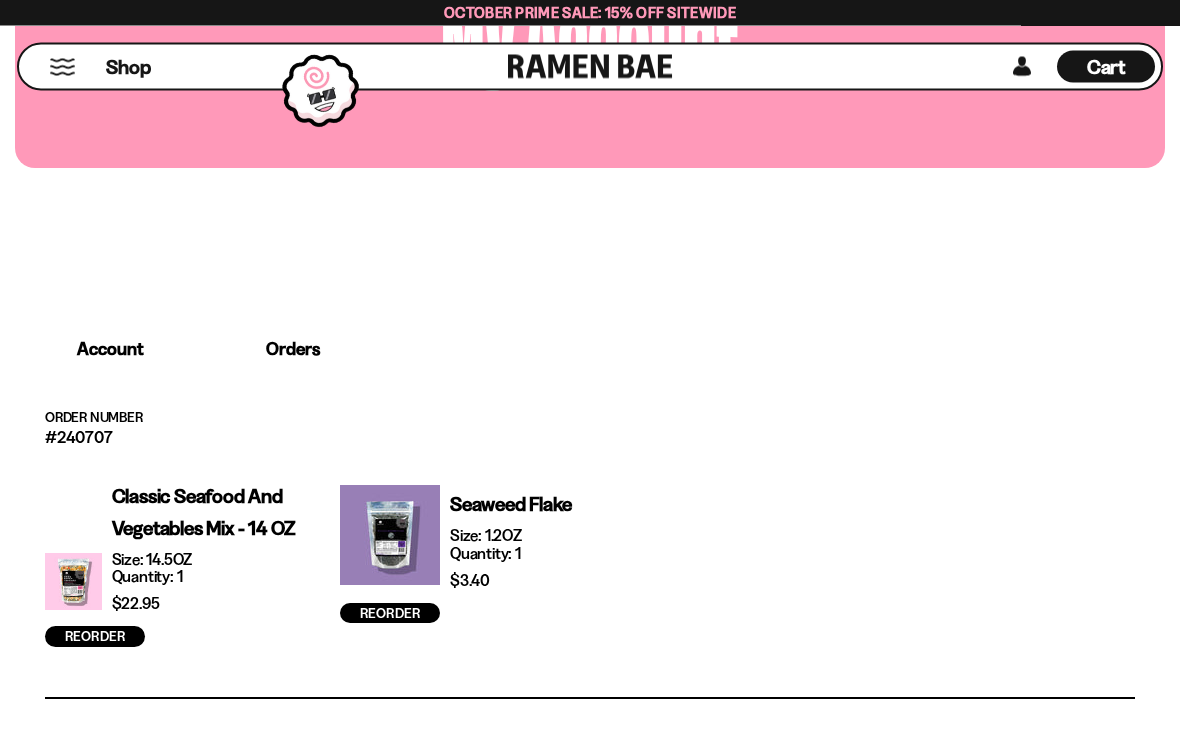
click at [93, 429] on p "#240707" at bounding box center [590, 437] width 1090 height 17
click at [72, 419] on p "Order Number" at bounding box center [590, 419] width 1090 height 20
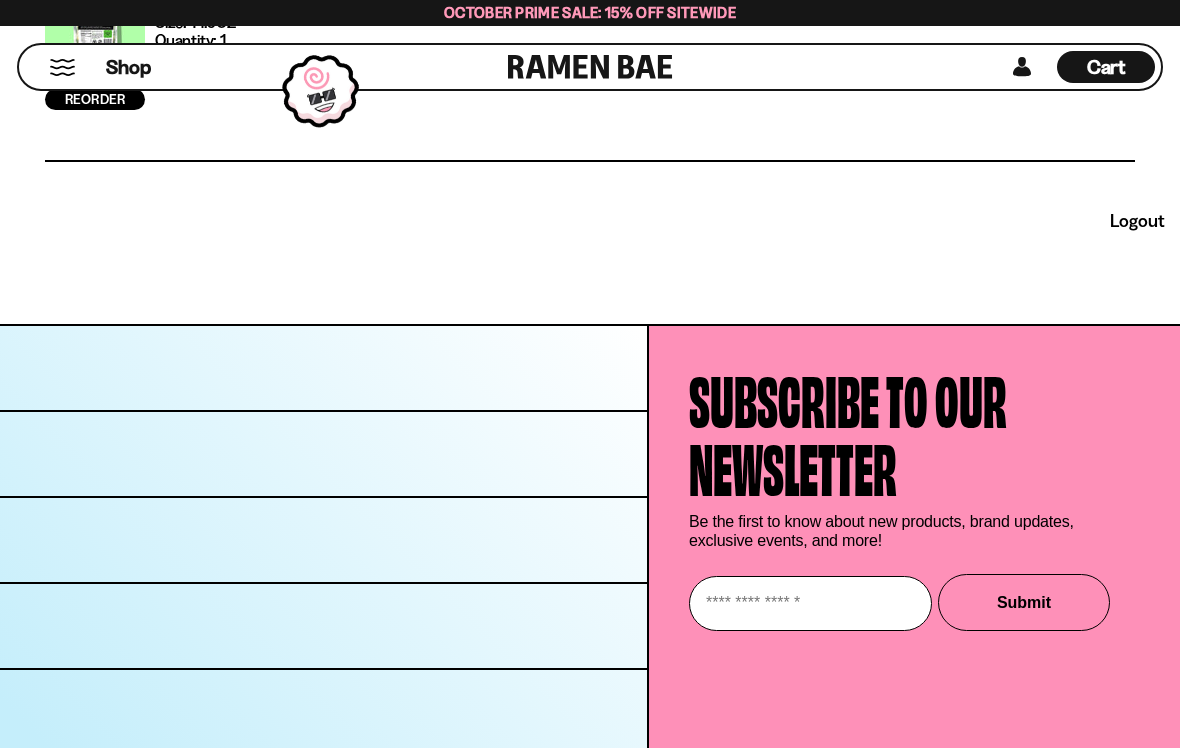
scroll to position [1861, 0]
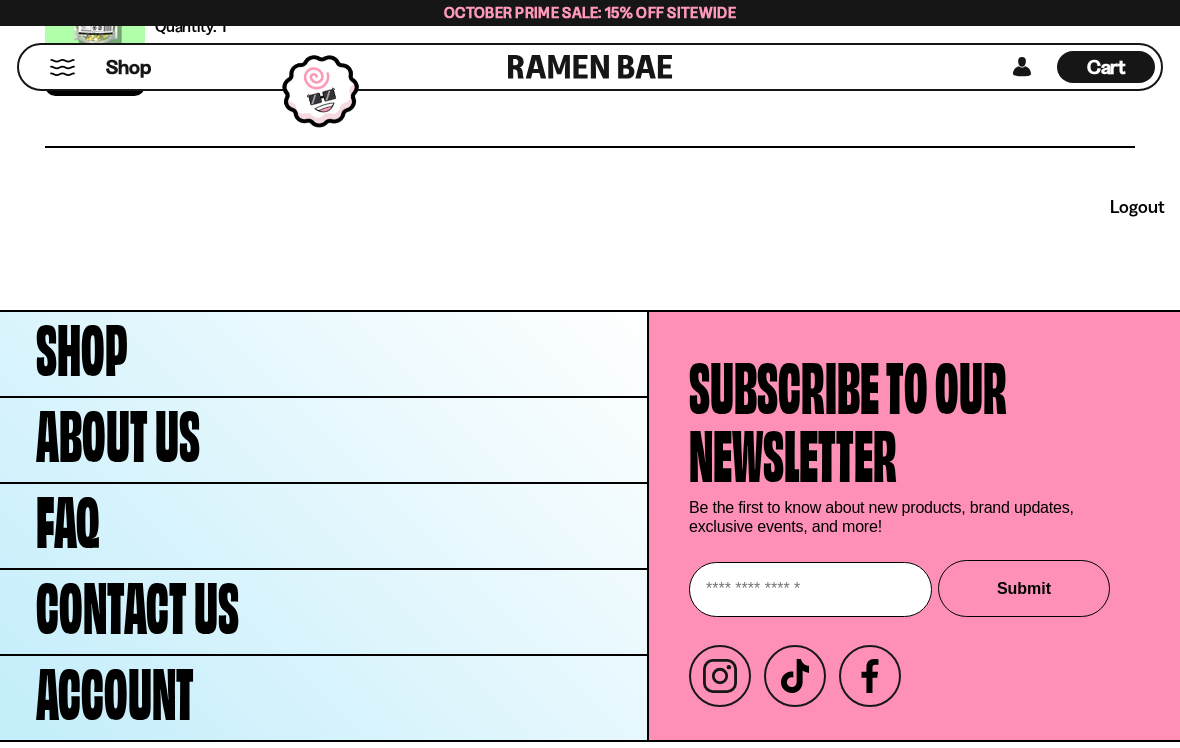
click at [136, 597] on span "Contact Us" at bounding box center [137, 602] width 203 height 68
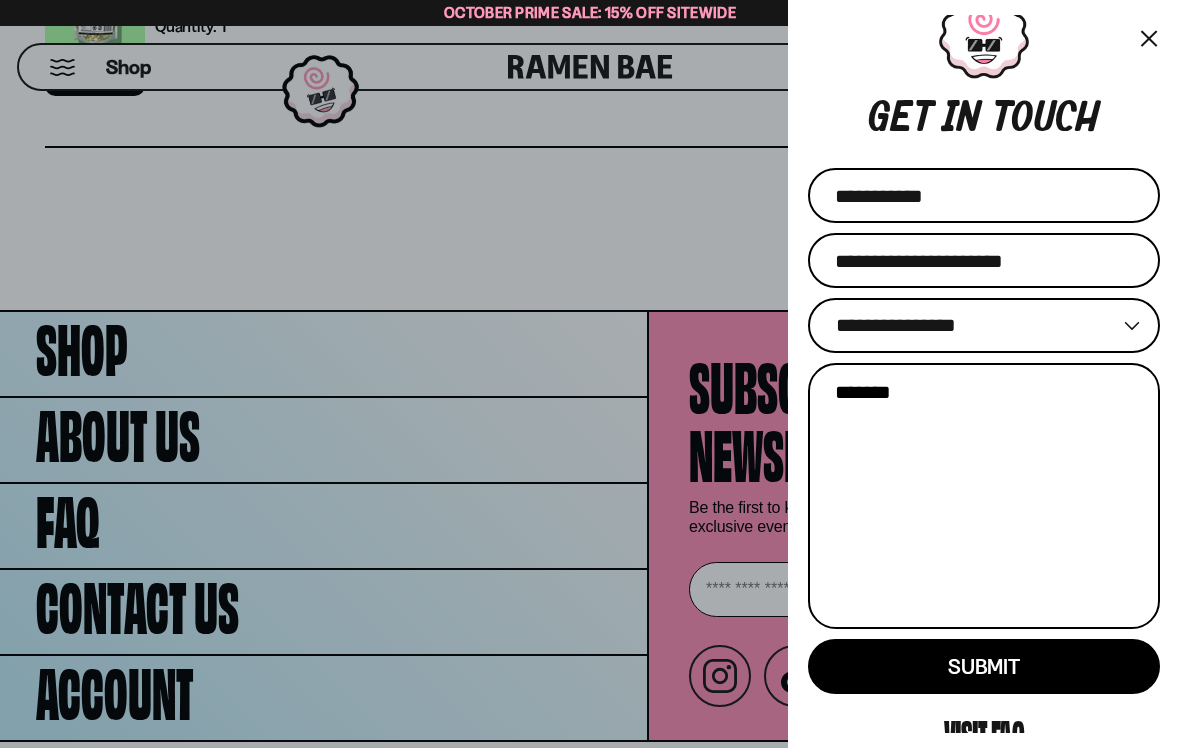
scroll to position [19, 0]
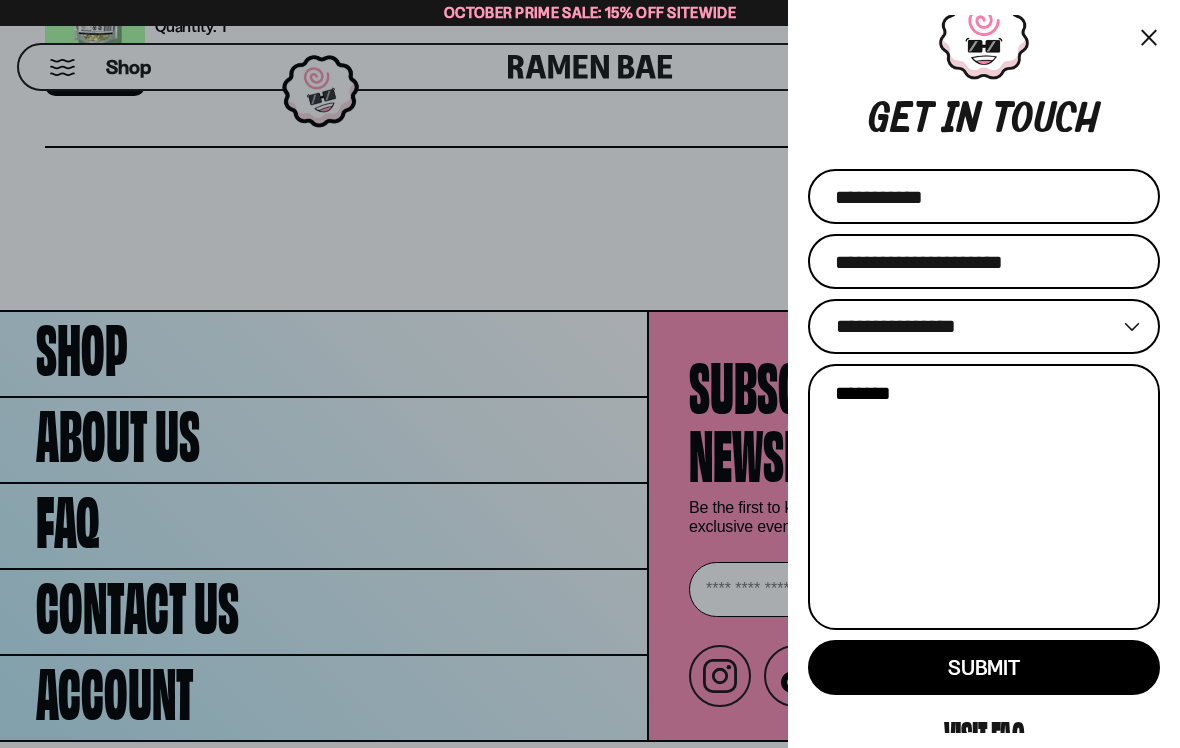
click at [1133, 325] on select "**********" at bounding box center [984, 326] width 352 height 55
select select "********"
click at [1000, 401] on textarea "Message" at bounding box center [984, 497] width 352 height 266
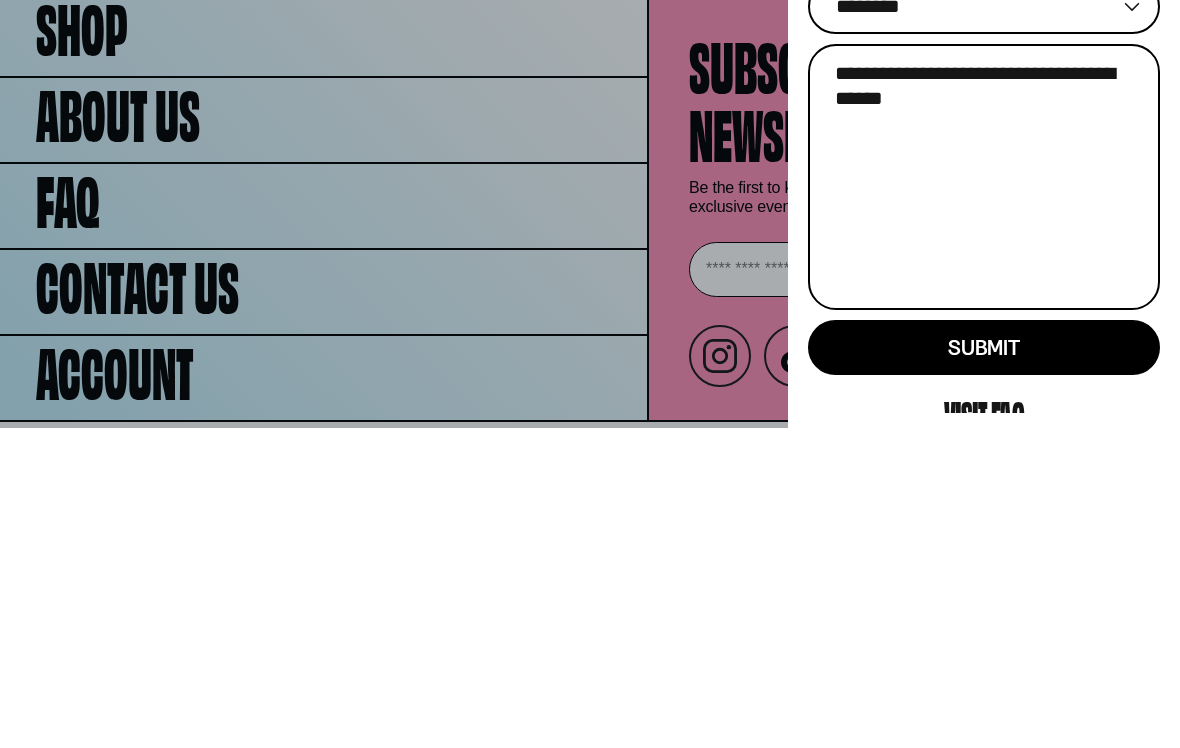
click at [845, 364] on textarea "**********" at bounding box center [984, 497] width 352 height 266
click at [927, 364] on textarea "**********" at bounding box center [984, 497] width 352 height 266
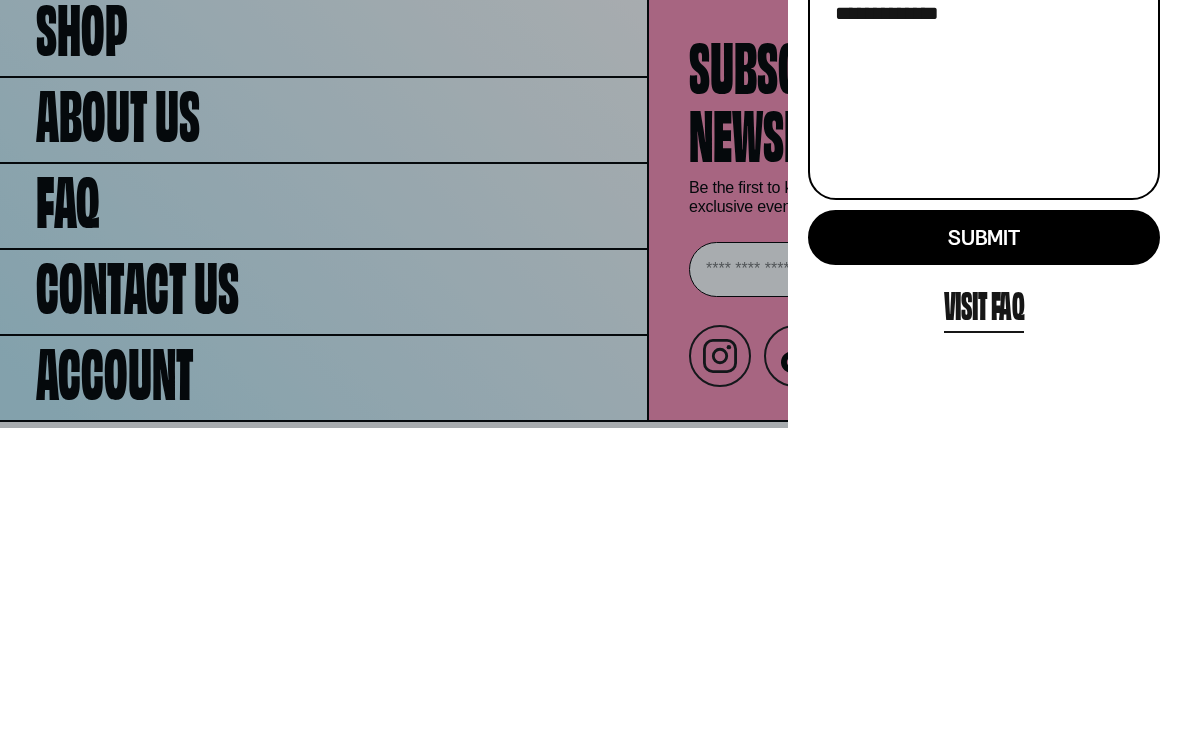
scroll to position [127, 0]
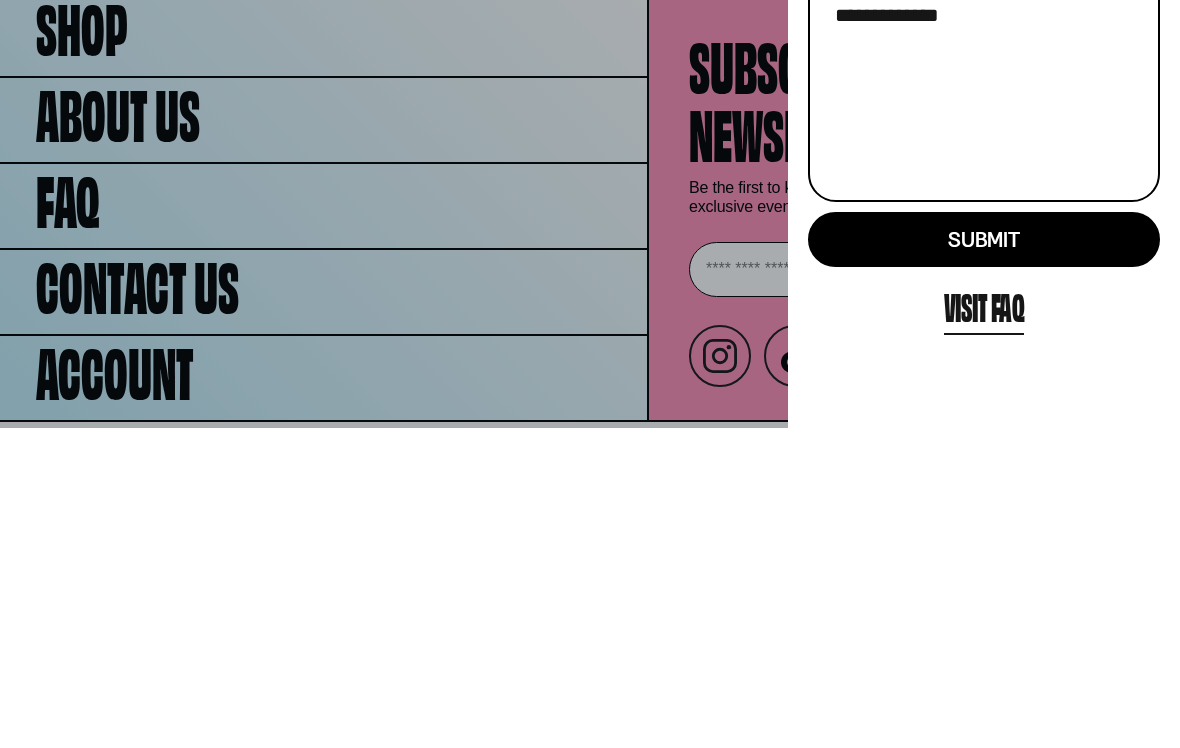
type textarea "**********"
click at [1032, 532] on button "Submit" at bounding box center [984, 559] width 352 height 55
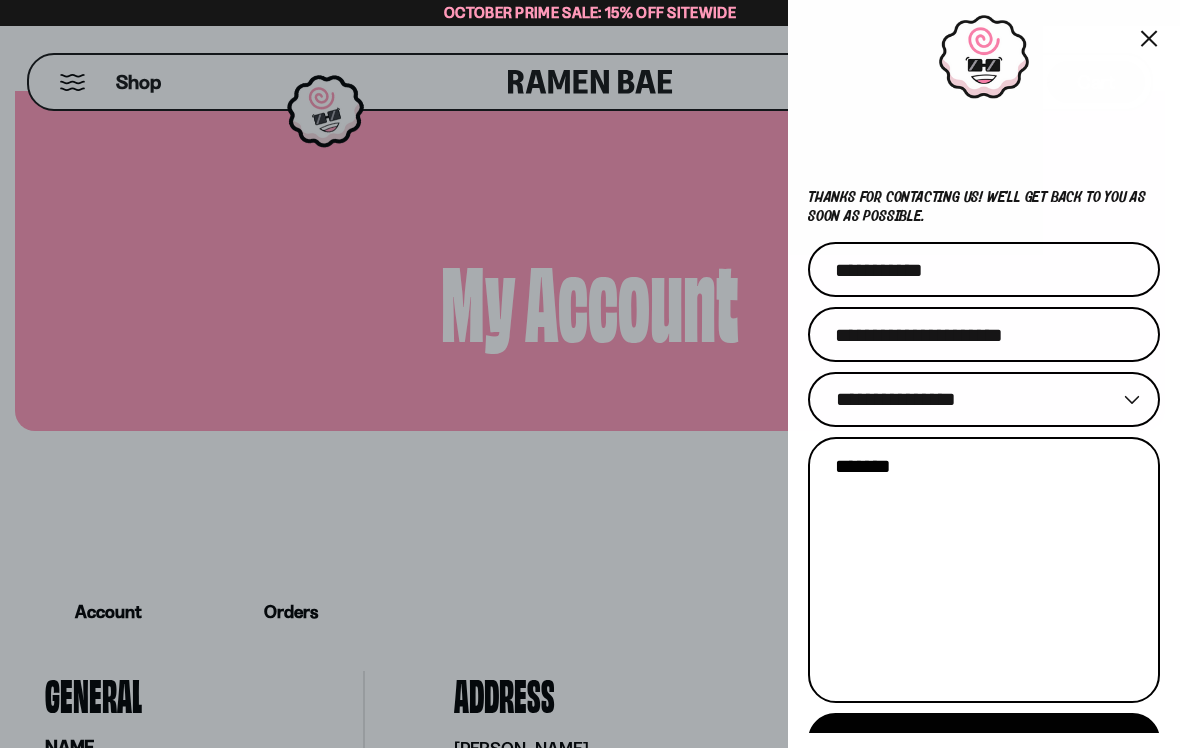
scroll to position [154, 0]
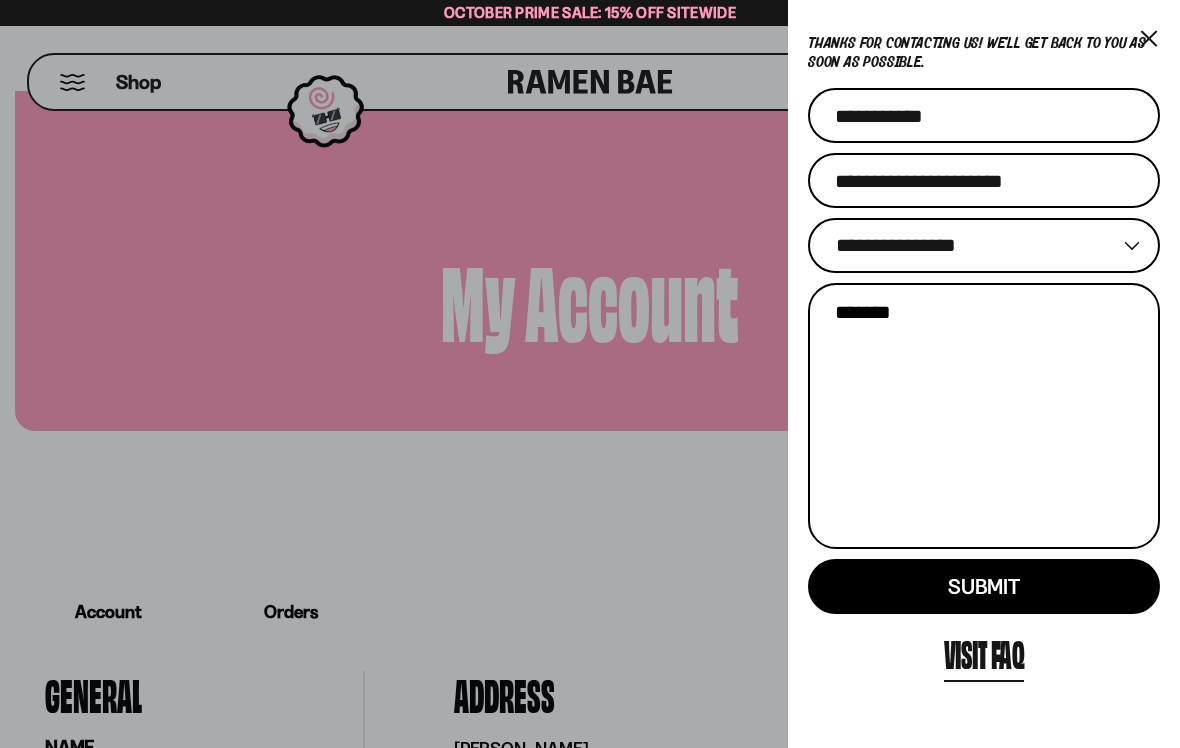
click at [1140, 45] on button "×" at bounding box center [1148, 37] width 23 height 29
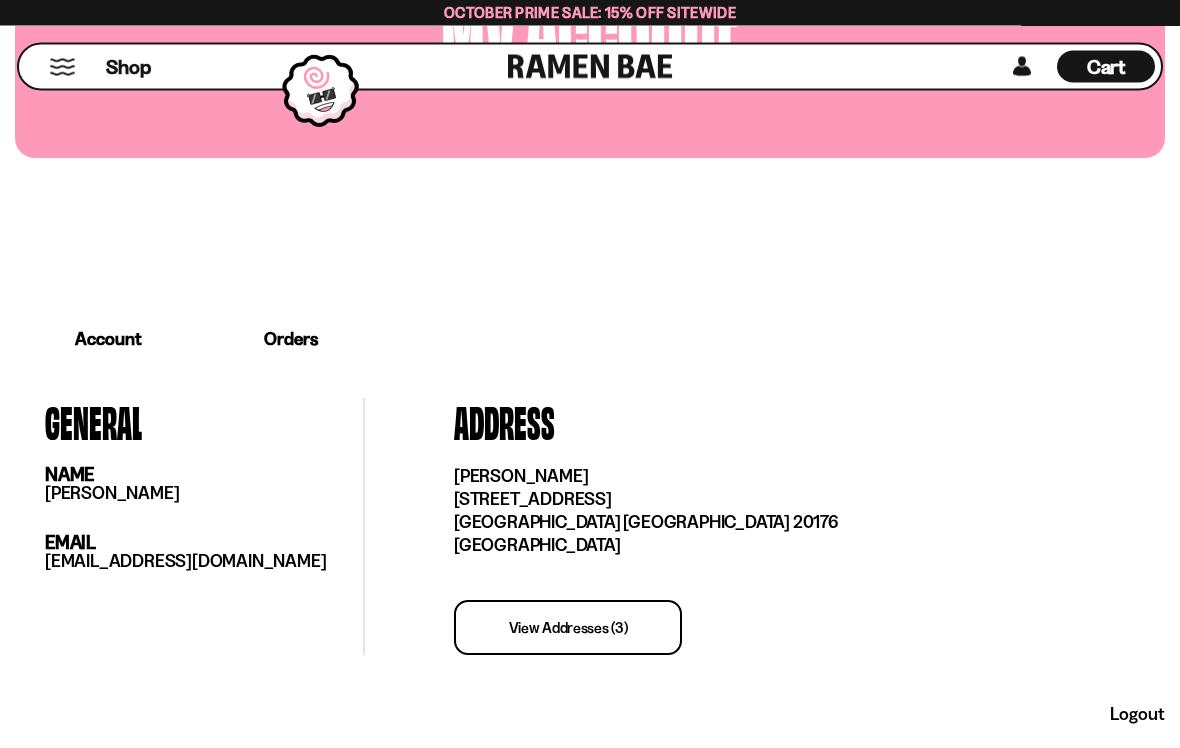
scroll to position [283, 0]
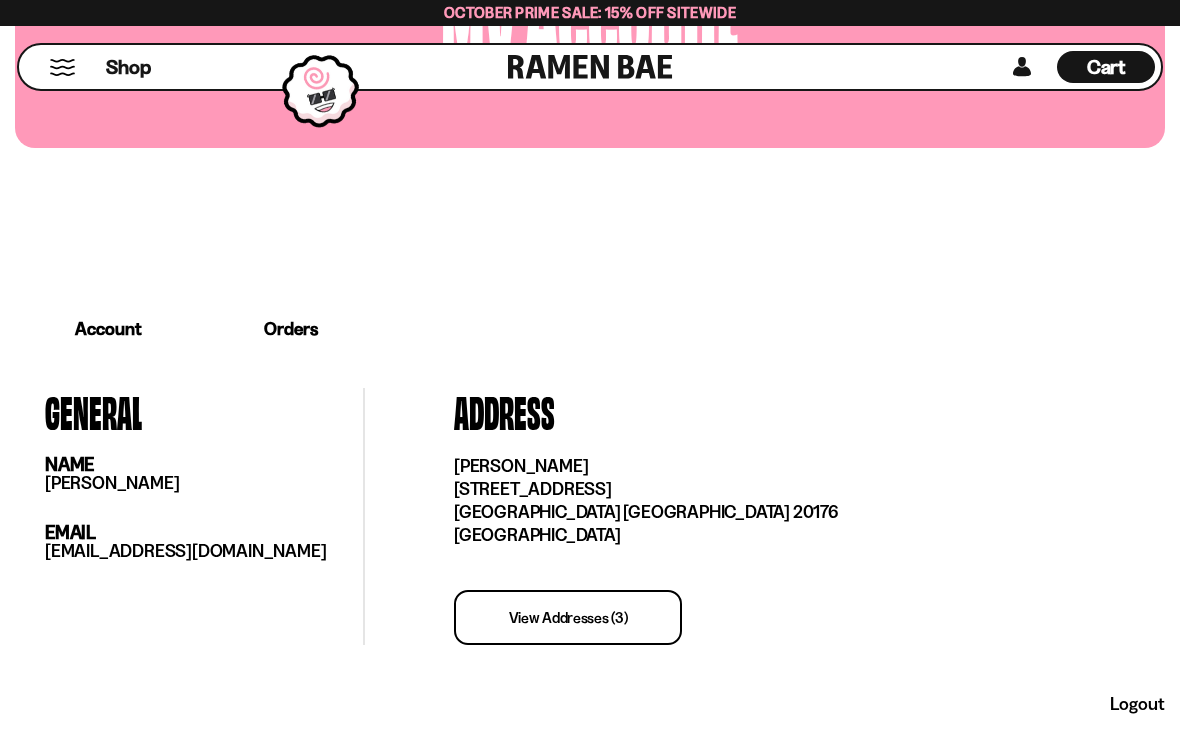
click at [294, 329] on link "Orders" at bounding box center [291, 329] width 178 height 62
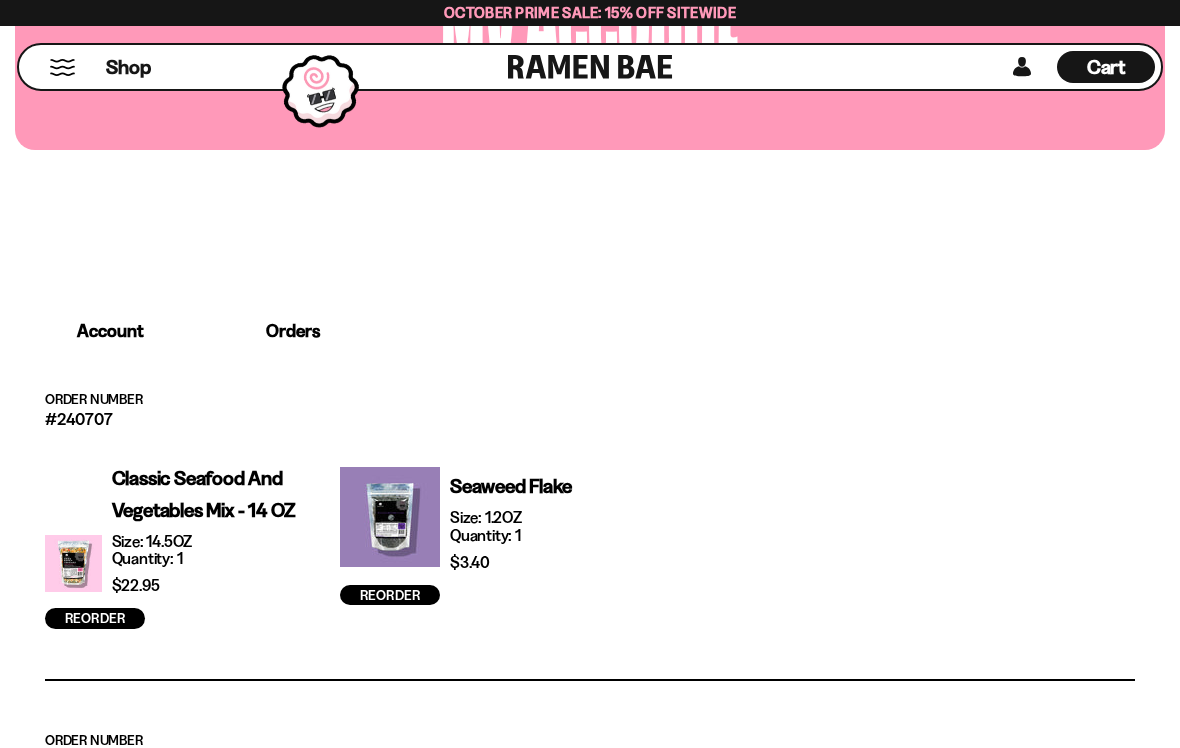
scroll to position [280, 0]
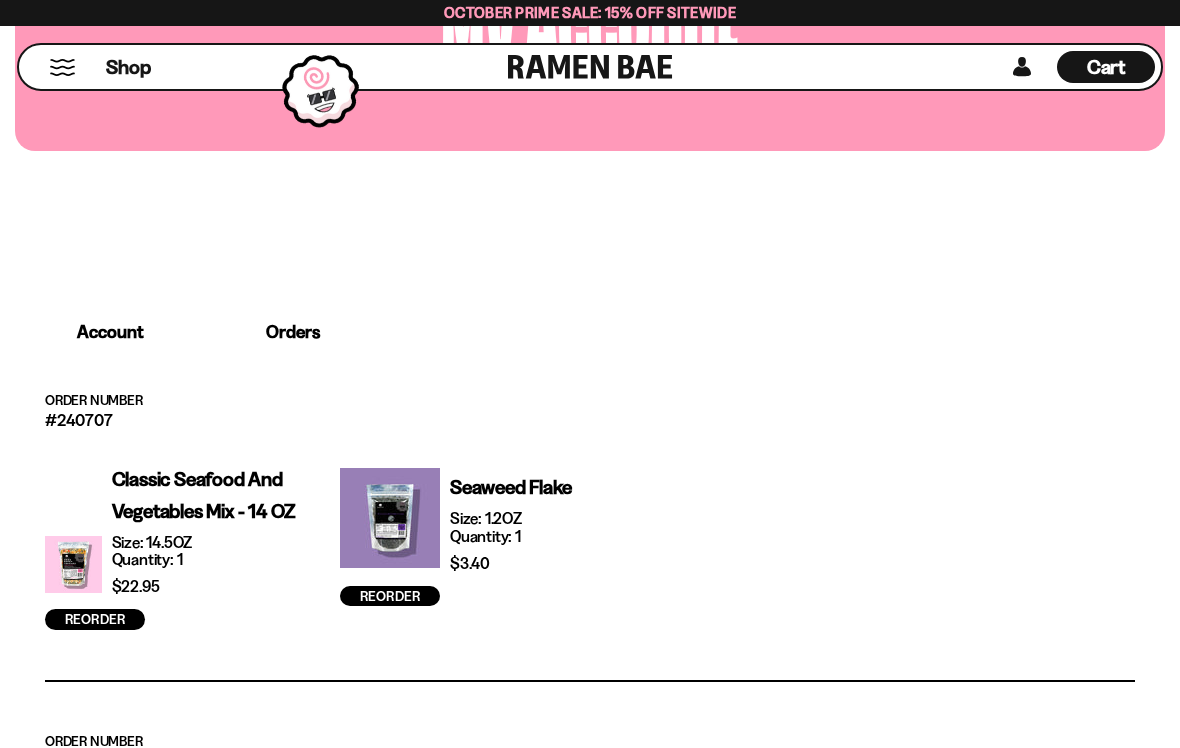
click at [197, 499] on p "Classic Seafood and Vegetables Mix - 14 OZ" at bounding box center [213, 495] width 203 height 64
click at [199, 473] on p "Classic Seafood and Vegetables Mix - 14 OZ" at bounding box center [213, 495] width 203 height 64
click at [421, 518] on div at bounding box center [390, 518] width 100 height 110
click at [382, 520] on div at bounding box center [390, 518] width 100 height 110
click at [188, 506] on p "Classic Seafood and Vegetables Mix - 14 OZ" at bounding box center [213, 495] width 203 height 64
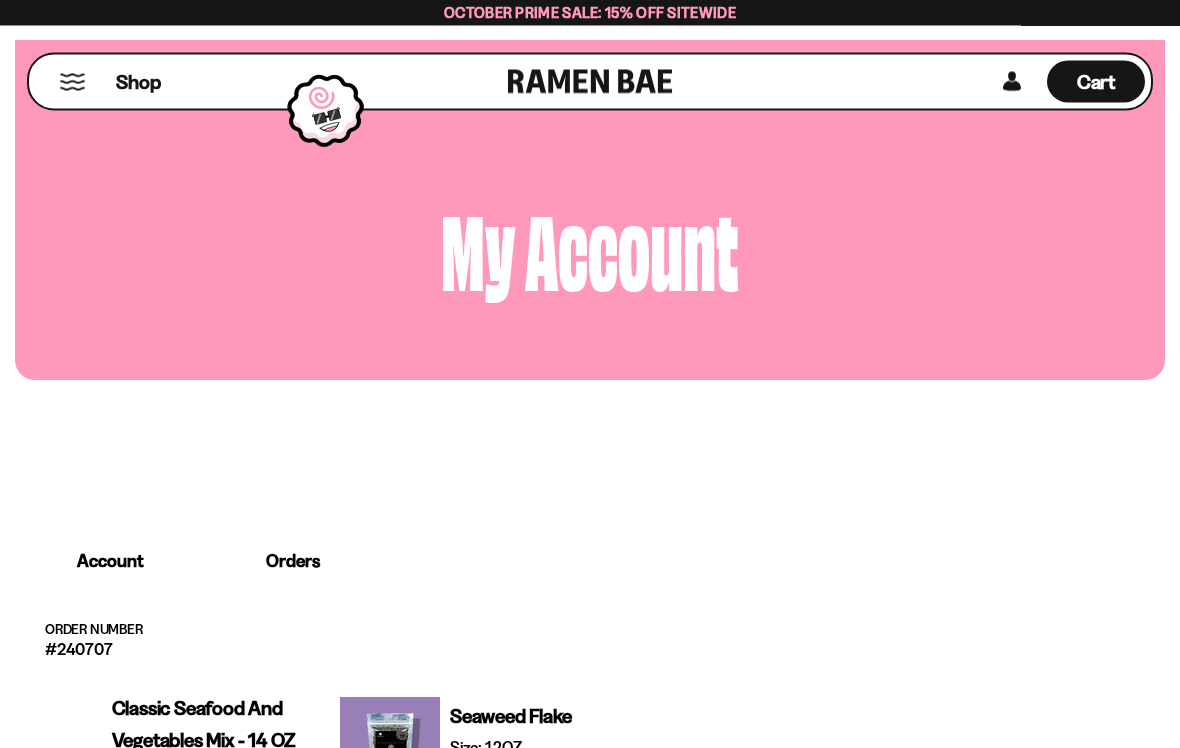
scroll to position [51, 0]
click at [116, 559] on link "Account" at bounding box center [110, 561] width 191 height 62
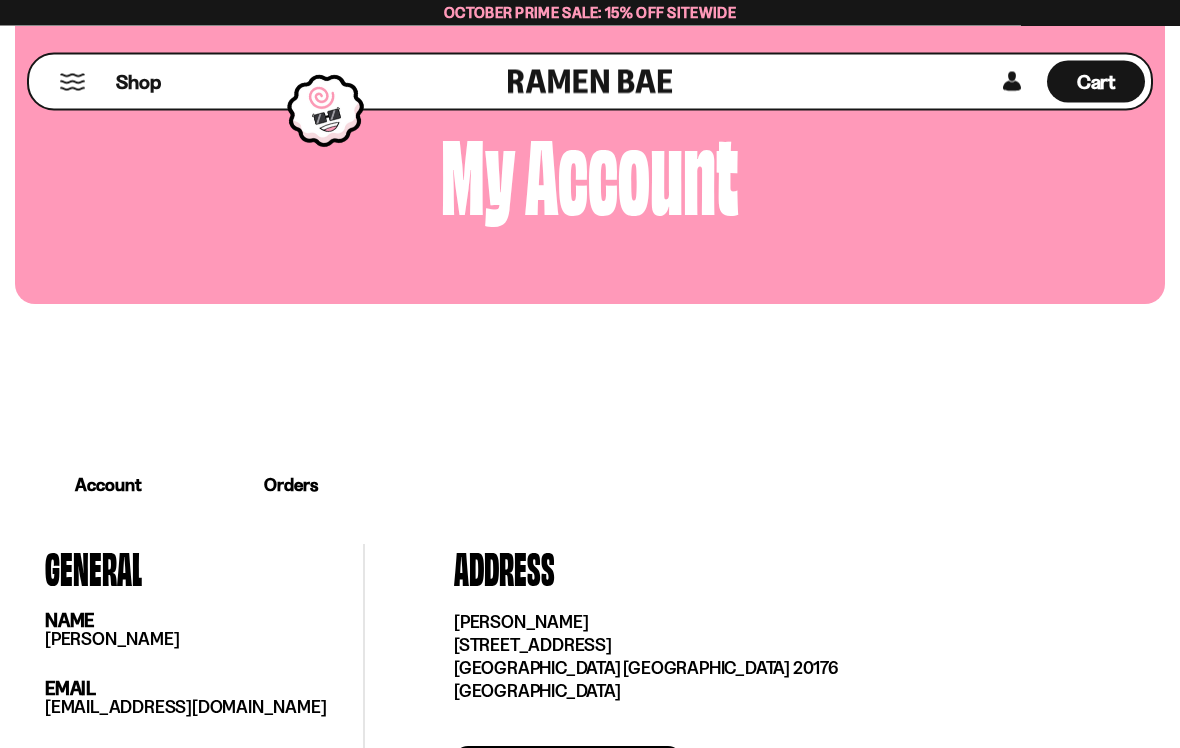
scroll to position [133, 0]
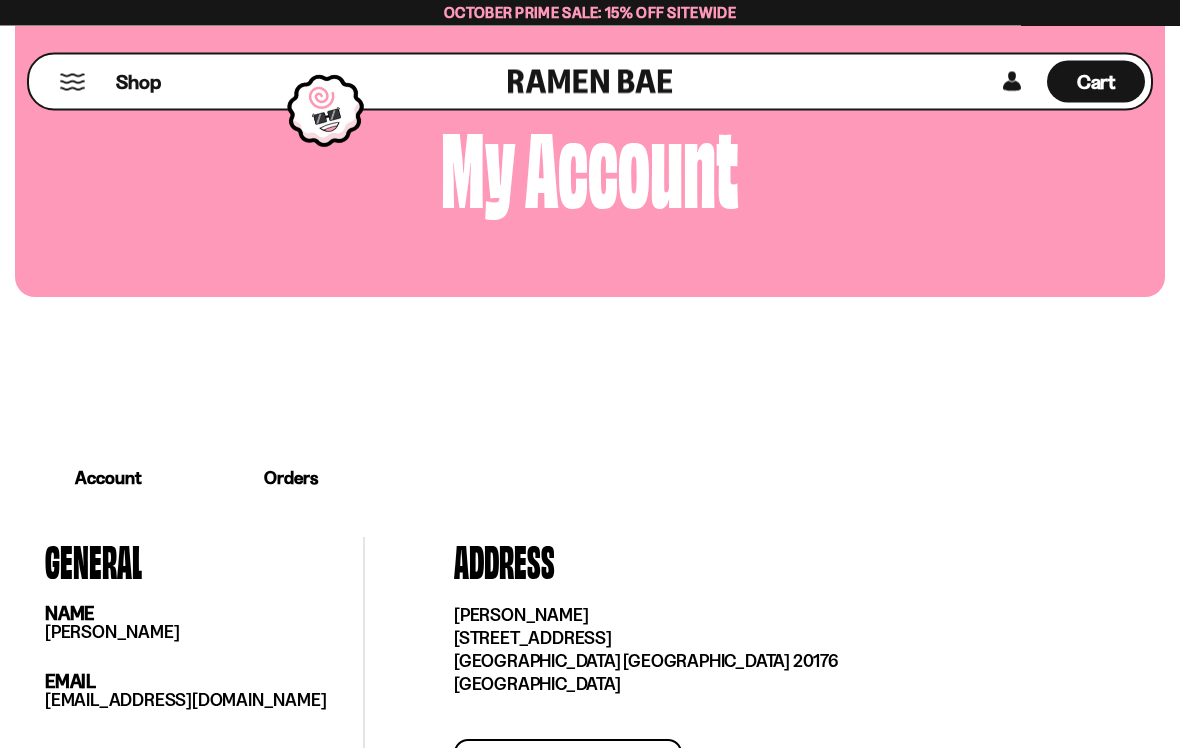
click at [296, 469] on link "Orders" at bounding box center [291, 479] width 178 height 62
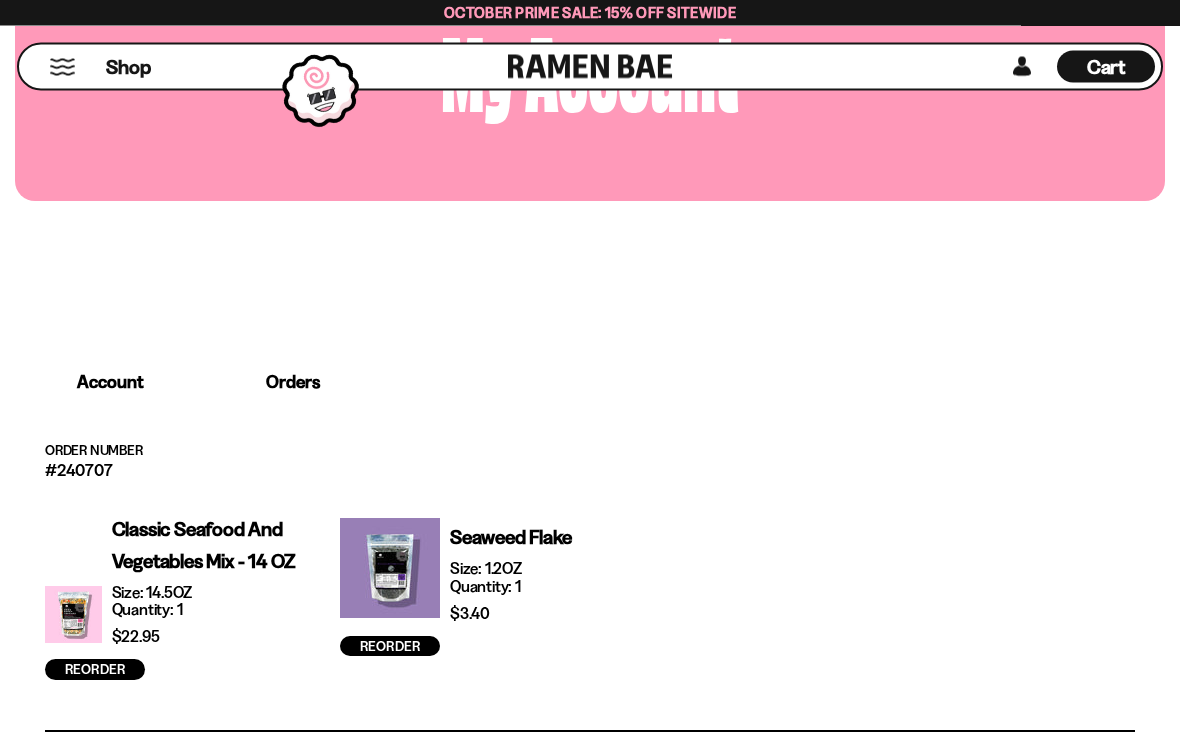
scroll to position [230, 0]
click at [66, 68] on button "Mobile Menu Trigger" at bounding box center [62, 67] width 27 height 17
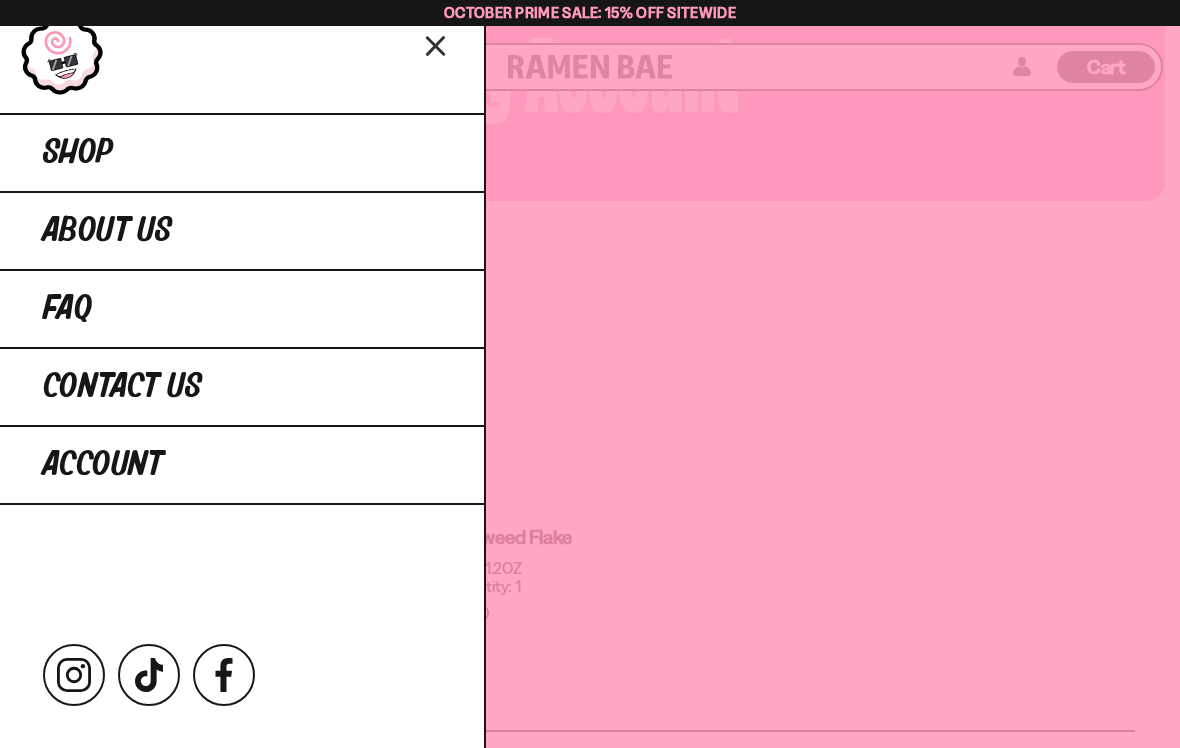
click at [149, 161] on link "Shop" at bounding box center [242, 152] width 484 height 78
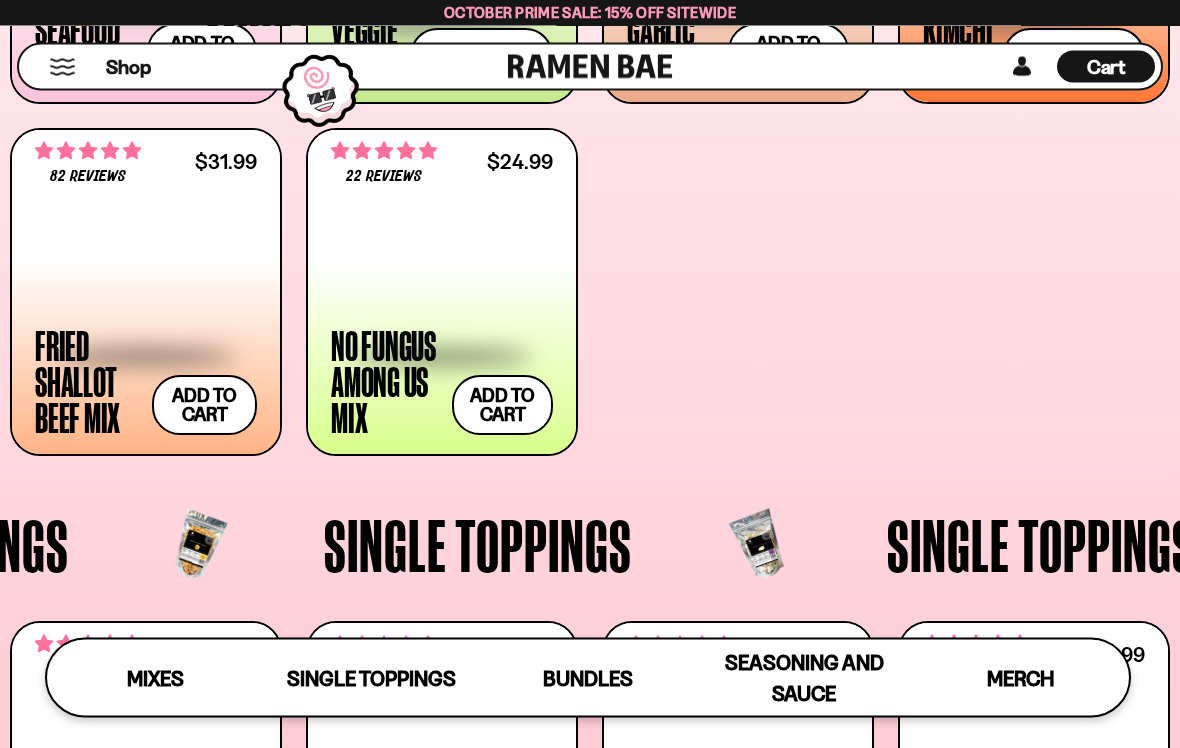
scroll to position [1050, 0]
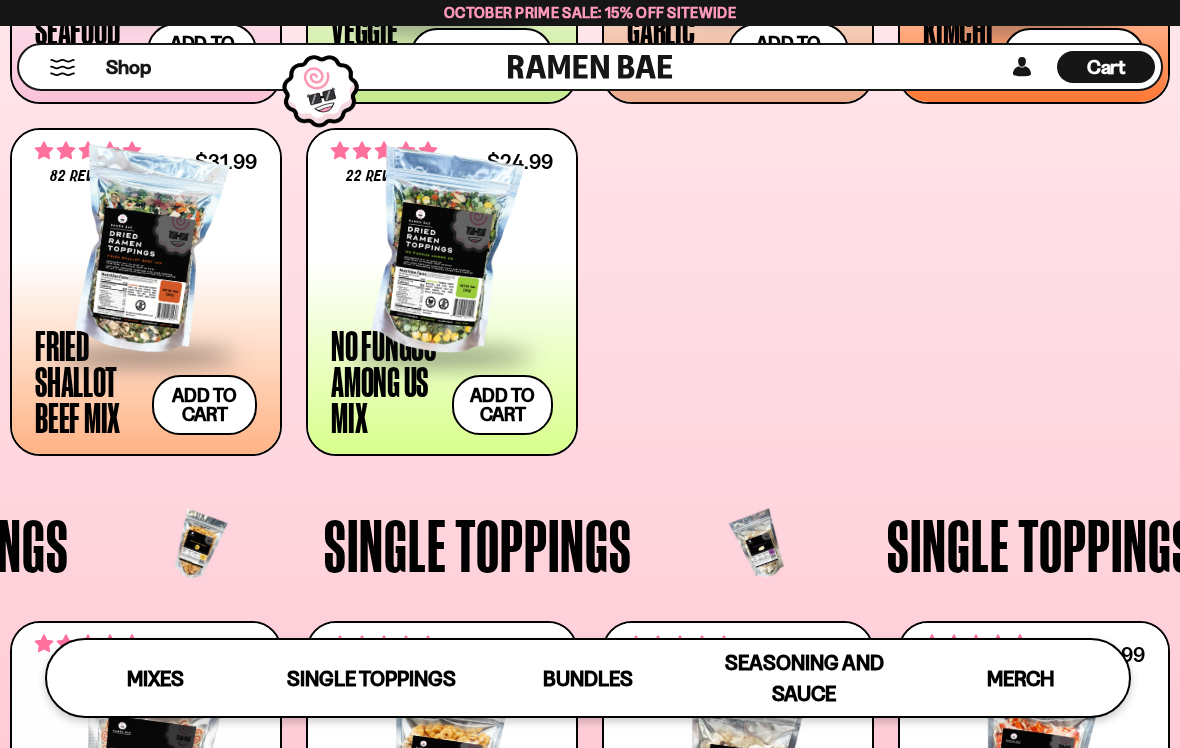
click at [129, 309] on div at bounding box center [146, 253] width 222 height 200
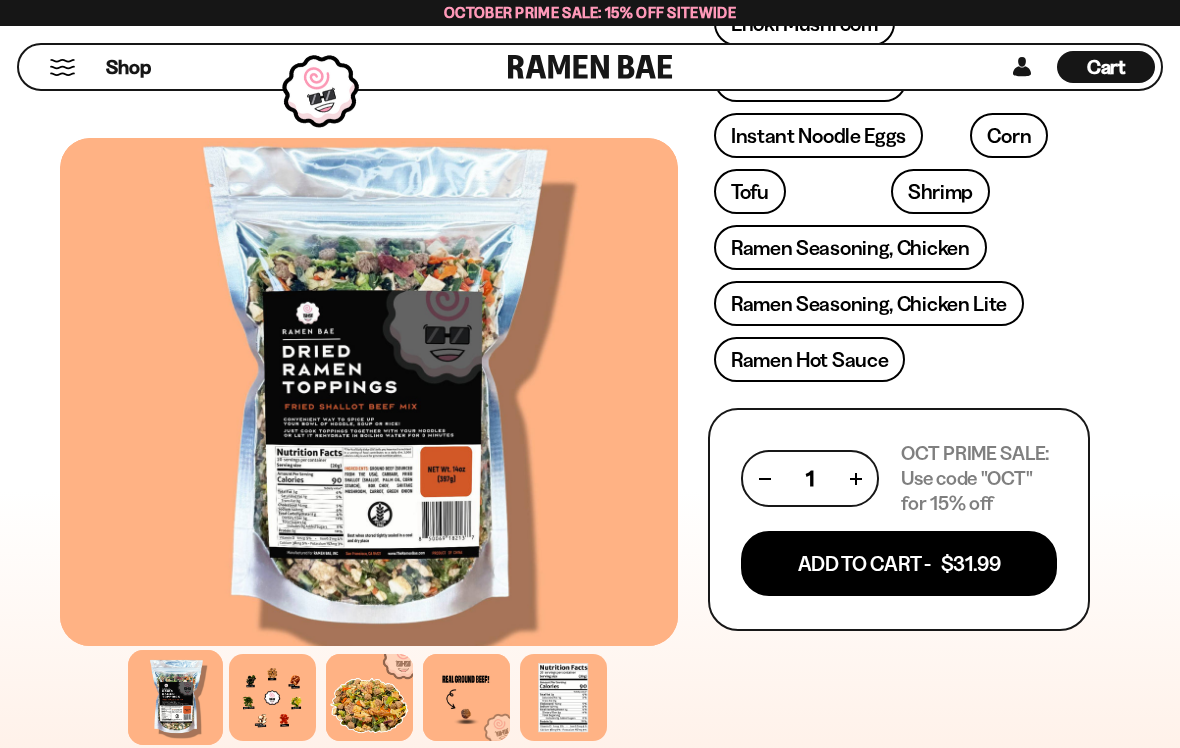
scroll to position [998, 0]
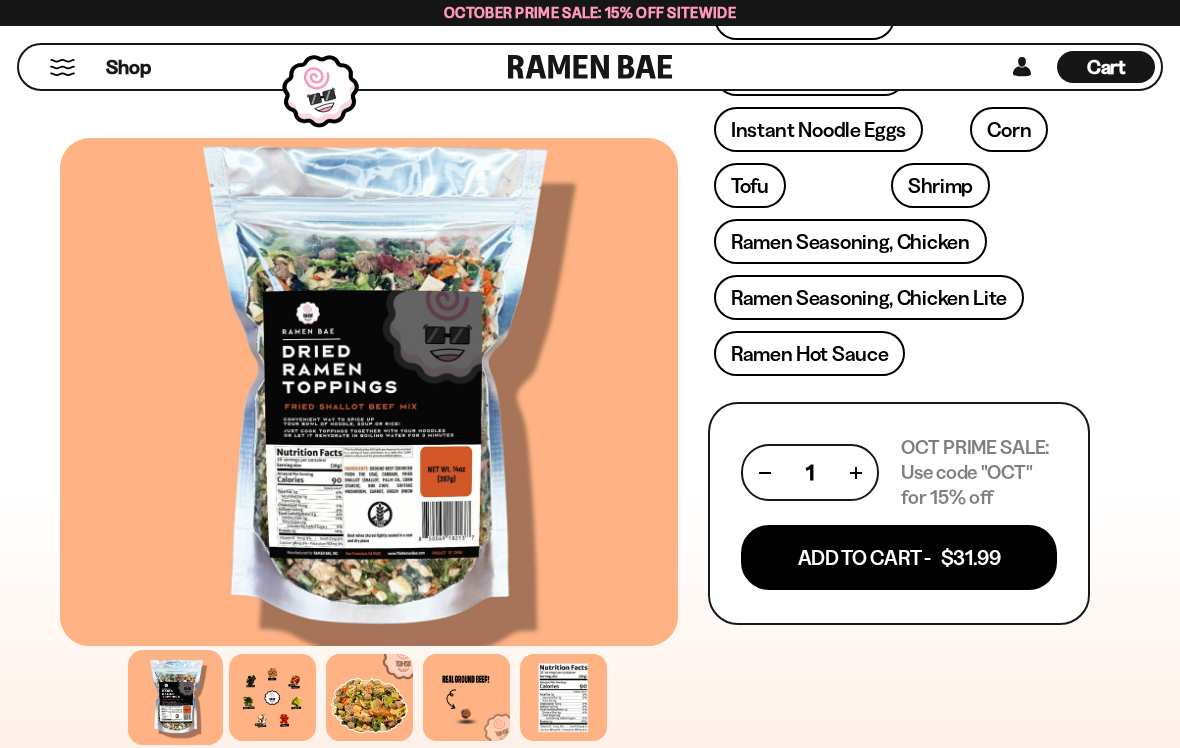
click at [272, 384] on div at bounding box center [369, 392] width 618 height 508
click at [797, 543] on button "Add To Cart - $31.99" at bounding box center [899, 557] width 316 height 65
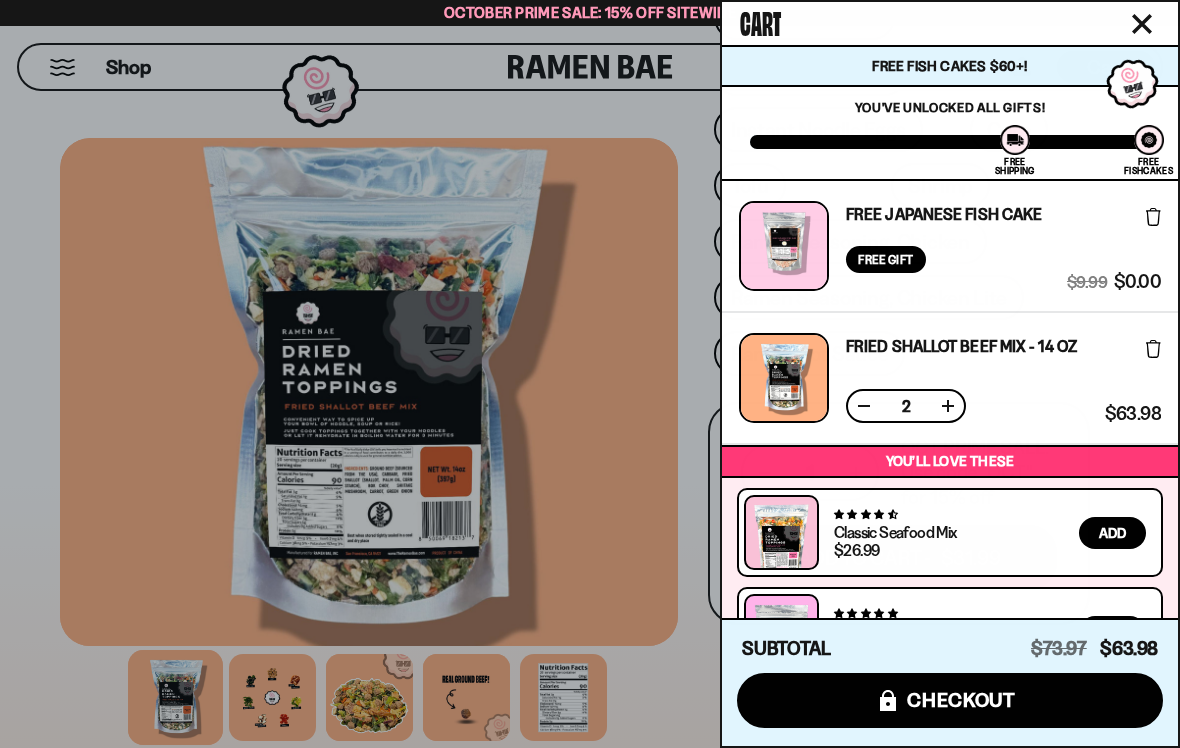
click at [863, 407] on button at bounding box center [864, 406] width 20 height 20
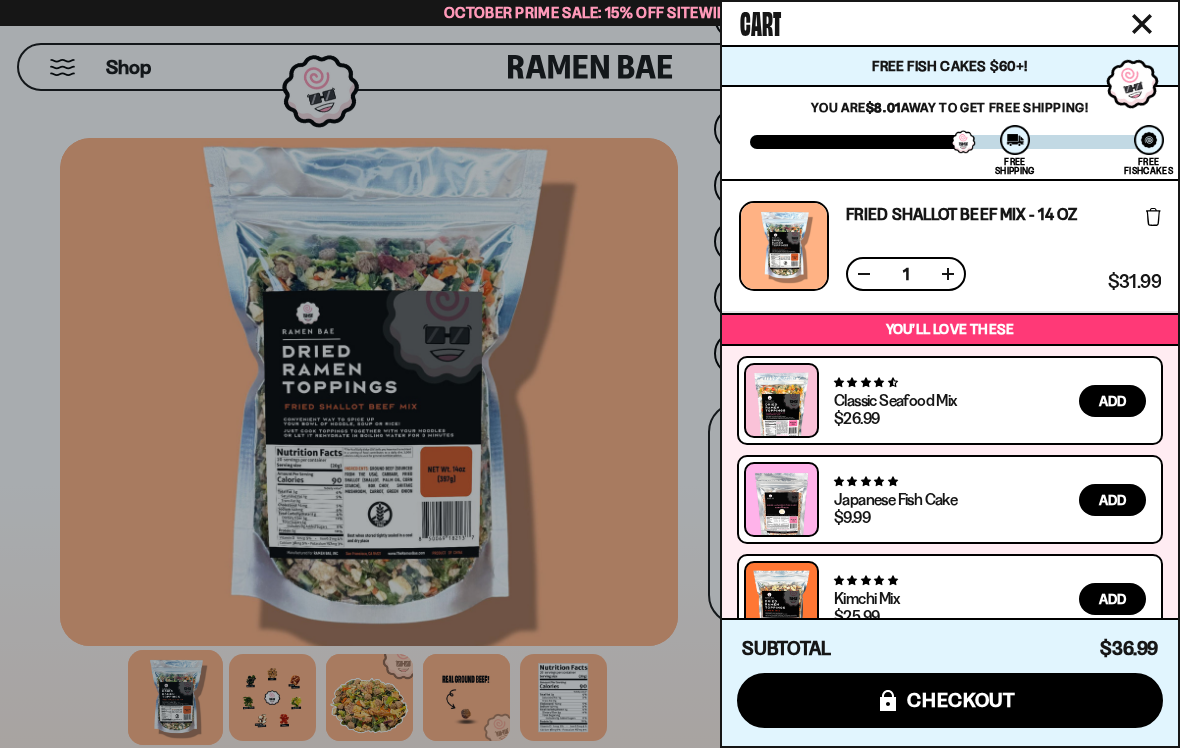
click at [846, 722] on button "icons8-lock checkout" at bounding box center [950, 700] width 426 height 55
